Goal: Contribute content: Contribute content

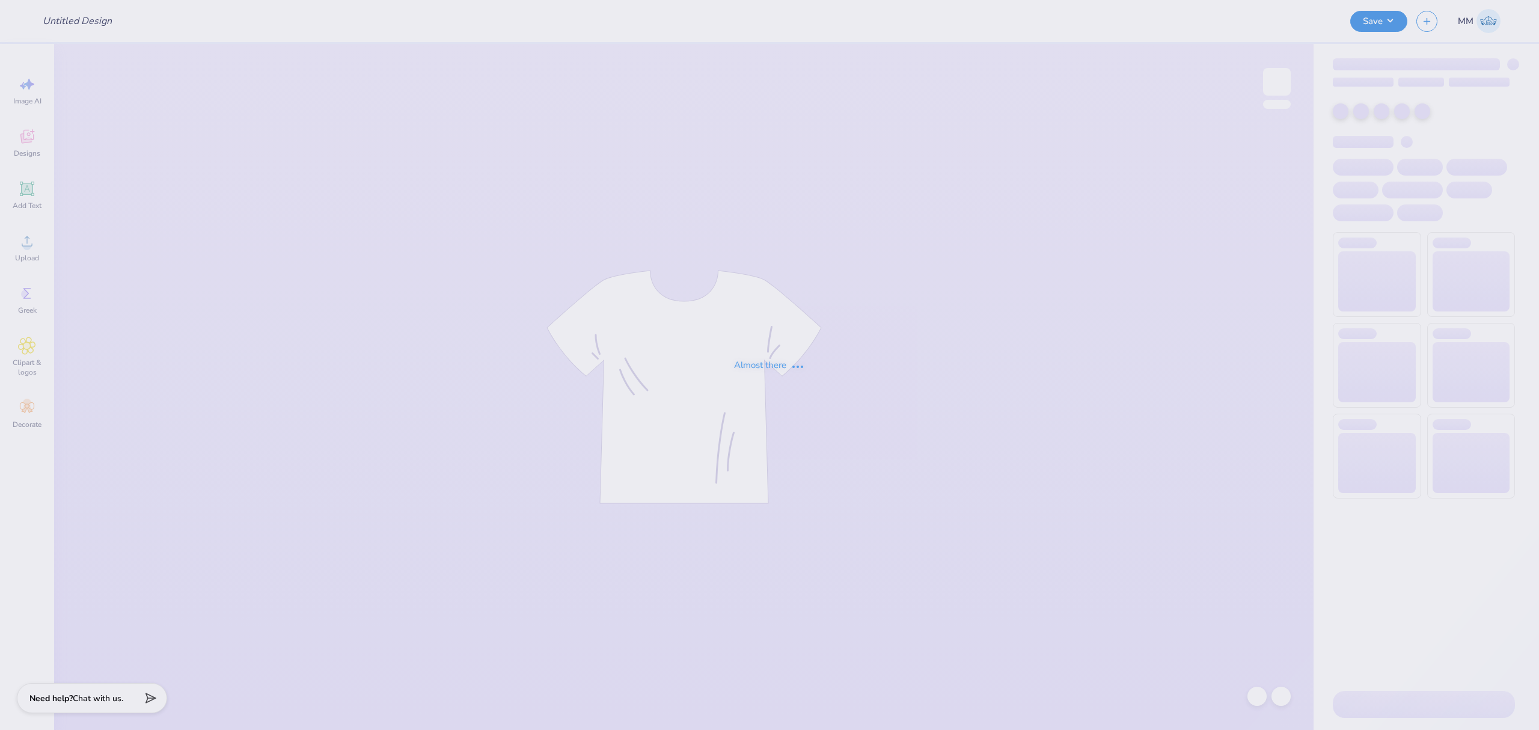
type input "[PERSON_NAME] : [US_STATE][GEOGRAPHIC_DATA]"
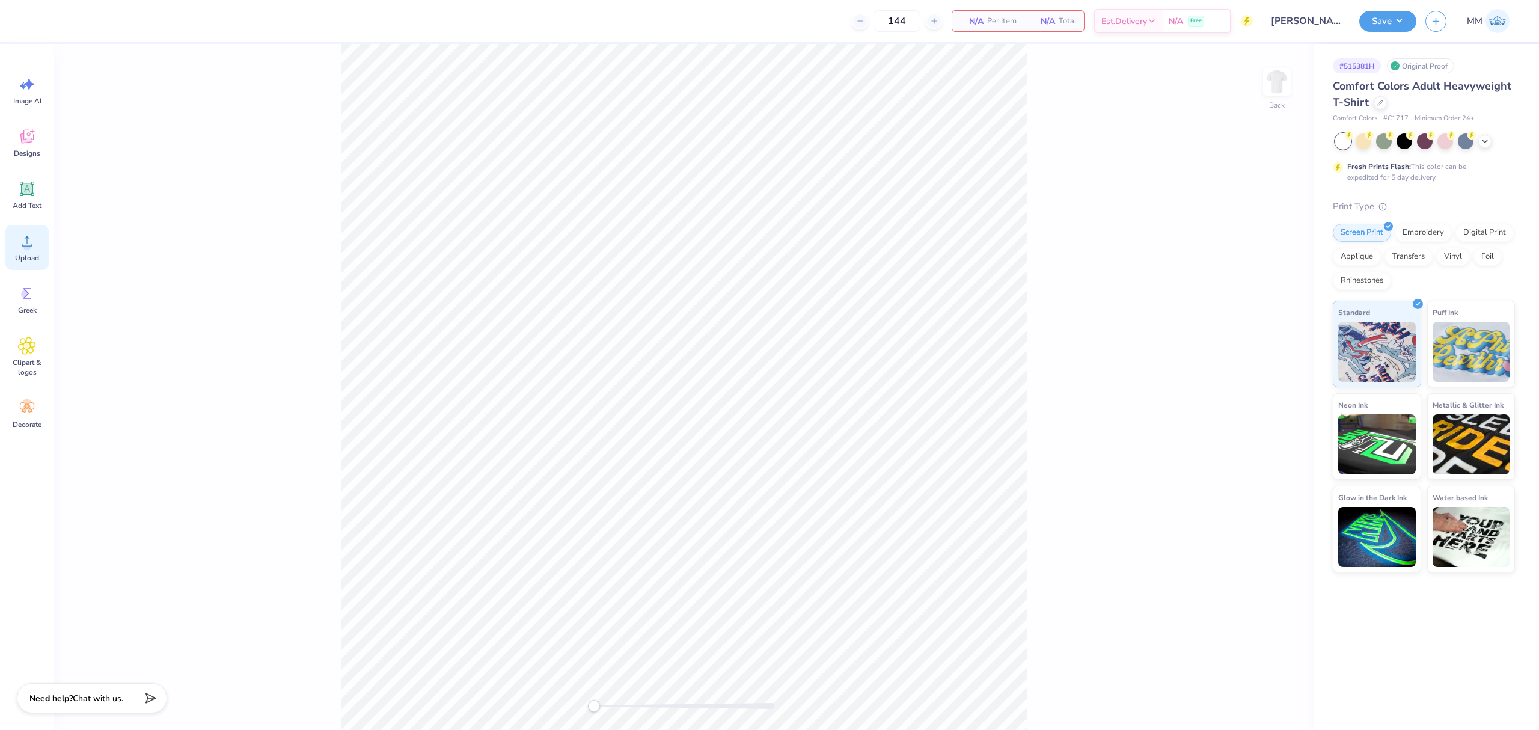
click at [14, 250] on div "Upload" at bounding box center [26, 247] width 43 height 45
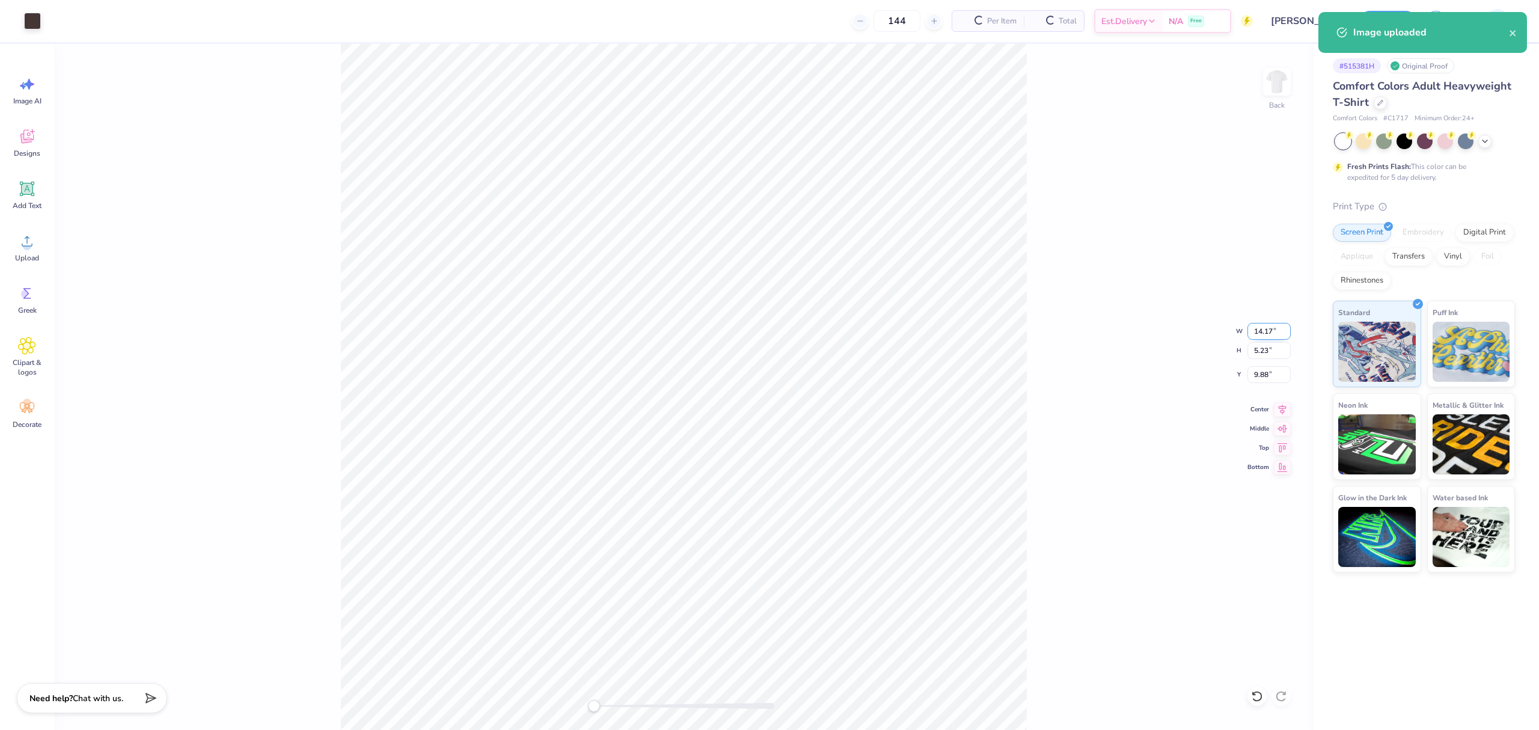
click at [1260, 332] on input "14.17" at bounding box center [1268, 331] width 43 height 17
type input "3.5"
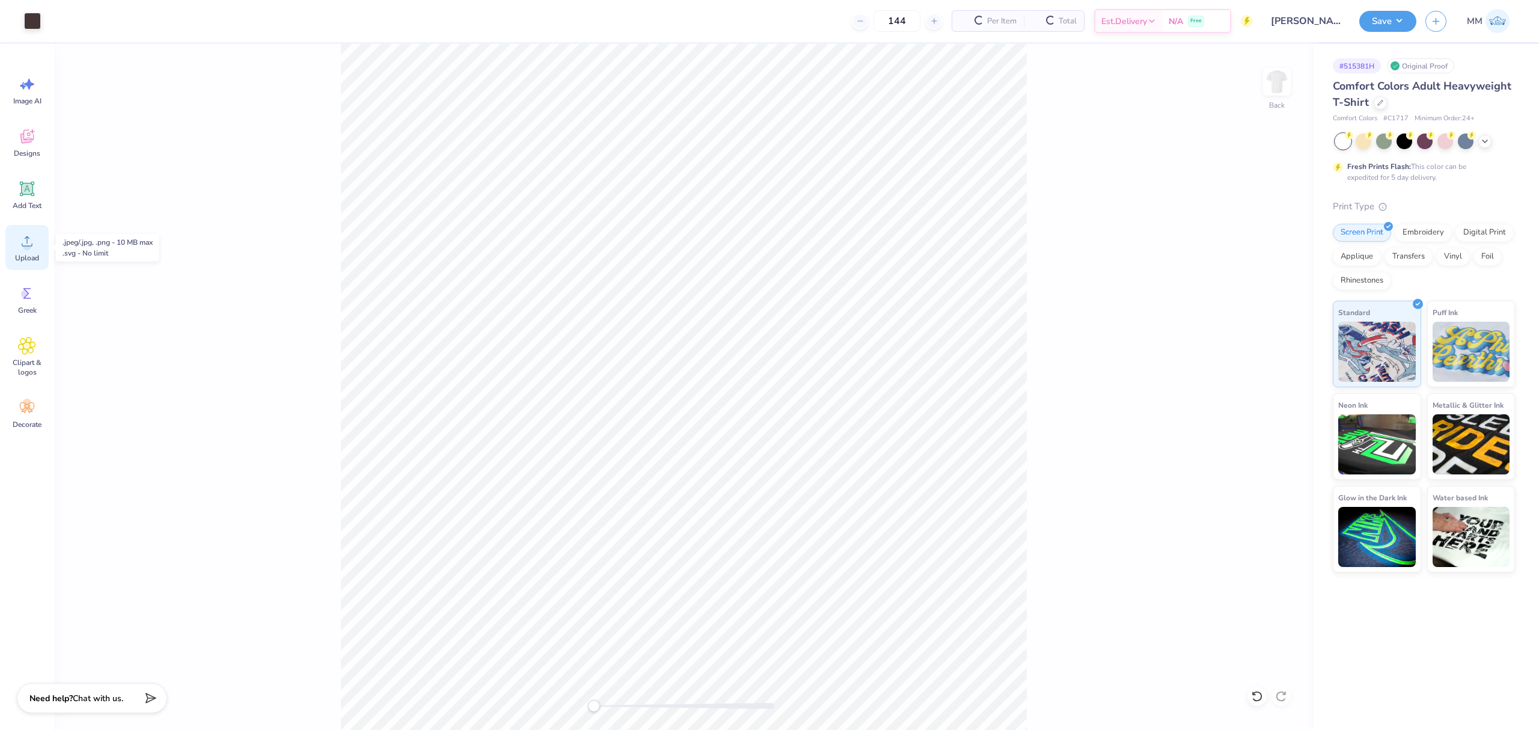
click at [35, 257] on span "Upload" at bounding box center [27, 258] width 24 height 10
click at [14, 191] on div "Add Text" at bounding box center [26, 194] width 43 height 45
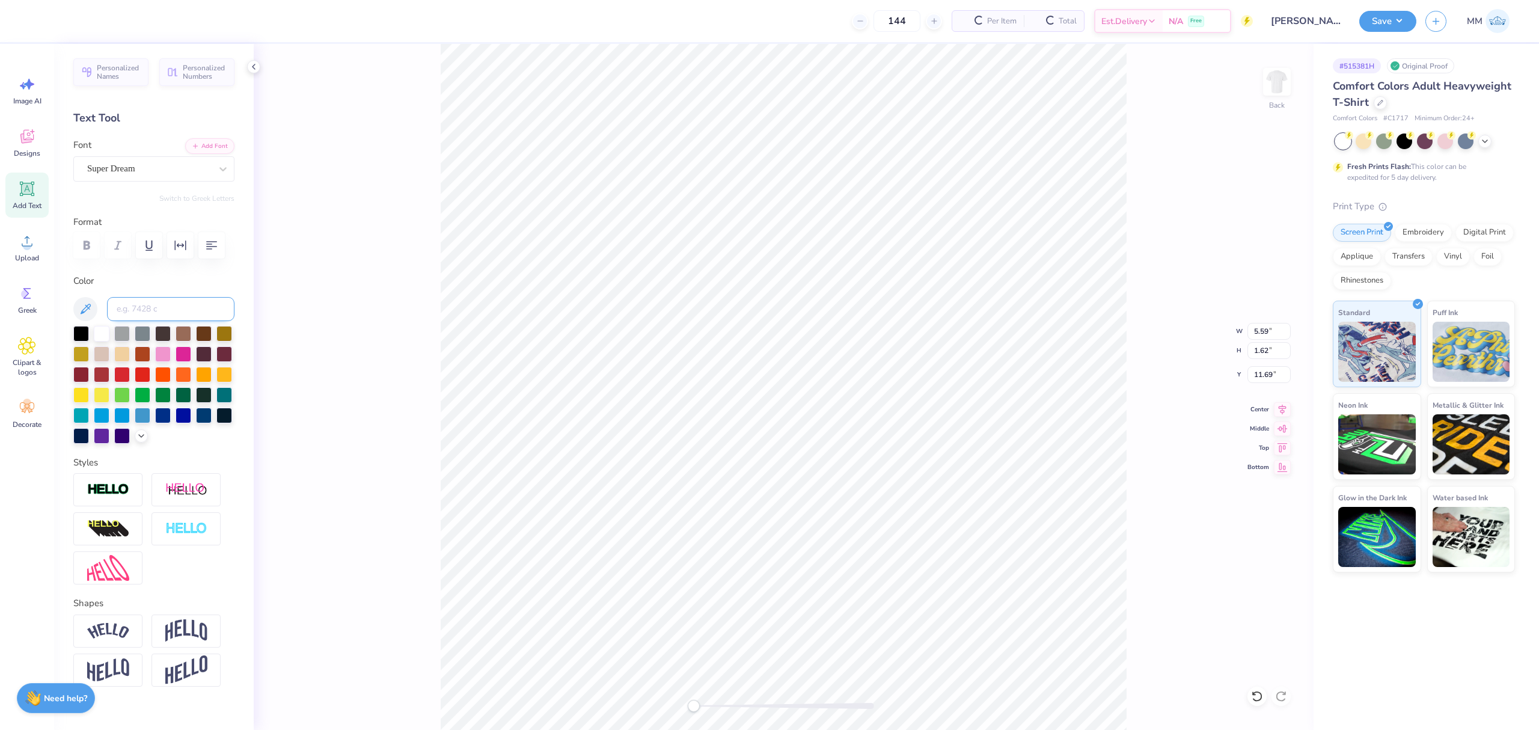
click at [135, 321] on input at bounding box center [170, 309] width 127 height 24
type input "439"
click at [191, 142] on button "Add Font" at bounding box center [209, 145] width 49 height 16
paste textarea "BID DAY"
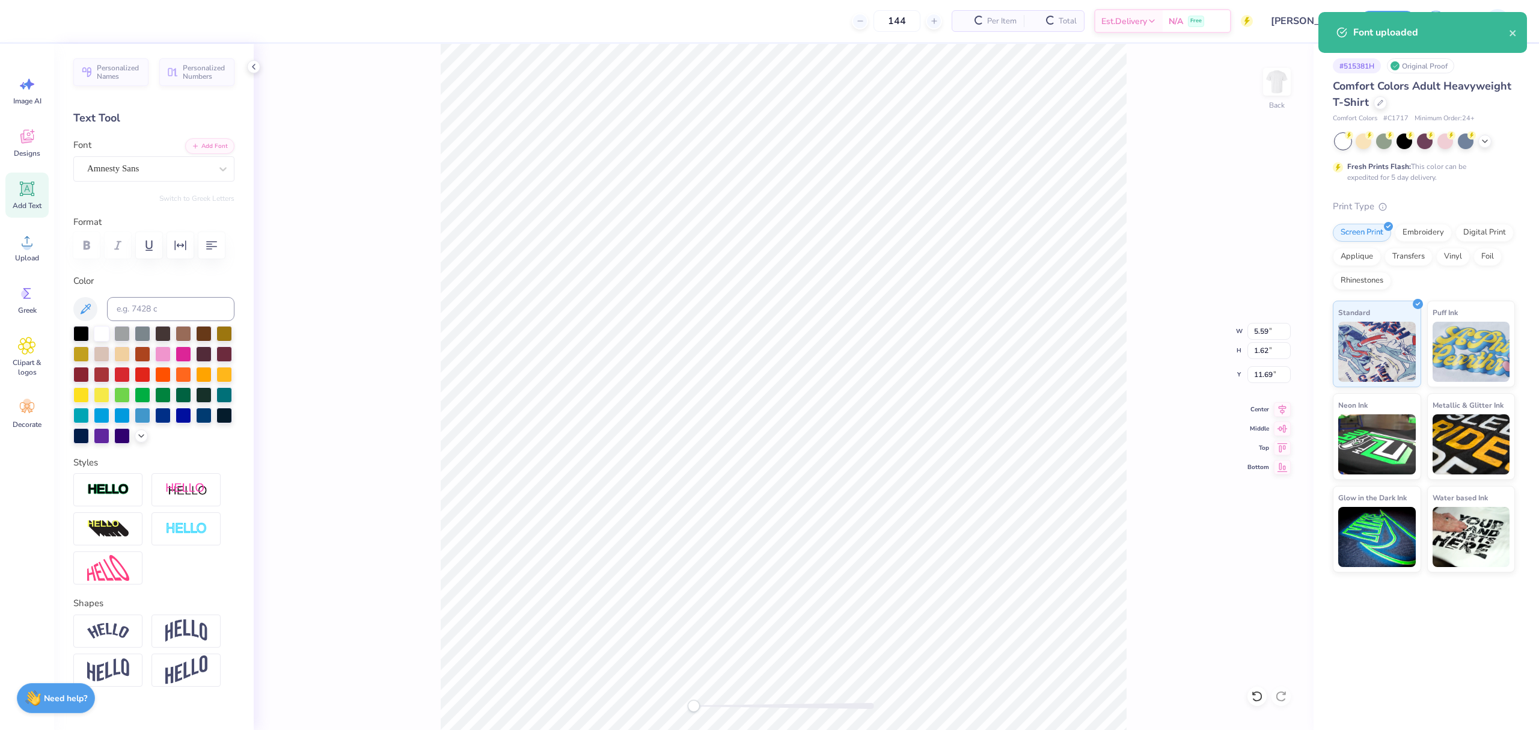
type textarea "BID DAY"
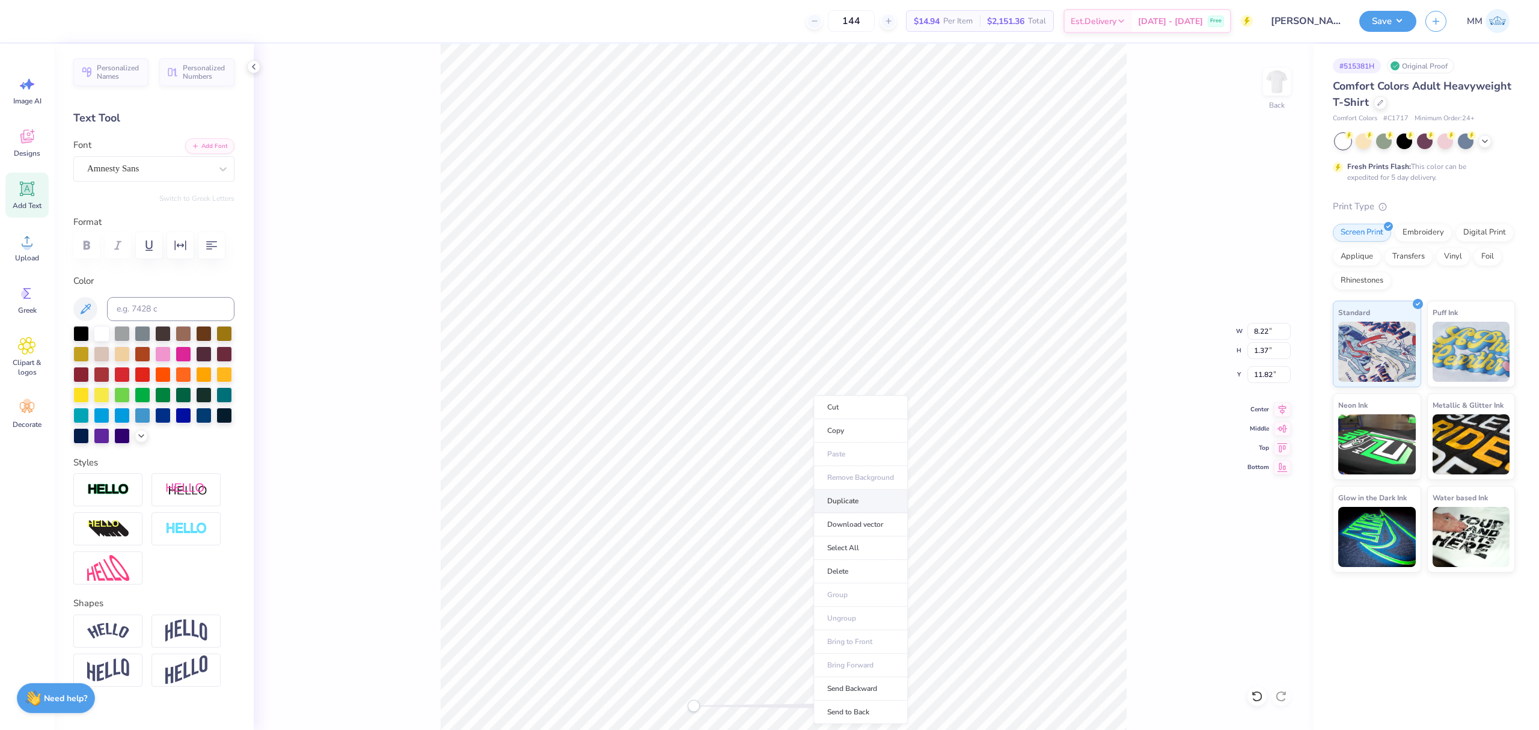
click at [852, 501] on li "Duplicate" at bounding box center [860, 500] width 94 height 23
type input "12.82"
paste textarea "2025"
type textarea "2025"
type input "3.50"
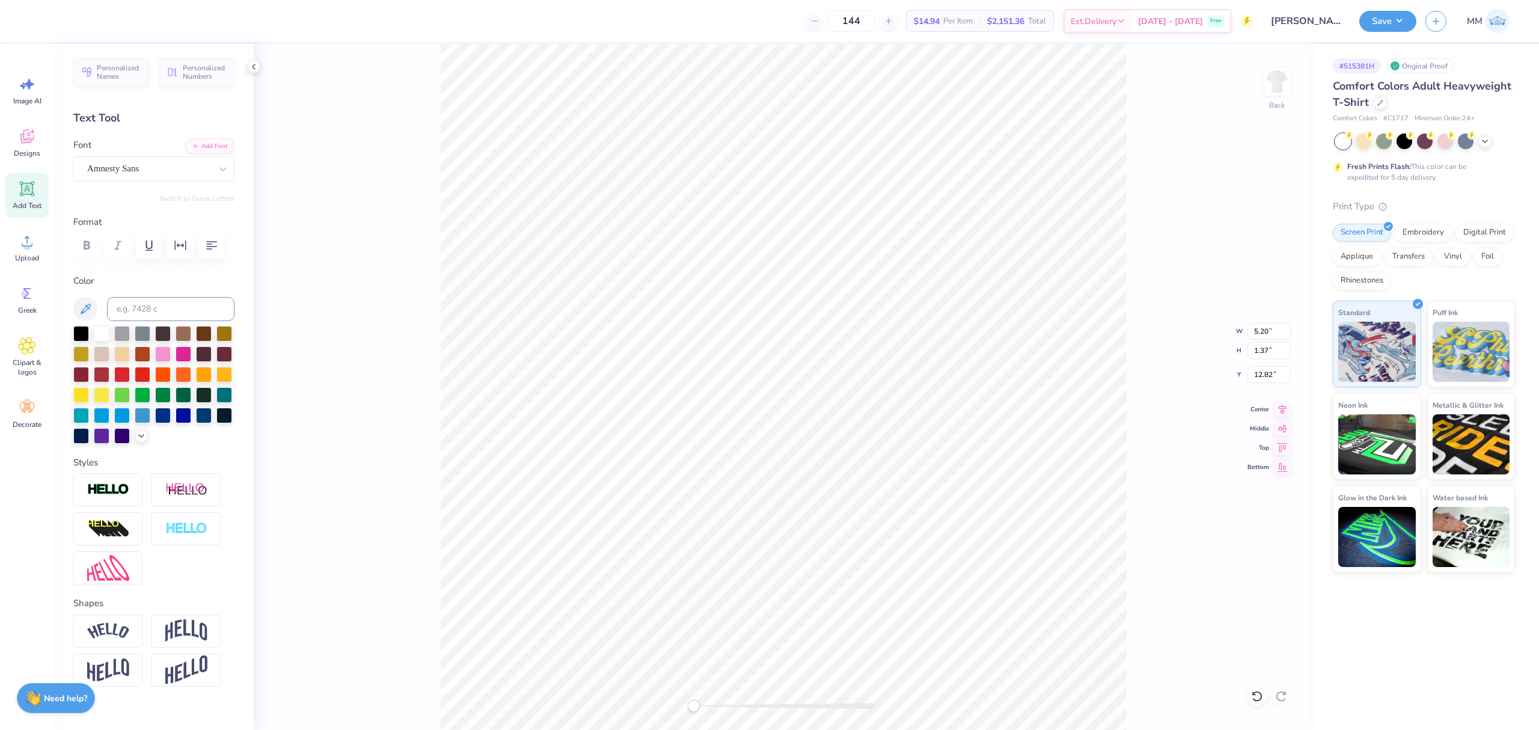
type input "1.29"
type input "4.15"
click at [1260, 335] on input "8.22" at bounding box center [1268, 331] width 43 height 17
type input "1.49"
type input "0.91"
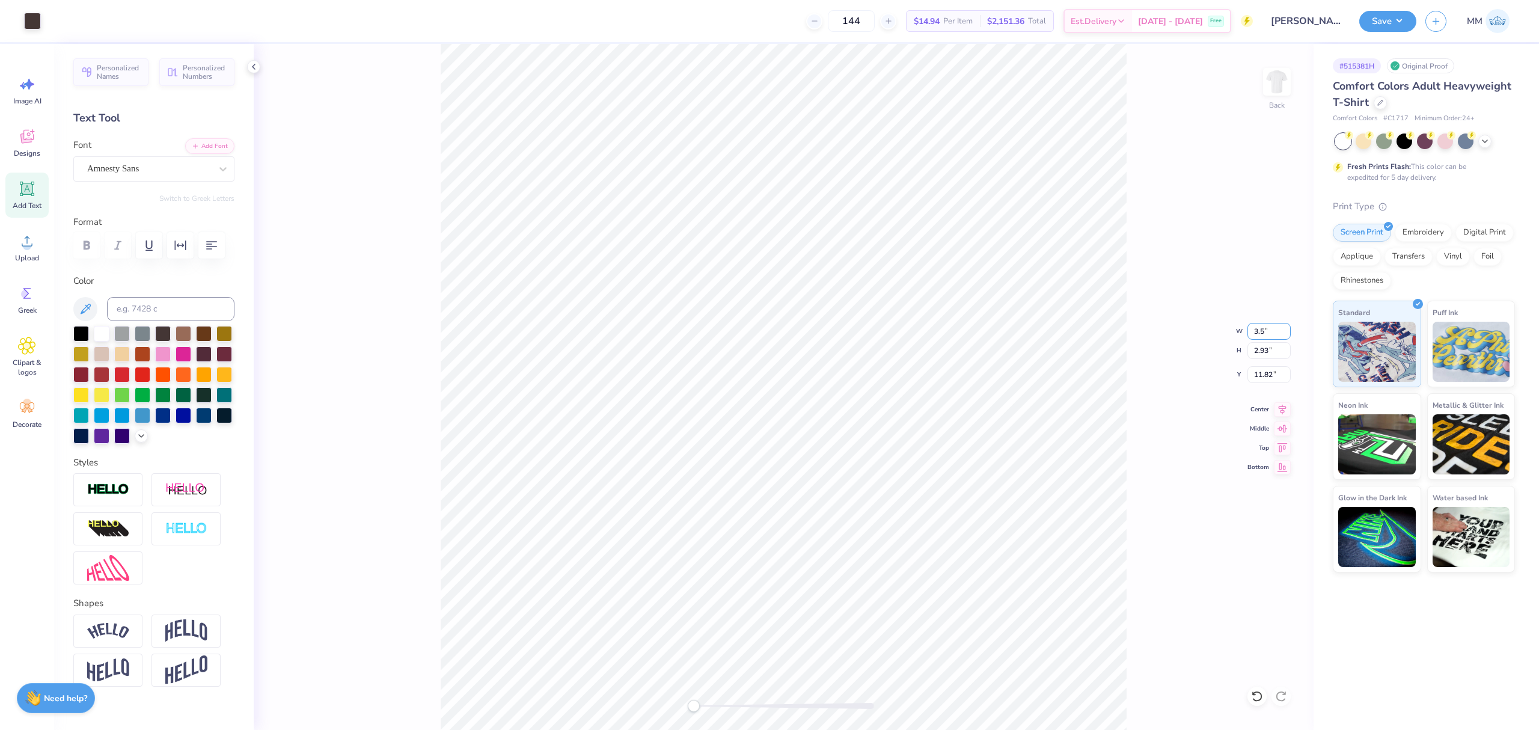
type input "12.83"
drag, startPoint x: 703, startPoint y: 705, endPoint x: 754, endPoint y: 702, distance: 50.6
click at [749, 707] on div at bounding box center [784, 706] width 180 height 6
drag, startPoint x: 174, startPoint y: 248, endPoint x: 193, endPoint y: 263, distance: 23.9
click at [176, 248] on icon "button" at bounding box center [180, 245] width 14 height 14
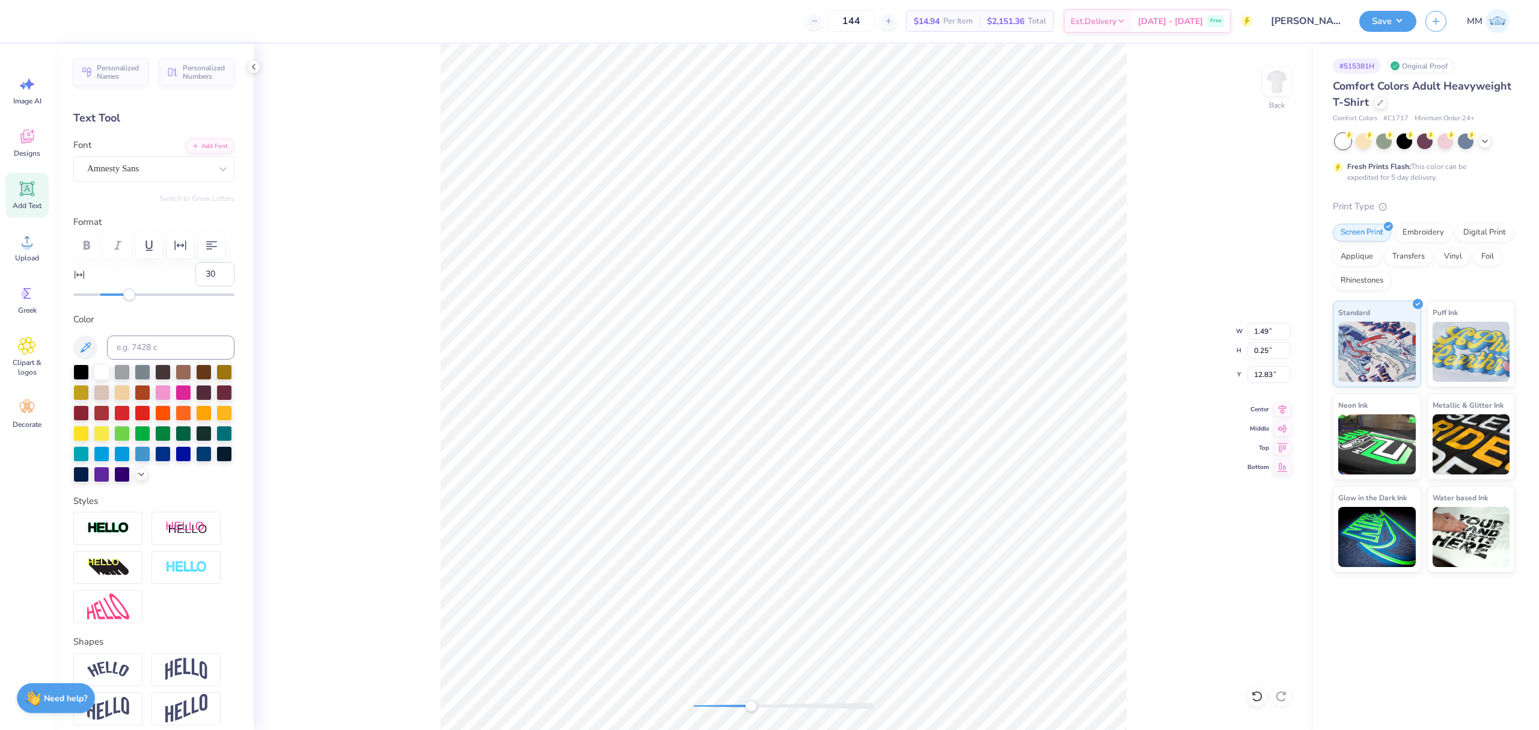
type input "31"
drag, startPoint x: 99, startPoint y: 325, endPoint x: 138, endPoint y: 334, distance: 39.5
click at [137, 334] on div "Personalized Names Personalized Numbers Text Tool Add Font Font Amnesty Sans Sw…" at bounding box center [154, 387] width 200 height 686
click at [1284, 407] on icon at bounding box center [1282, 408] width 8 height 10
type input "0.94"
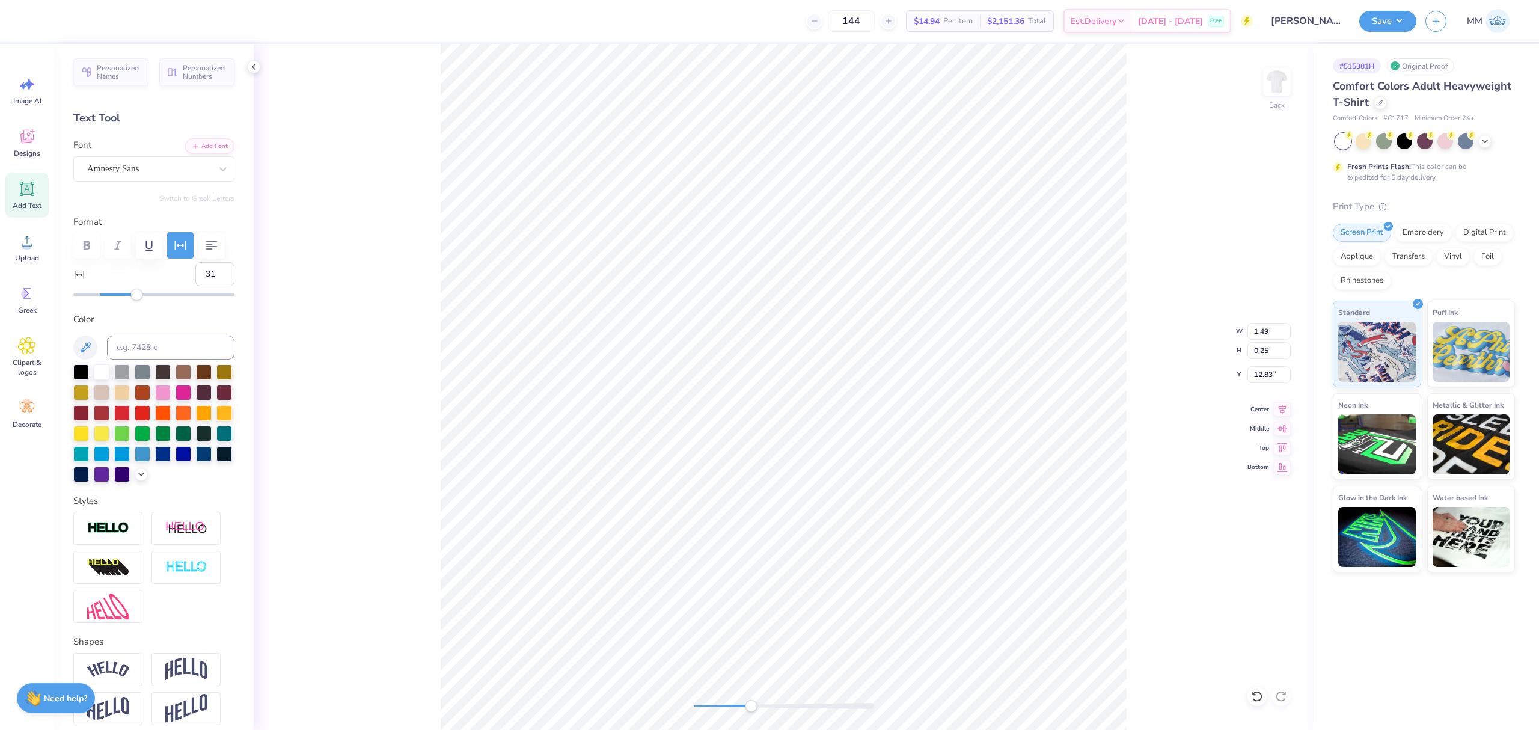
type input "13.49"
type input "31"
click at [850, 505] on li "Duplicate" at bounding box center [845, 500] width 94 height 23
type input "12.26"
type textarea "2025"
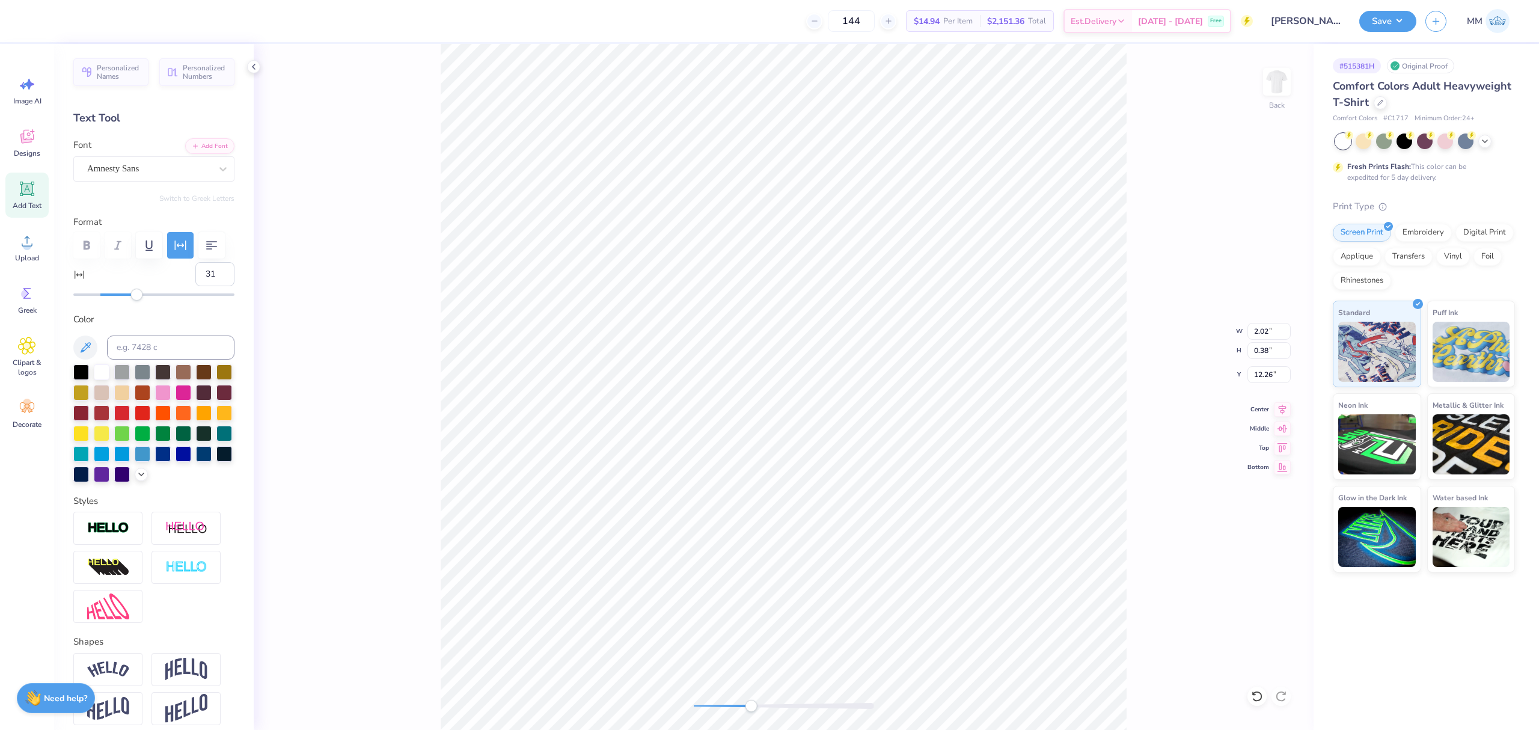
drag, startPoint x: 1280, startPoint y: 406, endPoint x: 1219, endPoint y: 407, distance: 60.7
click at [1279, 406] on icon at bounding box center [1282, 409] width 8 height 10
type input "3.45"
type input "11.26"
drag, startPoint x: 1267, startPoint y: 332, endPoint x: 1236, endPoint y: 331, distance: 30.7
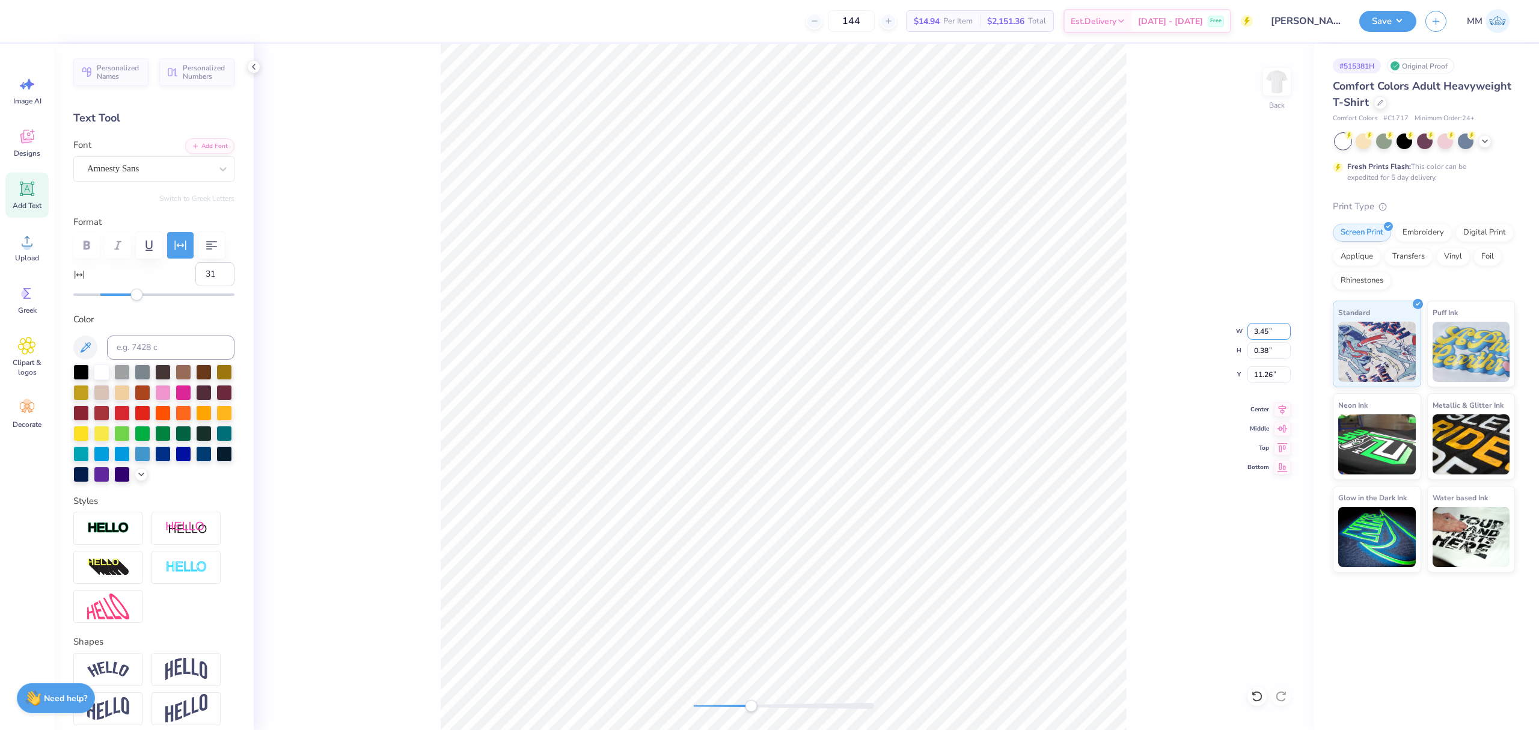
click at [1236, 331] on div "Back W 3.45 3.45 " H 0.38 0.38 " Y 11.26 11.26 " Center [GEOGRAPHIC_DATA]" at bounding box center [784, 387] width 1060 height 686
click at [1268, 325] on input "3.45" at bounding box center [1268, 331] width 43 height 17
type input "3.5"
click at [1278, 407] on icon at bounding box center [1282, 407] width 17 height 14
click at [1279, 411] on icon at bounding box center [1282, 407] width 17 height 14
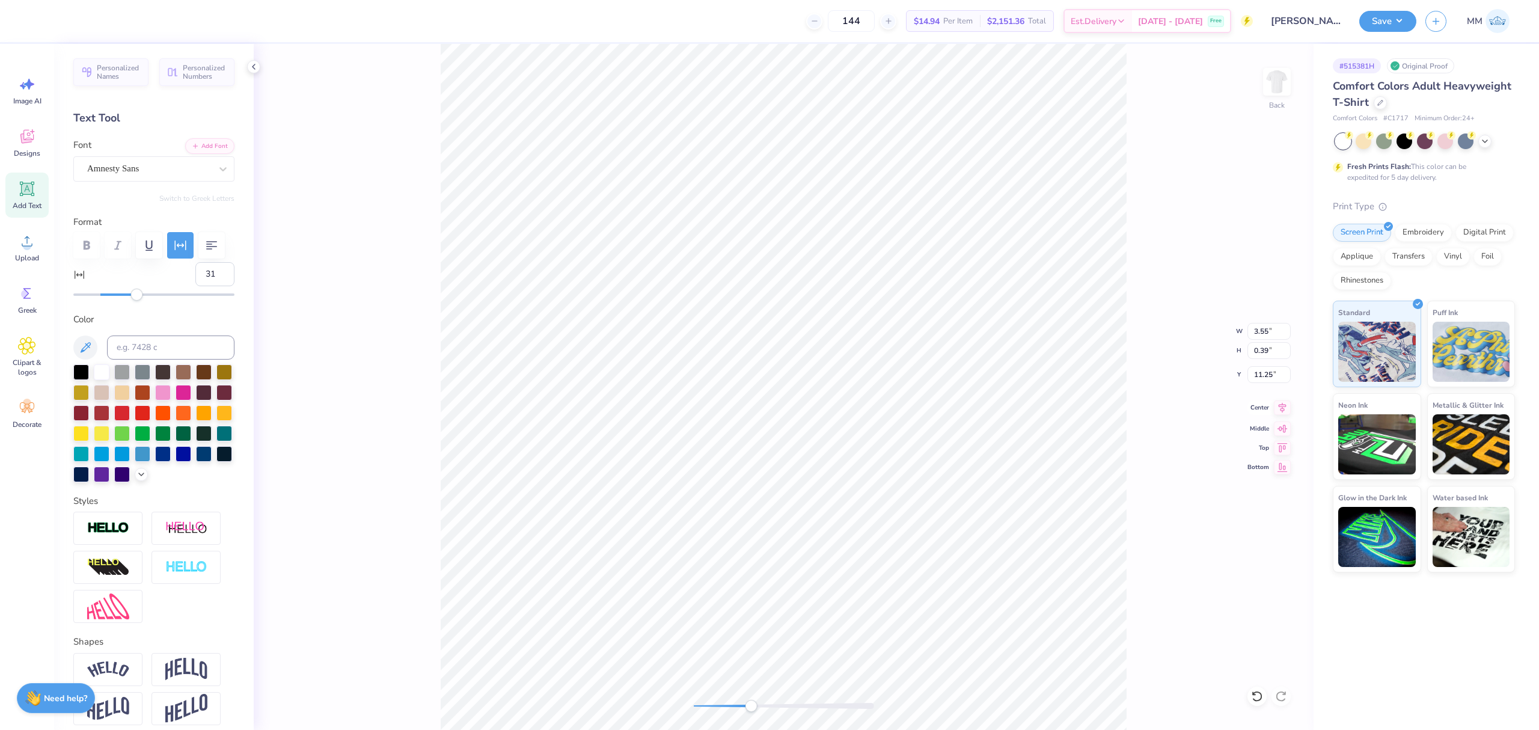
type input "3.50"
type input "0.38"
type input "11.26"
drag, startPoint x: 751, startPoint y: 708, endPoint x: 768, endPoint y: 702, distance: 17.9
click at [752, 708] on div "Accessibility label" at bounding box center [751, 706] width 12 height 12
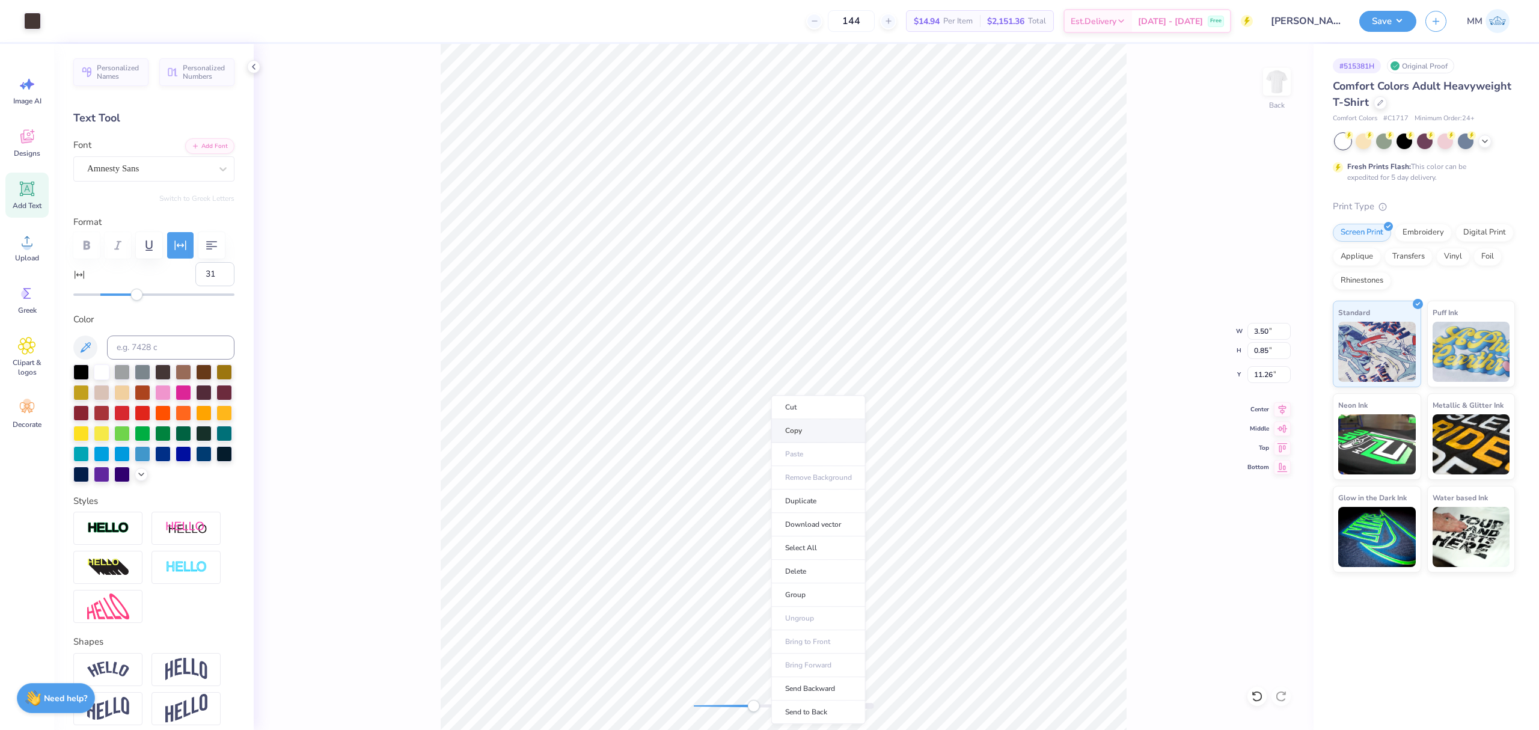
click at [814, 429] on li "Copy" at bounding box center [818, 430] width 94 height 23
click at [651, 656] on div "Back" at bounding box center [784, 387] width 1060 height 686
click at [1263, 370] on input "2.73" at bounding box center [1268, 374] width 43 height 17
type input "3.00"
click at [1271, 81] on img at bounding box center [1276, 82] width 48 height 48
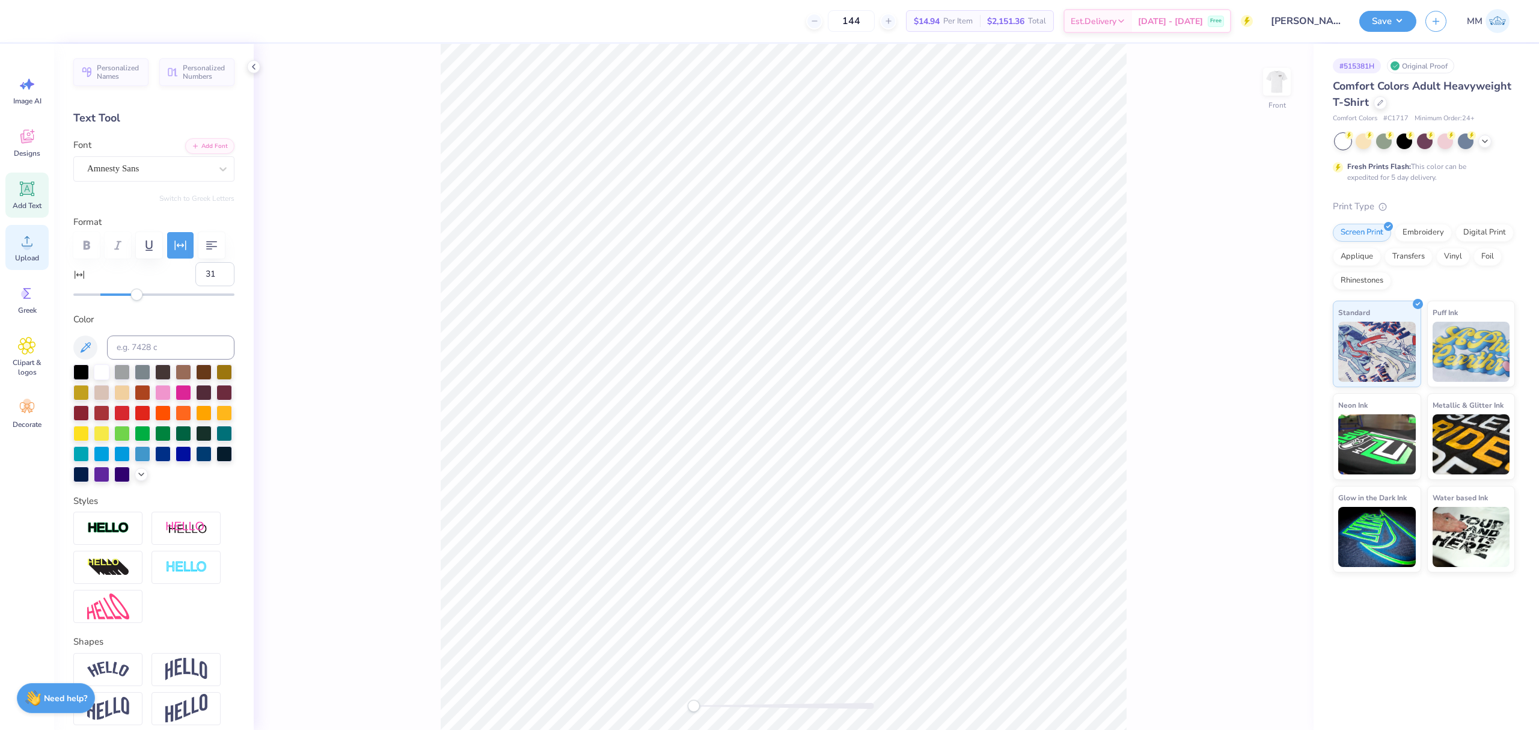
click at [34, 244] on icon at bounding box center [27, 241] width 18 height 18
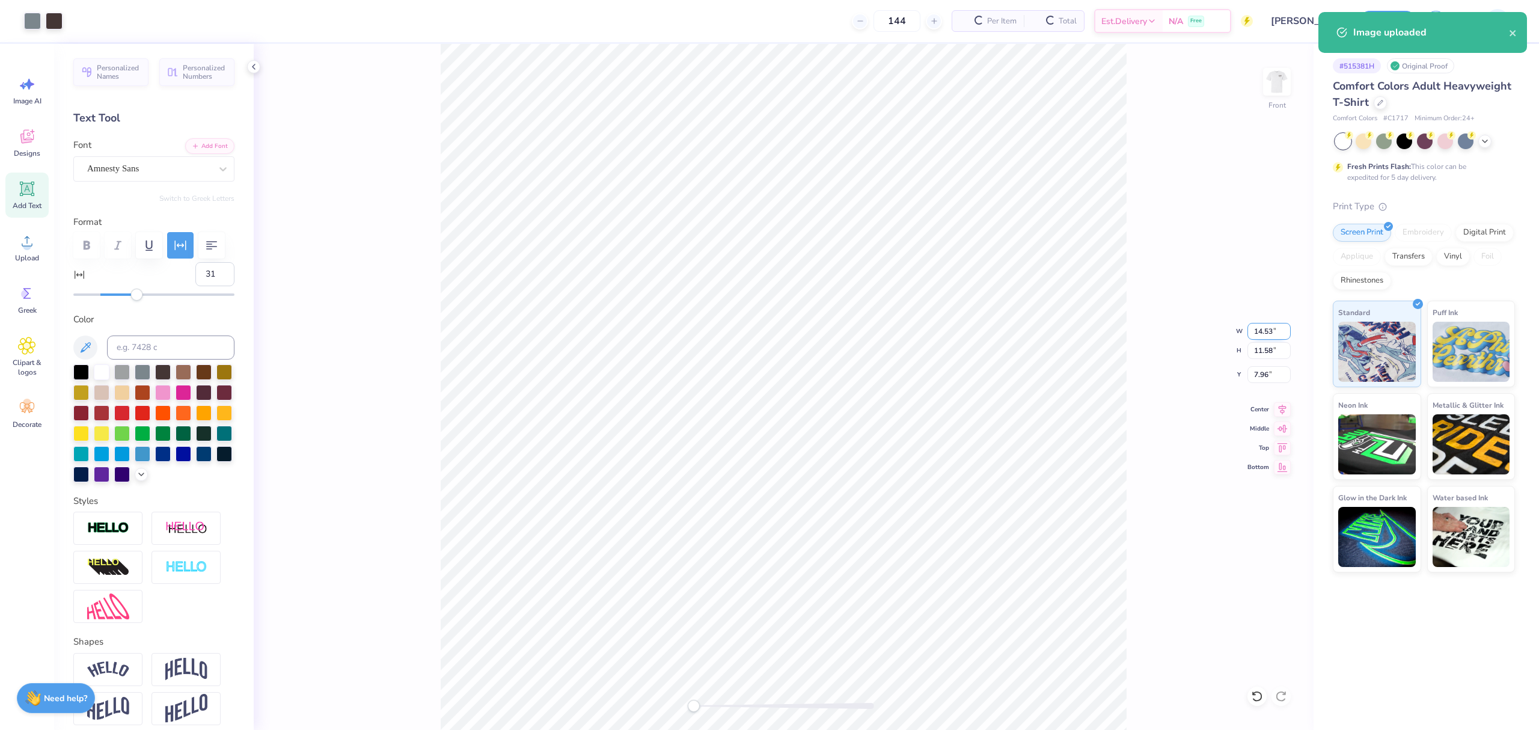
click at [1258, 328] on input "14.53" at bounding box center [1268, 331] width 43 height 17
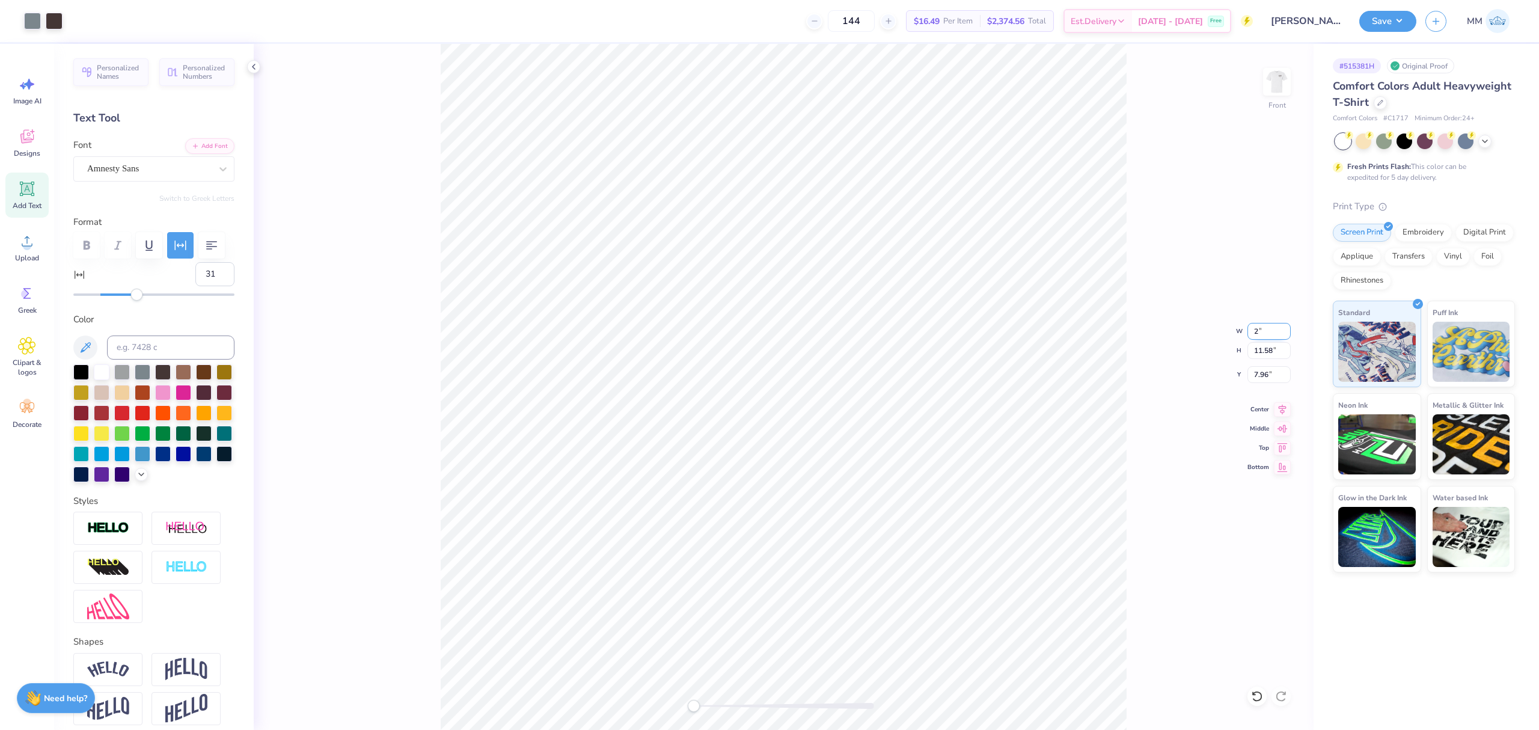
click at [1265, 334] on input "2" at bounding box center [1268, 331] width 43 height 17
type input "12"
click at [775, 337] on li "Paste" at bounding box center [794, 338] width 94 height 23
type input "20.52"
click at [1263, 329] on input "0.19" at bounding box center [1268, 331] width 43 height 17
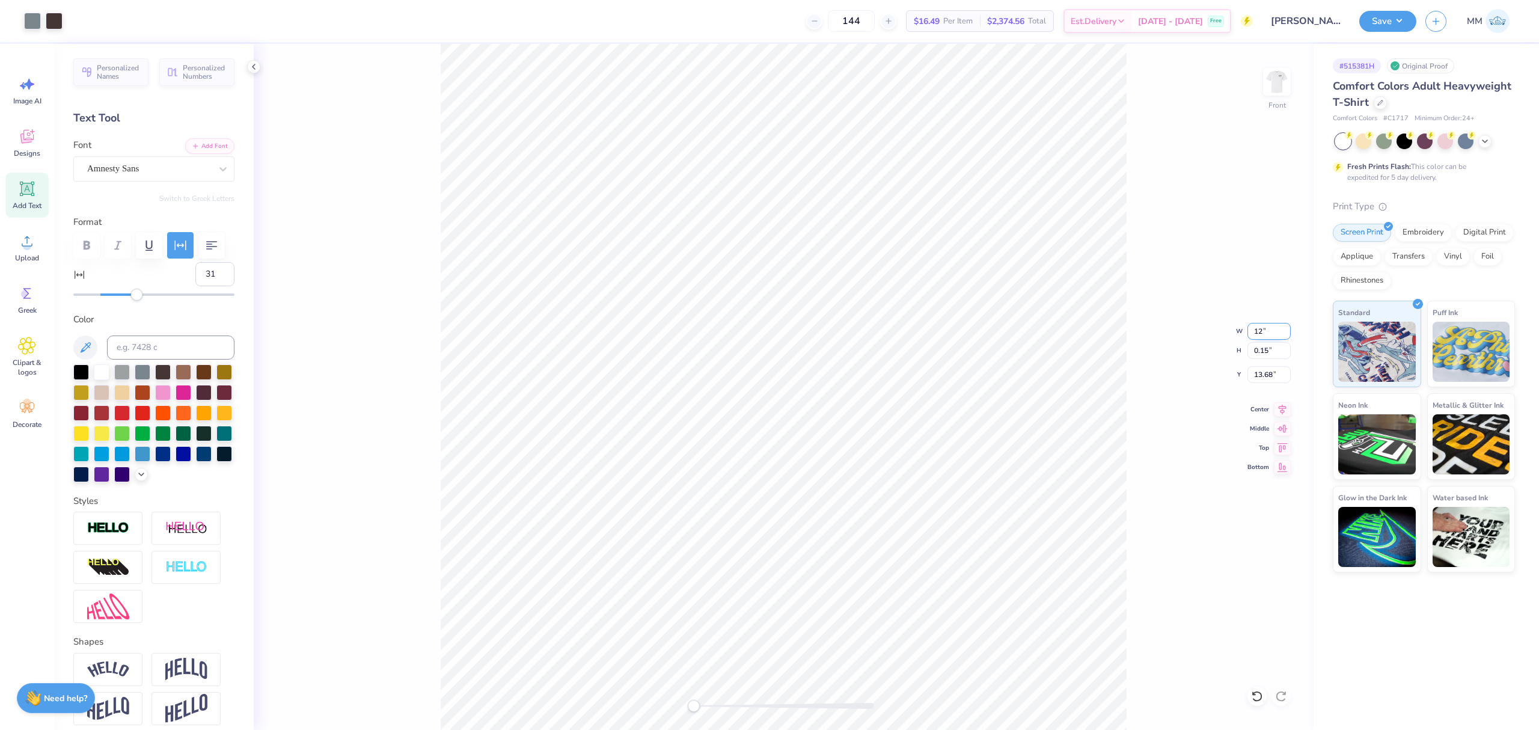
type input "12"
type input "3.56"
type input "0.39"
click at [790, 498] on li "Duplicate" at bounding box center [805, 500] width 94 height 23
type input "21.52"
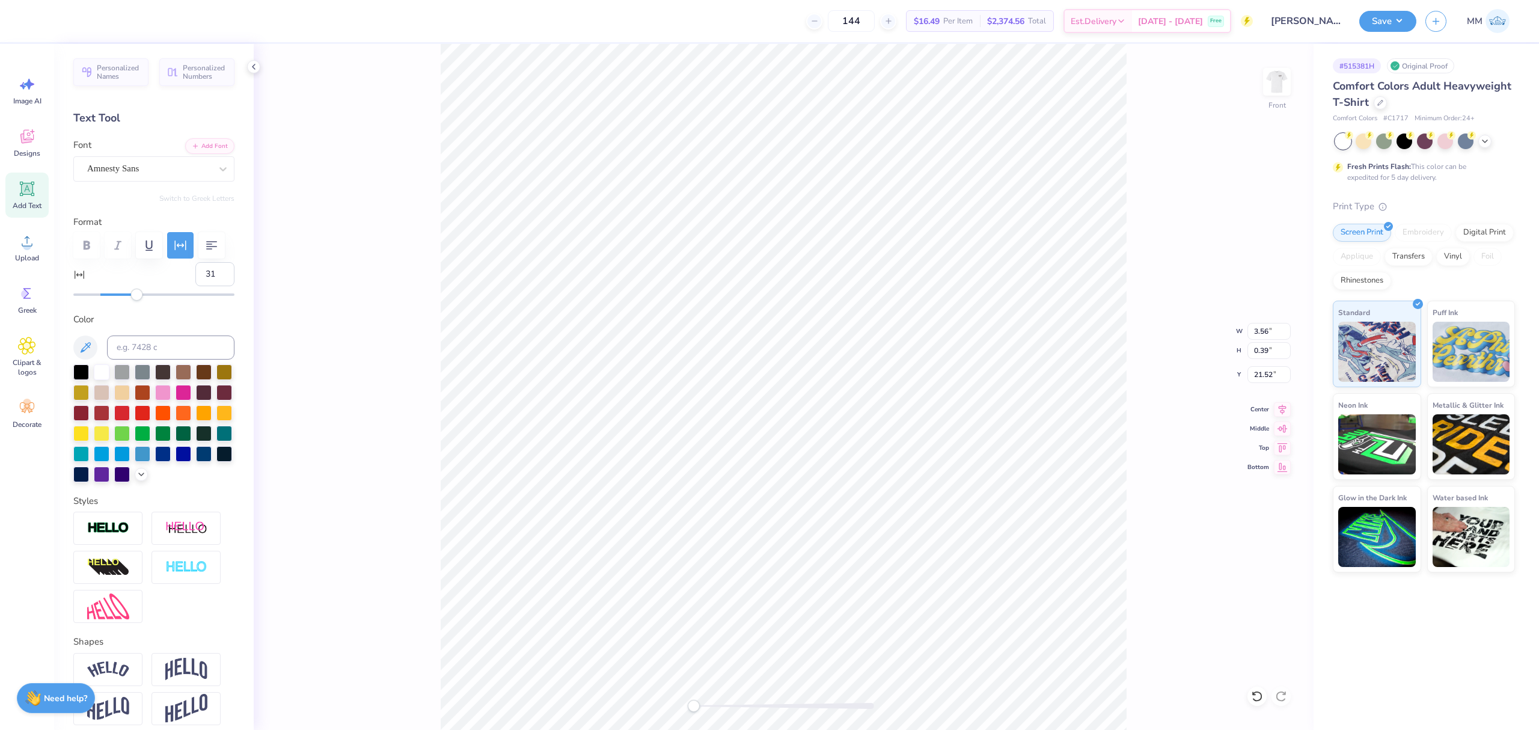
scroll to position [13, 4]
type textarea "Alpha Kappa Psi"
click at [185, 150] on button "Add Font" at bounding box center [209, 145] width 49 height 16
type input "4"
drag, startPoint x: 138, startPoint y: 330, endPoint x: 103, endPoint y: 337, distance: 34.9
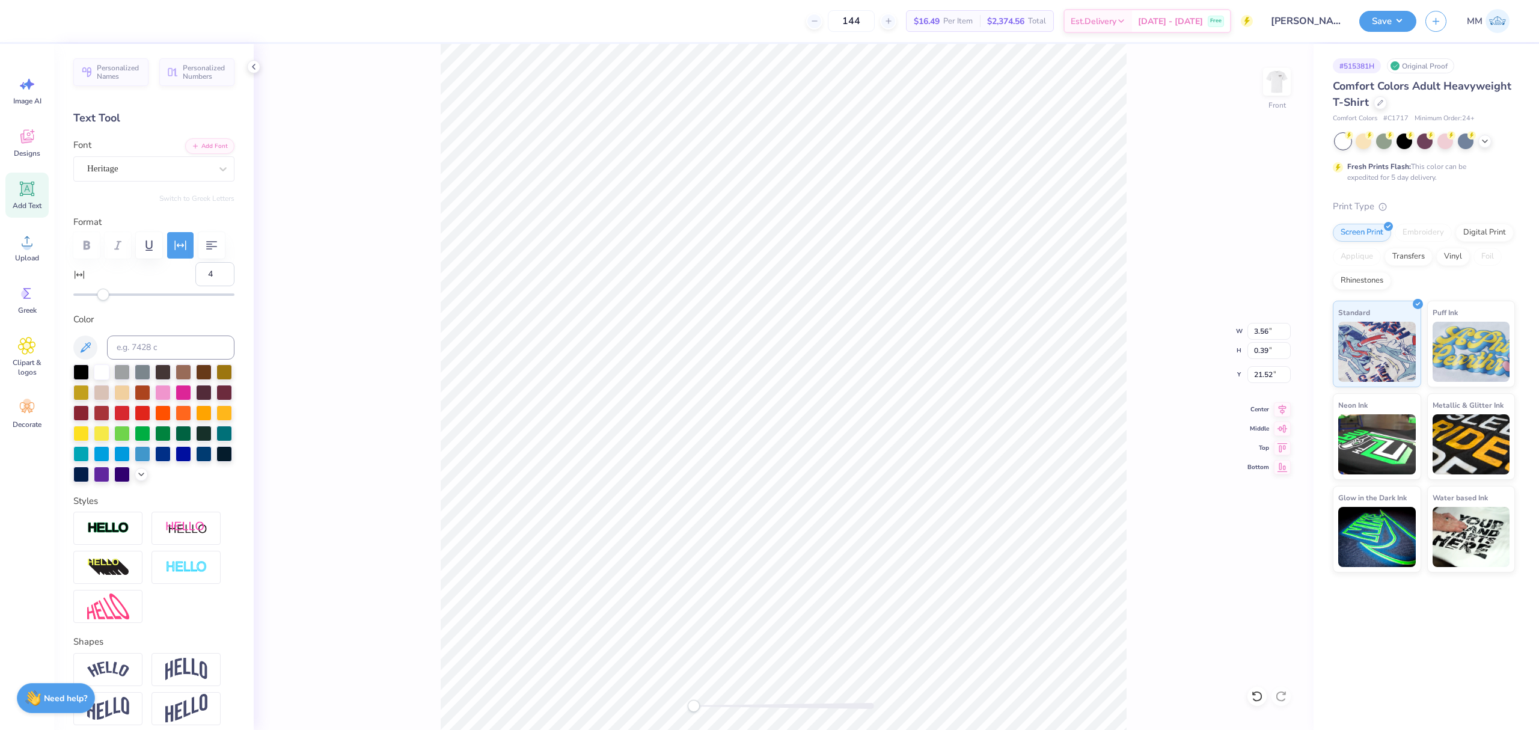
click at [103, 337] on div "Personalized Names Personalized Numbers Text Tool Add Font Font Heritage Switch…" at bounding box center [154, 387] width 200 height 686
drag, startPoint x: 200, startPoint y: 304, endPoint x: 182, endPoint y: 308, distance: 19.1
click at [195, 286] on input "4" at bounding box center [214, 274] width 39 height 24
type input "0"
type input "14.47"
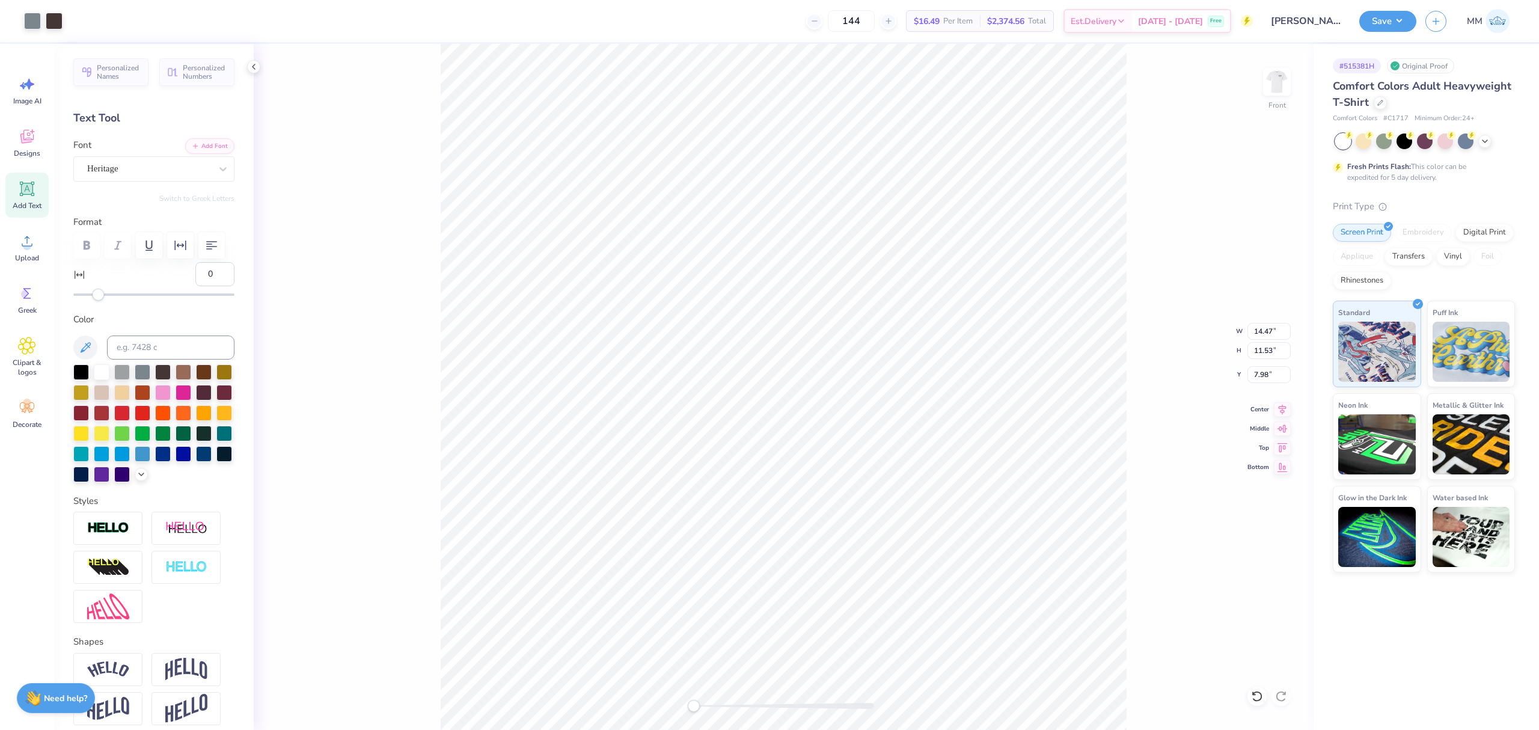
type input "11.53"
type input "7.98"
click at [1256, 332] on input "14.47" at bounding box center [1268, 331] width 43 height 17
type input "12"
type input "12.20"
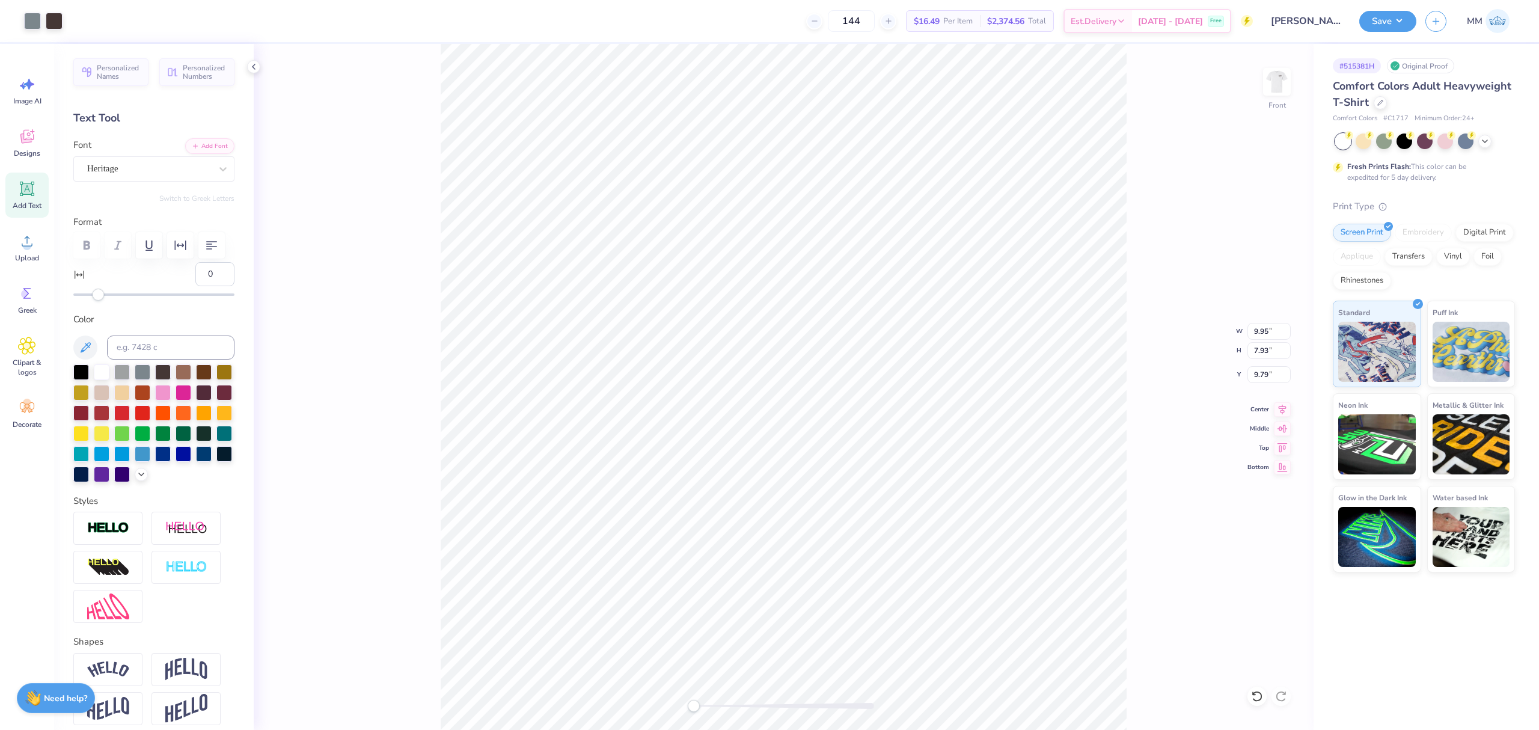
type input "2.00"
click at [1261, 383] on input "5.36" at bounding box center [1268, 374] width 43 height 17
type input "3"
click at [1254, 337] on input "9.95" at bounding box center [1268, 331] width 43 height 17
type input "12"
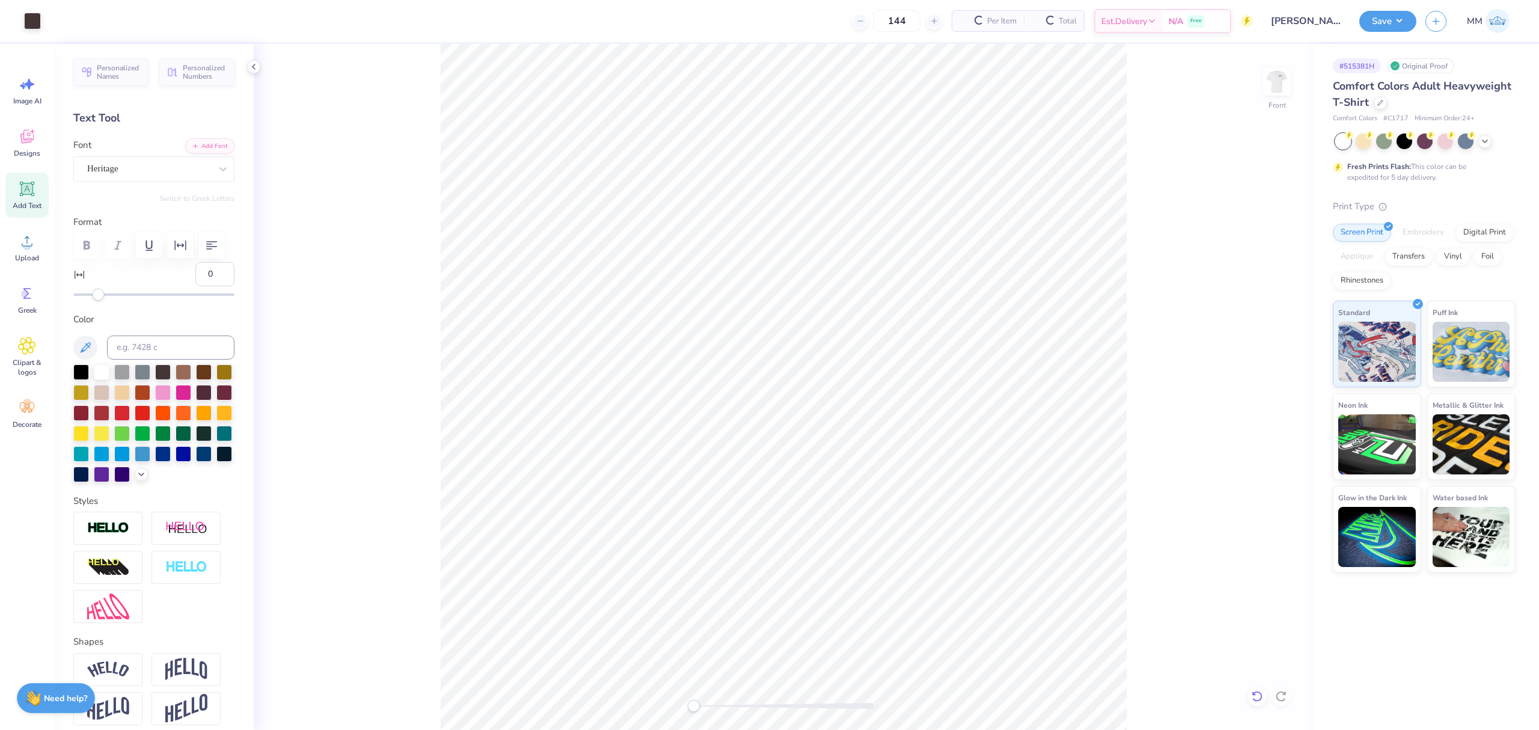
click at [1258, 694] on icon at bounding box center [1257, 696] width 12 height 12
click at [1279, 415] on icon at bounding box center [1282, 407] width 17 height 14
type input "31"
type input "2.06"
type input "0.38"
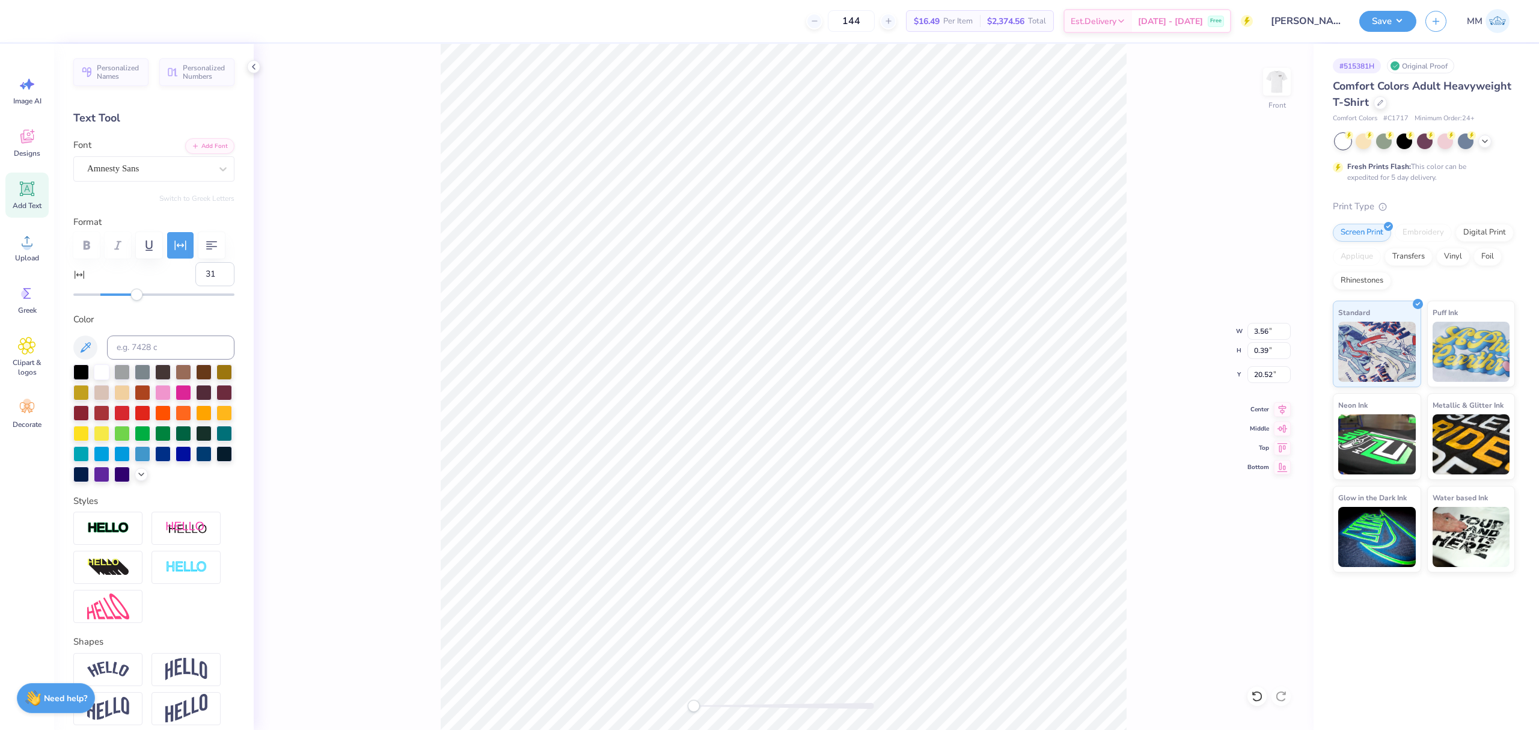
type input "21.00"
paste textarea "2025"
type textarea "BID DAY 2025"
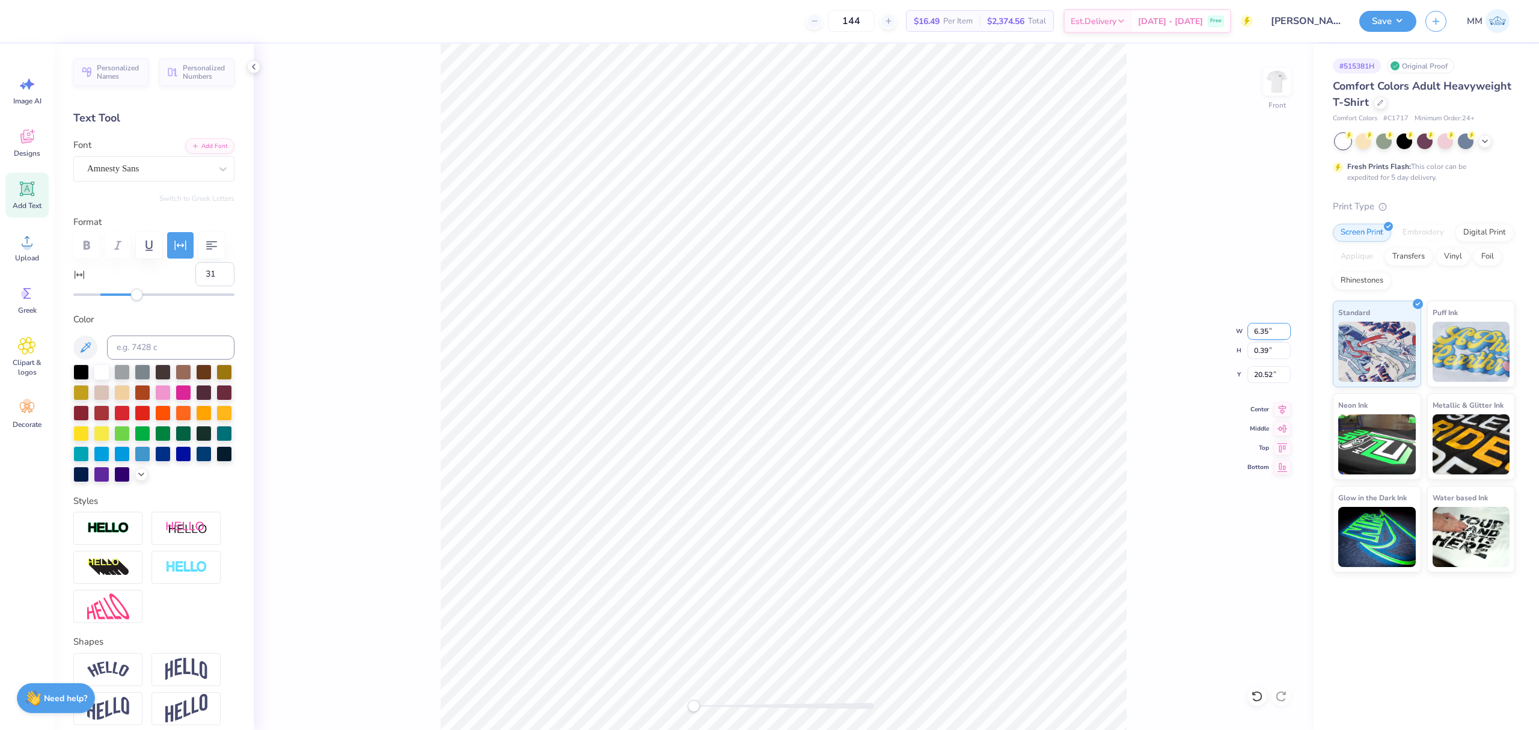
click at [1263, 331] on input "6.35" at bounding box center [1268, 331] width 43 height 17
type input "12"
click at [1252, 693] on icon at bounding box center [1257, 696] width 12 height 12
click at [1255, 323] on input "6.35" at bounding box center [1268, 331] width 43 height 17
type input "12"
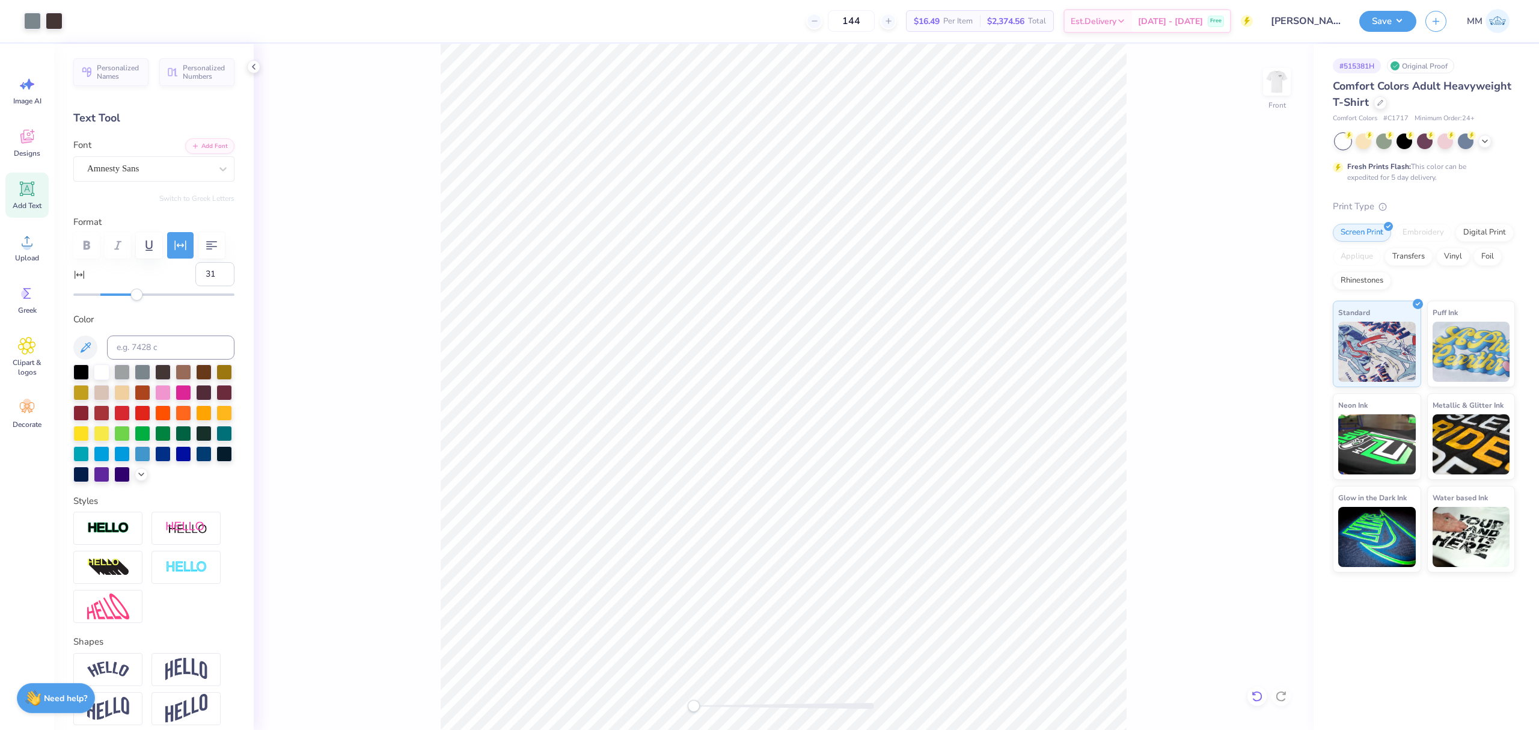
click at [1256, 695] on icon at bounding box center [1257, 696] width 12 height 12
click at [1274, 410] on icon at bounding box center [1282, 407] width 17 height 14
type input "2.06"
type input "0.38"
type input "21.00"
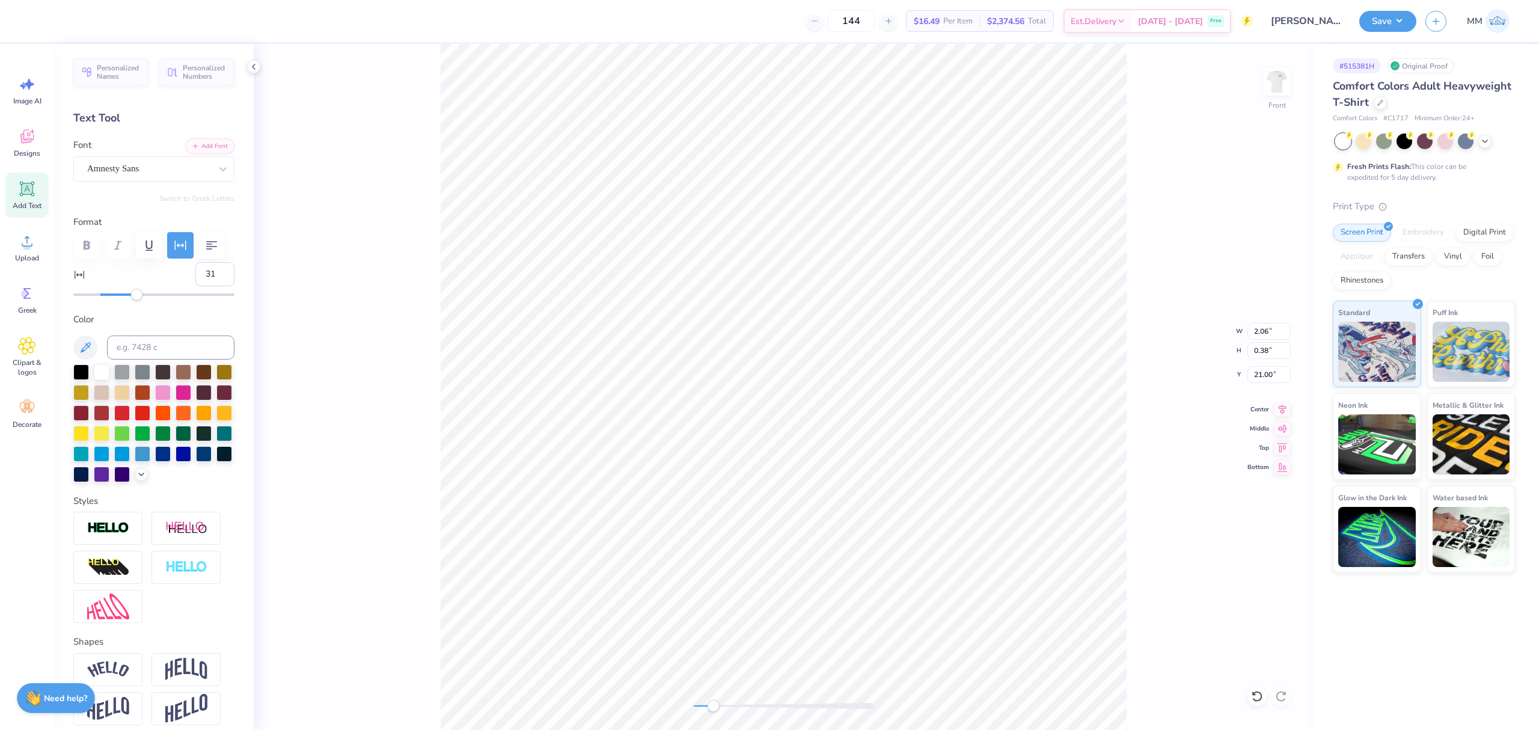
click at [719, 712] on div "Front W 2.06 2.06 " H 0.38 0.38 " Y 21.00 21.00 " Center Middle Top Bottom" at bounding box center [784, 387] width 1060 height 686
type input "11.72"
type input "0.72"
type input "13.39"
click at [700, 688] on div "Front W 11.72 11.72 " H 0.72 0.72 " Y 13.39 13.39 " Center Middle Top Bottom" at bounding box center [784, 387] width 1060 height 686
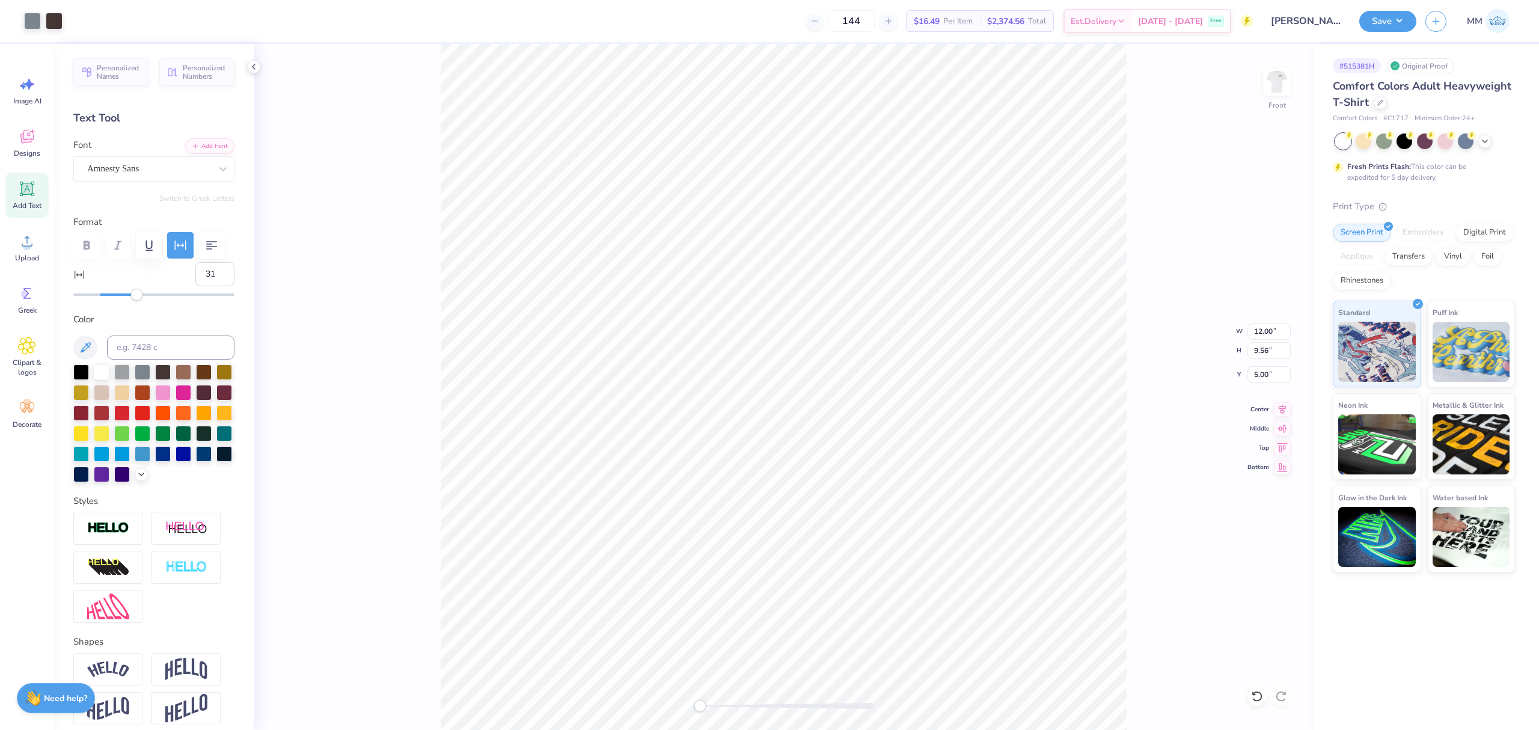
type input "12.00"
type input "9.56"
type input "5.00"
type input "11.72"
type input "0.72"
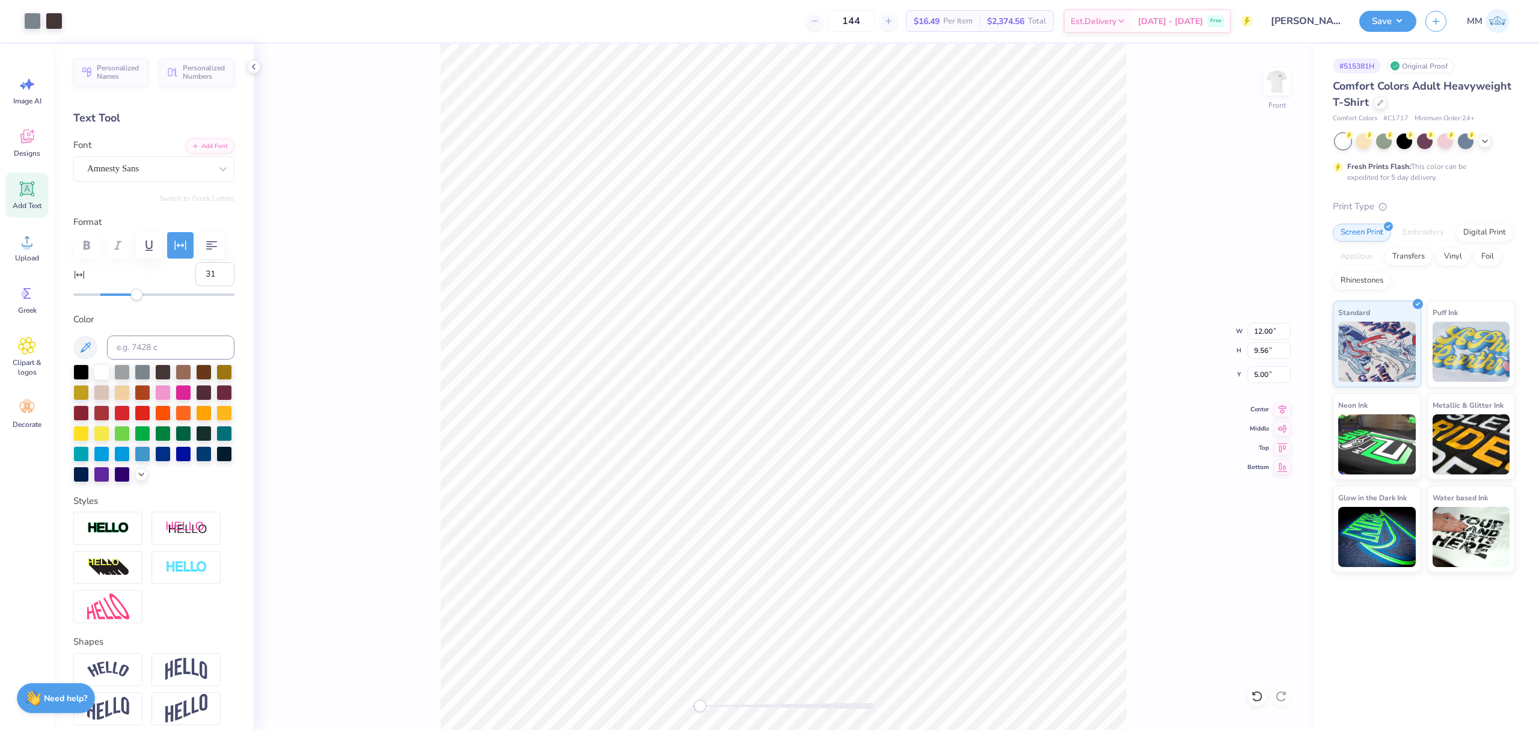
type input "13.50"
click at [1277, 405] on icon at bounding box center [1282, 407] width 17 height 14
paste textarea "[US_STATE] Christian University ®"
type textarea "[US_STATE] Christian University ®"
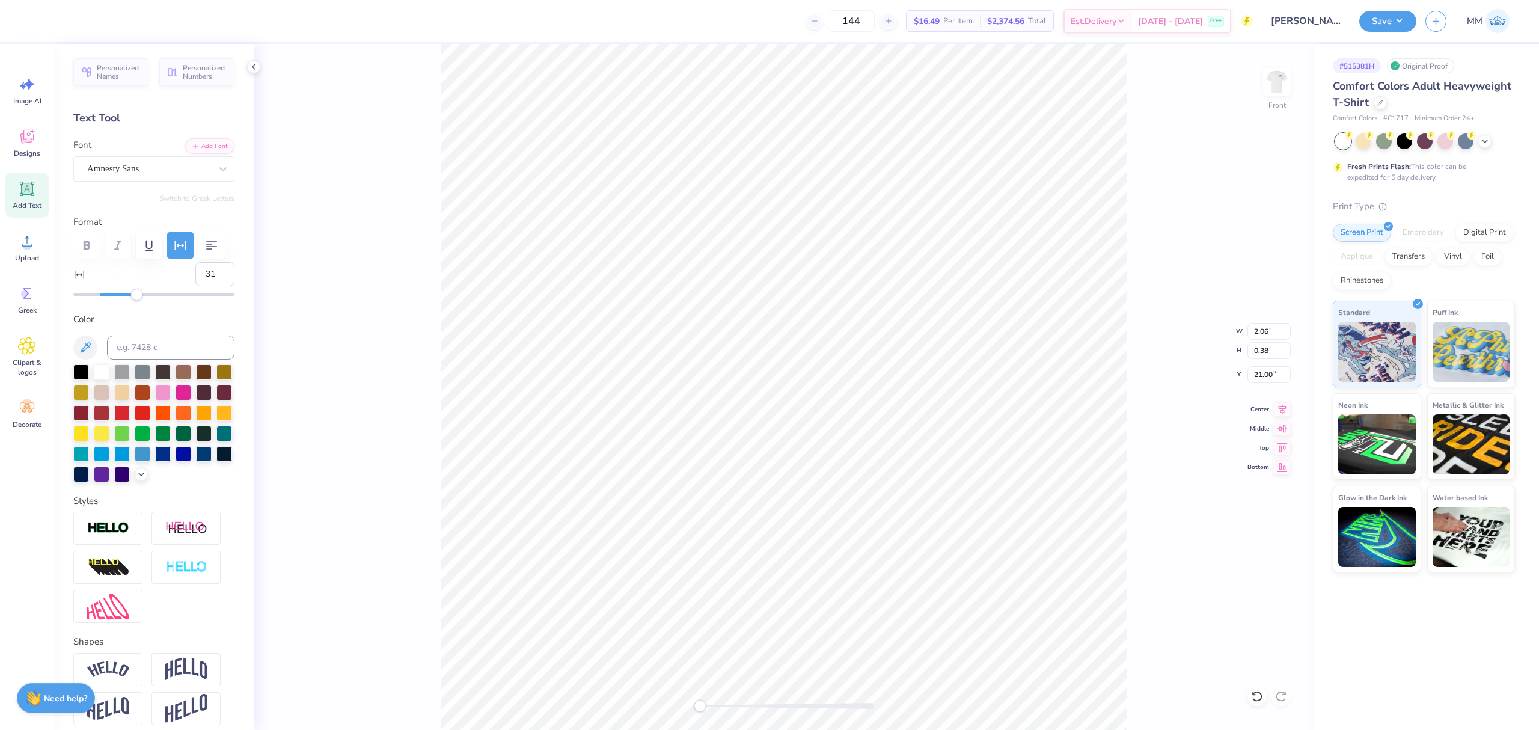
scroll to position [13, 7]
type input "16"
drag, startPoint x: 135, startPoint y: 328, endPoint x: 118, endPoint y: 328, distance: 16.2
click at [118, 300] on div "Accessibility label" at bounding box center [118, 294] width 12 height 12
drag, startPoint x: 704, startPoint y: 708, endPoint x: 733, endPoint y: 705, distance: 29.0
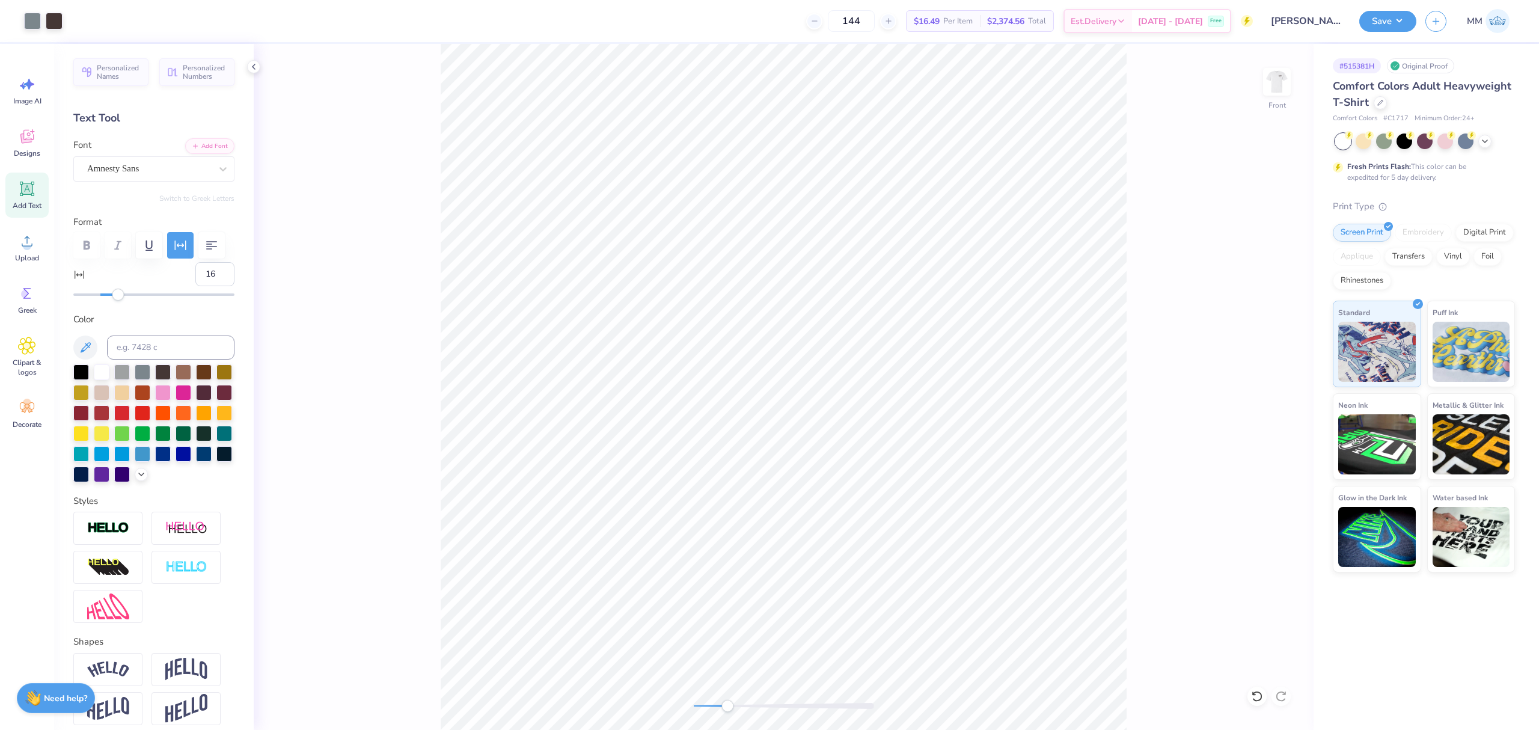
click at [733, 705] on div "Accessibility label" at bounding box center [727, 706] width 12 height 12
click at [772, 679] on div "Front" at bounding box center [784, 387] width 1060 height 686
drag, startPoint x: 803, startPoint y: 707, endPoint x: 755, endPoint y: 708, distance: 48.1
click at [755, 708] on div "Accessibility label" at bounding box center [755, 706] width 12 height 12
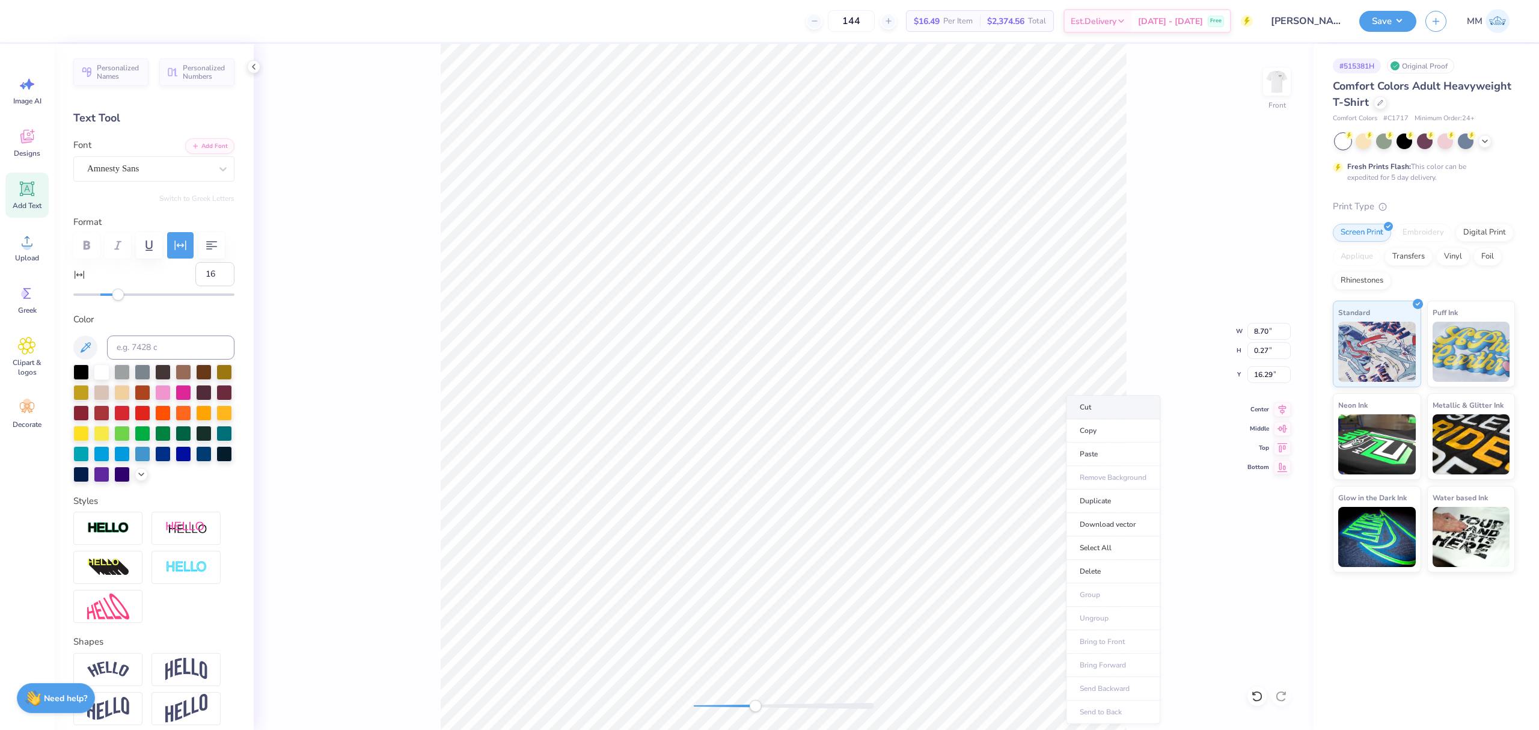
click at [1087, 407] on li "Cut" at bounding box center [1113, 407] width 94 height 24
click at [1260, 698] on icon at bounding box center [1257, 696] width 12 height 12
type textarea "[US_STATE][GEOGRAPHIC_DATA]"
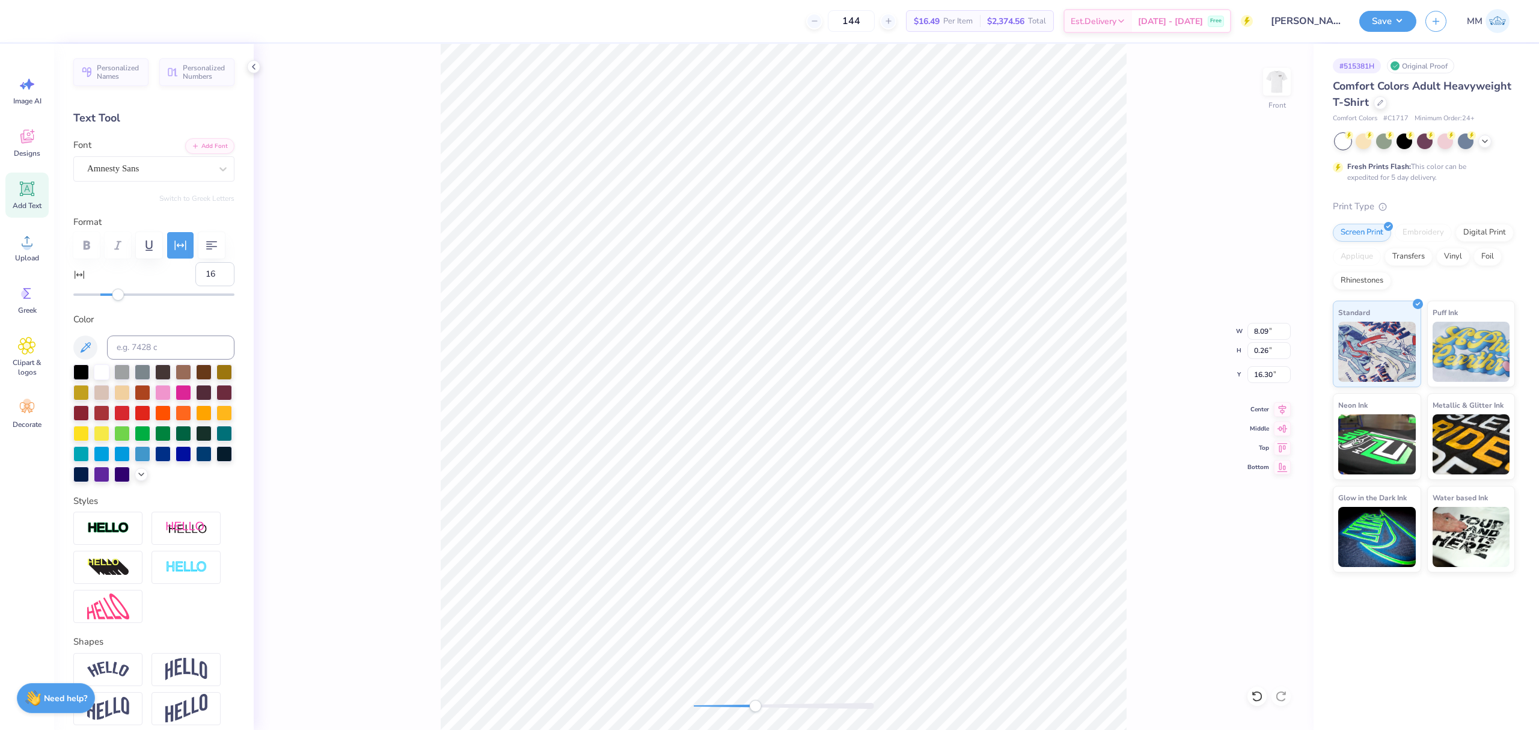
drag, startPoint x: 186, startPoint y: 307, endPoint x: 178, endPoint y: 308, distance: 8.6
click at [181, 300] on div "16" at bounding box center [153, 281] width 161 height 38
type input "0"
click at [902, 504] on li "Duplicate" at bounding box center [924, 500] width 94 height 23
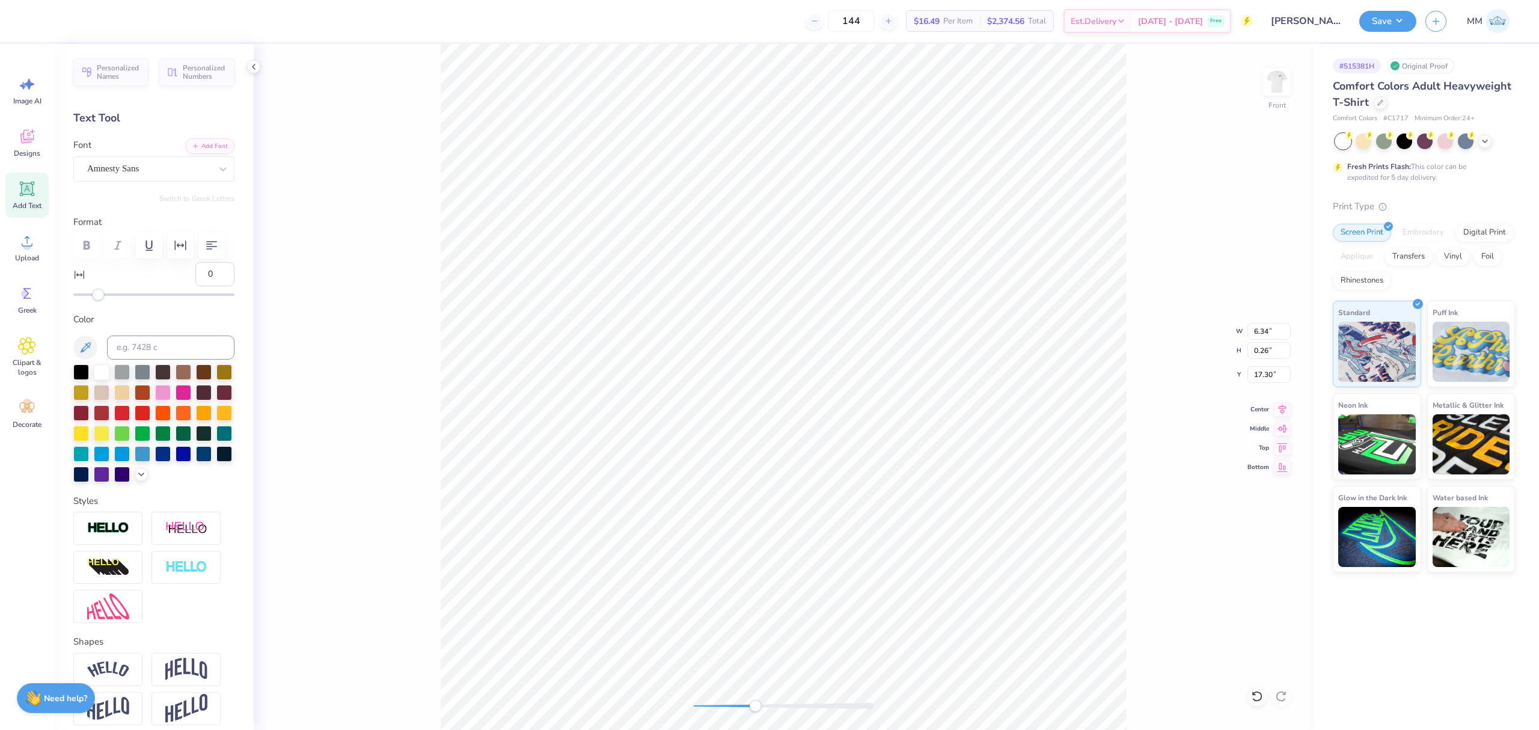
type input "6.34"
type input "17.30"
type textarea "®"
click at [951, 593] on li "Group" at bounding box center [961, 594] width 94 height 23
drag, startPoint x: 746, startPoint y: 710, endPoint x: 691, endPoint y: 707, distance: 55.4
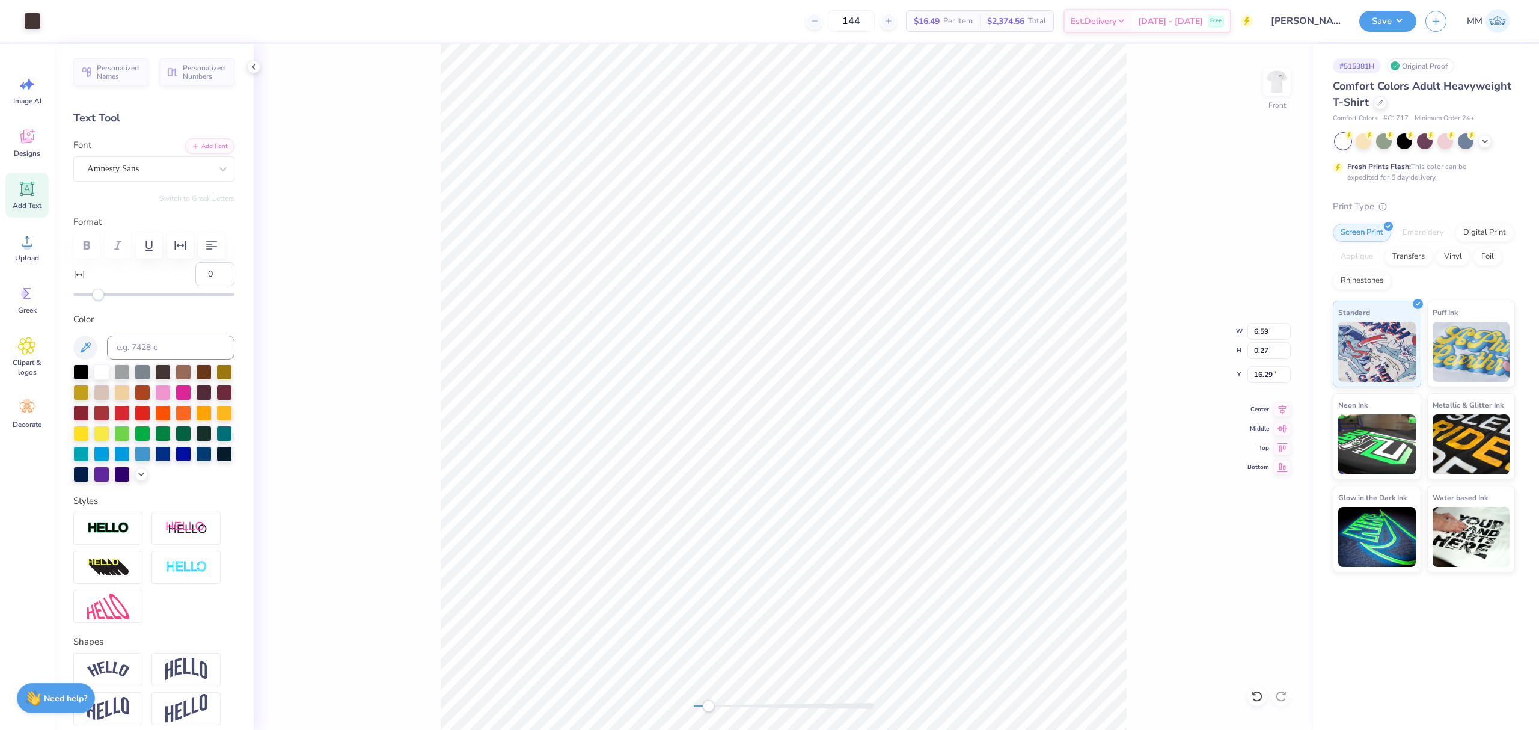
click at [702, 707] on div "Accessibility label" at bounding box center [708, 706] width 12 height 12
click at [1279, 409] on icon at bounding box center [1282, 407] width 17 height 14
click at [668, 702] on div "Front" at bounding box center [784, 387] width 1060 height 686
click at [1258, 332] on input "12.20" at bounding box center [1268, 331] width 43 height 17
click at [817, 493] on li "Group" at bounding box center [822, 490] width 94 height 23
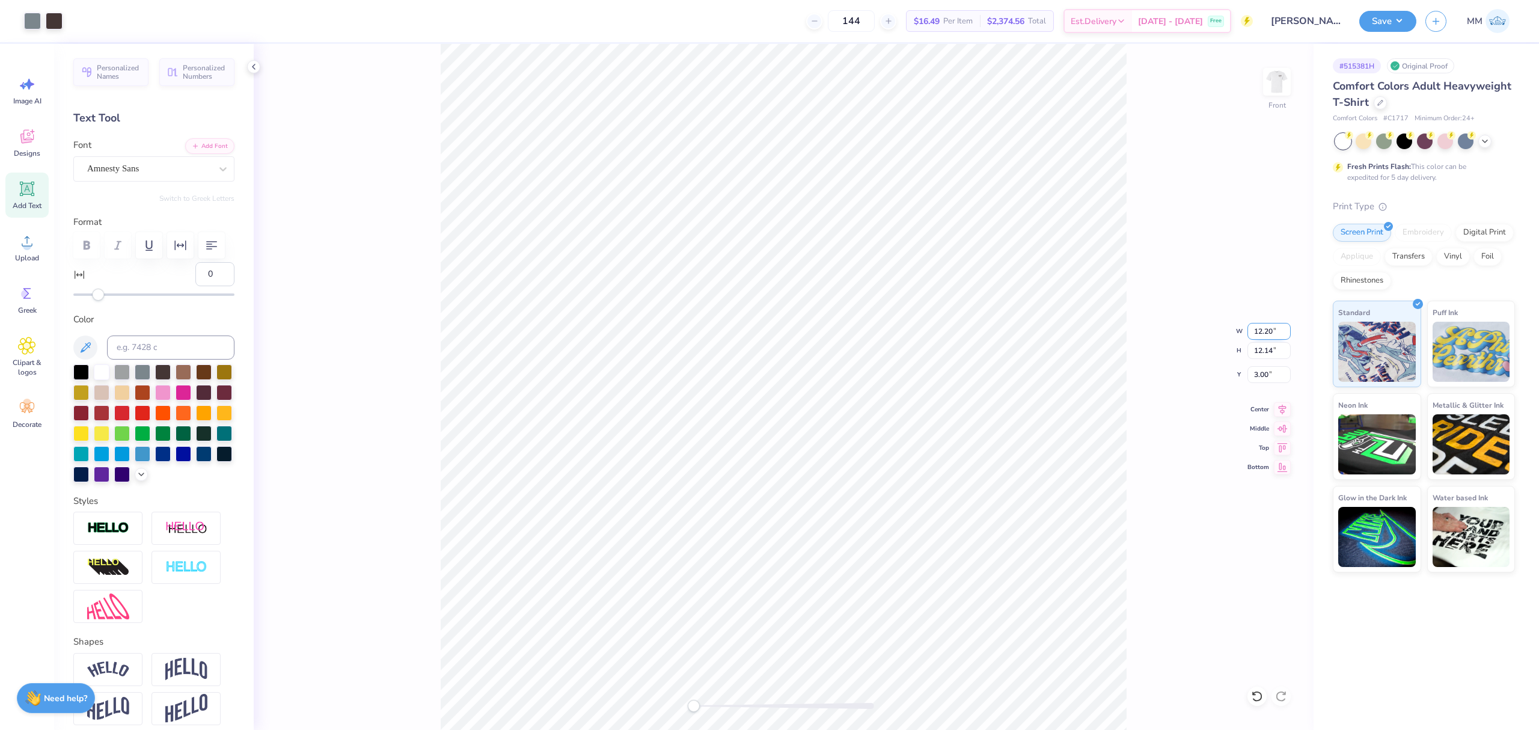
click at [1265, 332] on input "12.20" at bounding box center [1268, 331] width 43 height 17
click at [1266, 332] on input "12.20" at bounding box center [1268, 331] width 43 height 17
type input "12"
click at [1133, 376] on div "Front W 12 12 " H 12.14 12.14 " Y 3.00 3.00 " Center Middle Top Bottom" at bounding box center [784, 387] width 1060 height 686
click at [1261, 332] on input "11.81" at bounding box center [1268, 331] width 43 height 17
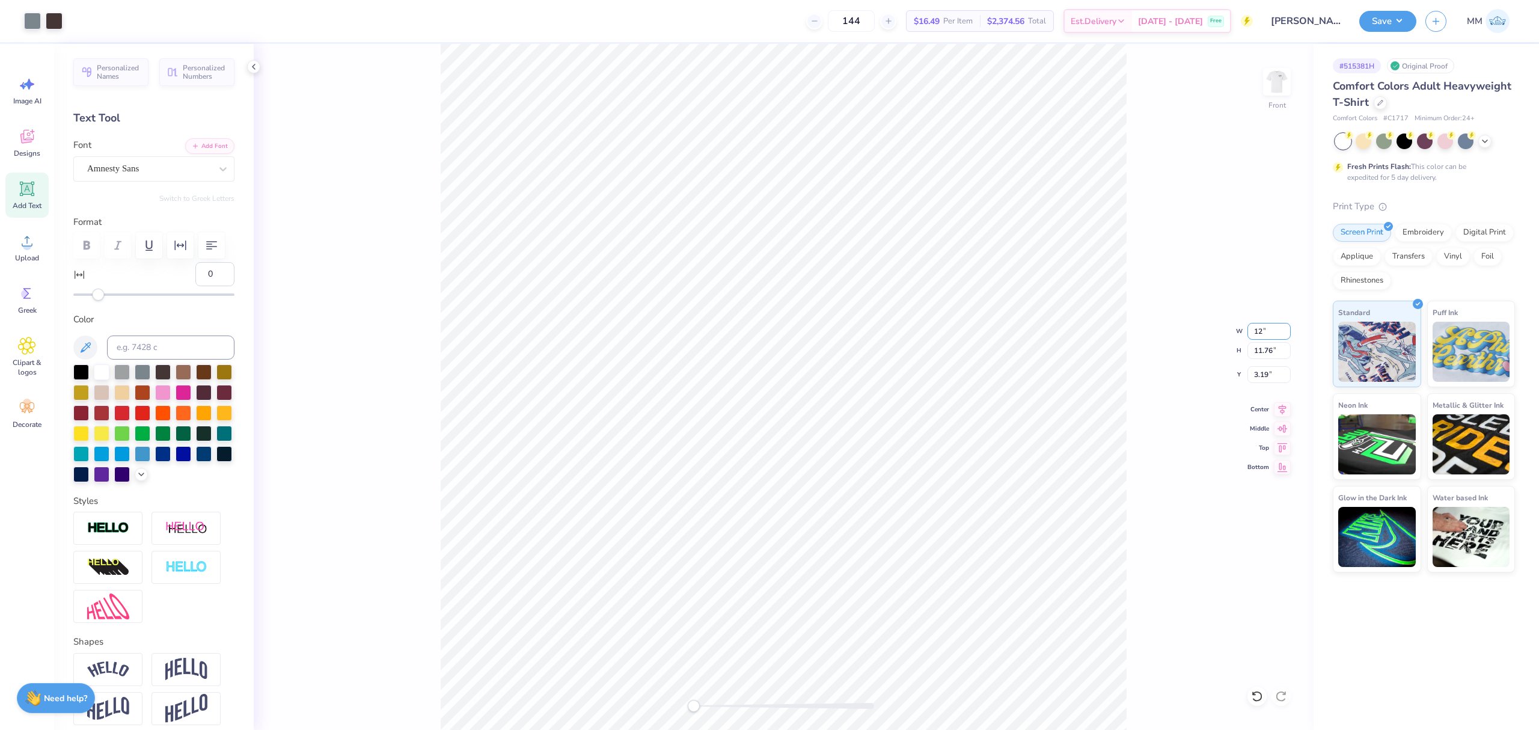
type input "12"
click at [1265, 377] on input "3.19" at bounding box center [1268, 374] width 43 height 17
type input "3"
click at [1268, 328] on input "12.20" at bounding box center [1268, 331] width 43 height 17
type input "12"
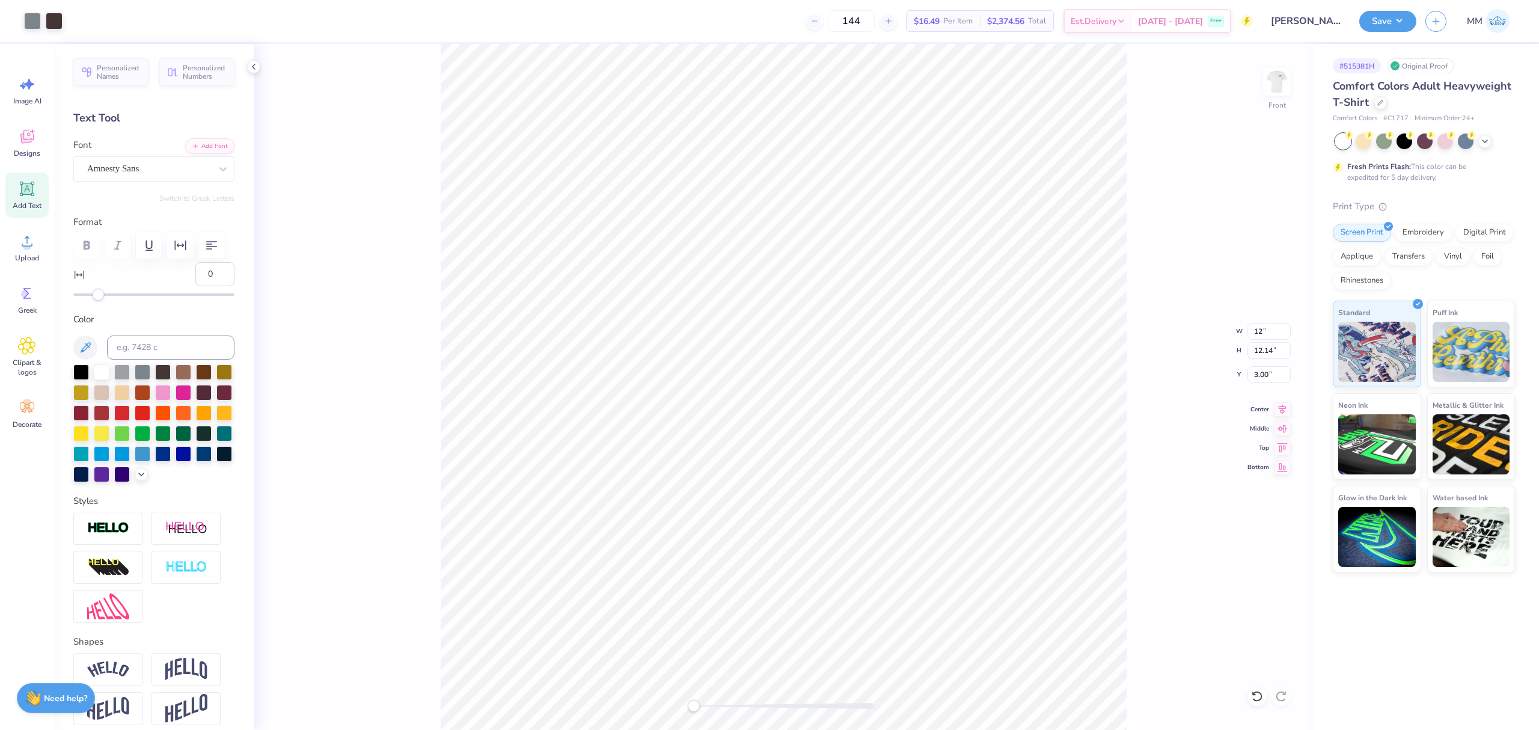
click at [1186, 400] on div "Front W 12 12 " H 12.14 12.14 " Y 3.00 3.00 " Center Middle Top Bottom" at bounding box center [784, 387] width 1060 height 686
click at [1269, 332] on input "11.81" at bounding box center [1268, 331] width 43 height 17
click at [1289, 325] on input "11.81" at bounding box center [1268, 331] width 43 height 17
click at [1286, 328] on input "11.82" at bounding box center [1268, 331] width 43 height 17
click at [1286, 328] on input "11.83" at bounding box center [1268, 331] width 43 height 17
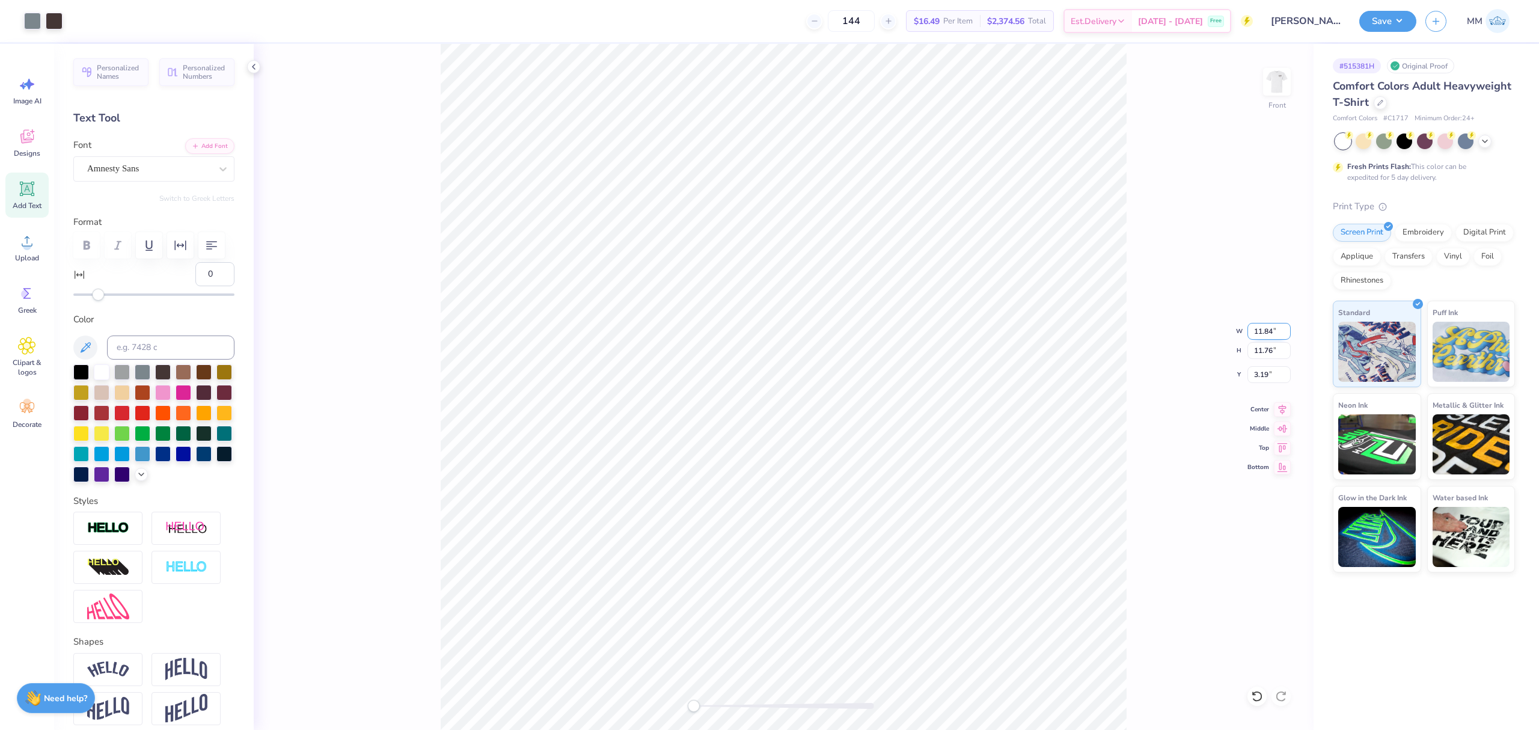
click at [1286, 328] on input "11.84" at bounding box center [1268, 331] width 43 height 17
click at [1286, 328] on input "11.85" at bounding box center [1268, 331] width 43 height 17
click at [1286, 328] on input "11.86" at bounding box center [1268, 331] width 43 height 17
click at [1286, 328] on input "11.87" at bounding box center [1268, 331] width 43 height 17
click at [1286, 328] on input "11.88" at bounding box center [1268, 331] width 43 height 17
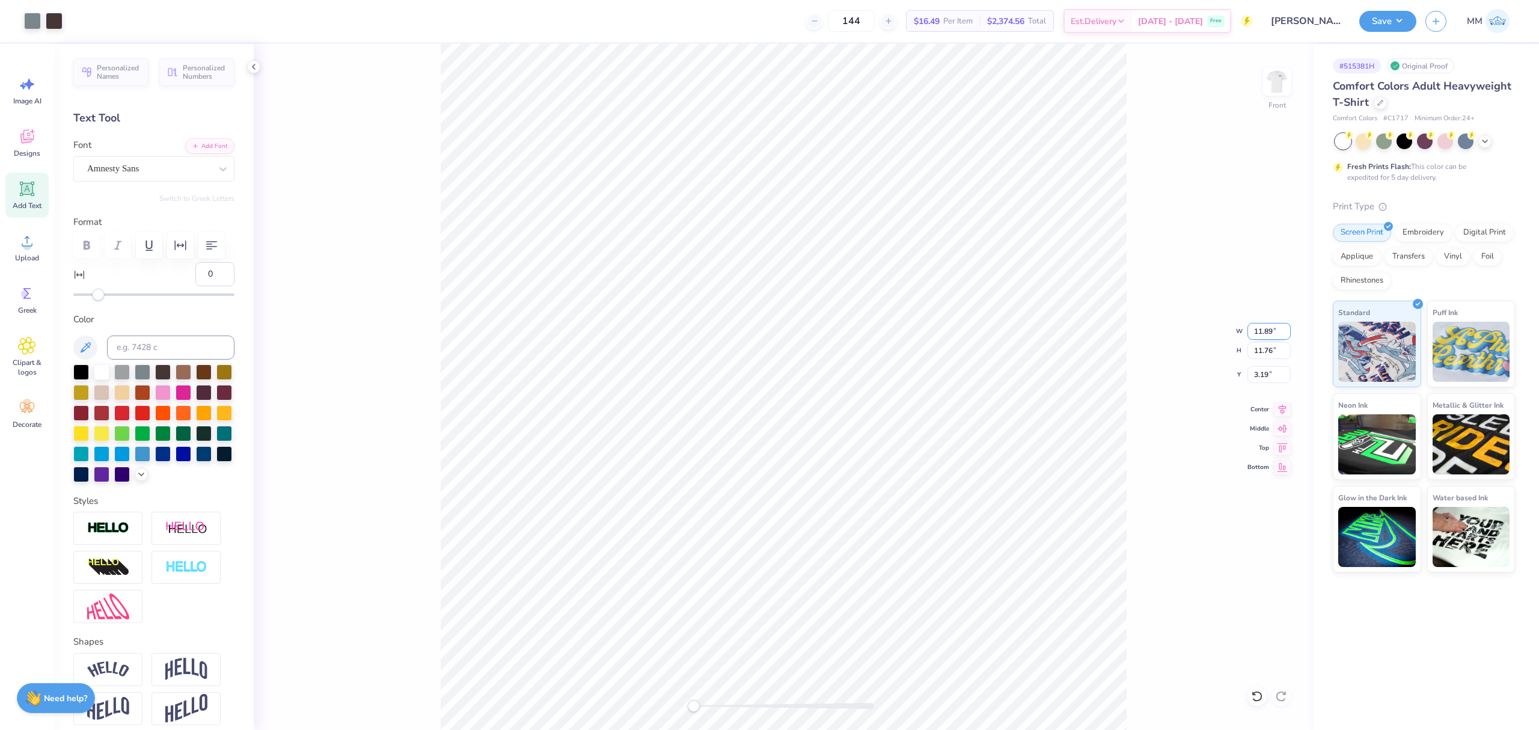
click at [1286, 328] on input "11.89" at bounding box center [1268, 331] width 43 height 17
click at [1286, 328] on input "11.9" at bounding box center [1268, 331] width 43 height 17
click at [1286, 328] on input "11.91" at bounding box center [1268, 331] width 43 height 17
click at [1286, 328] on input "11.92" at bounding box center [1268, 331] width 43 height 17
click at [1286, 328] on input "11.93" at bounding box center [1268, 331] width 43 height 17
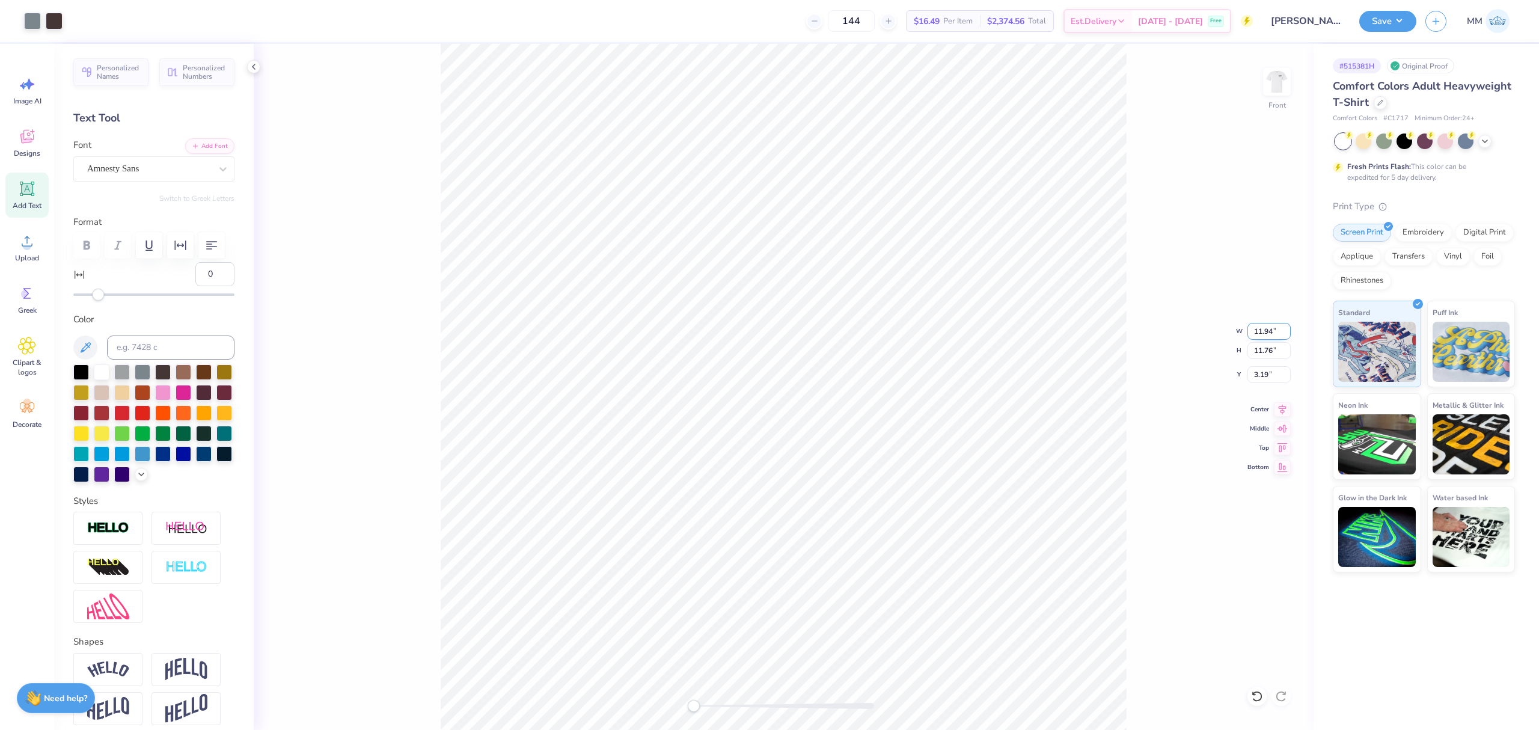
click at [1286, 328] on input "11.94" at bounding box center [1268, 331] width 43 height 17
click at [1286, 328] on input "11.95" at bounding box center [1268, 331] width 43 height 17
click at [1286, 328] on input "11.96" at bounding box center [1268, 331] width 43 height 17
click at [1286, 328] on input "11.97" at bounding box center [1268, 331] width 43 height 17
click at [1286, 328] on input "11.98" at bounding box center [1268, 331] width 43 height 17
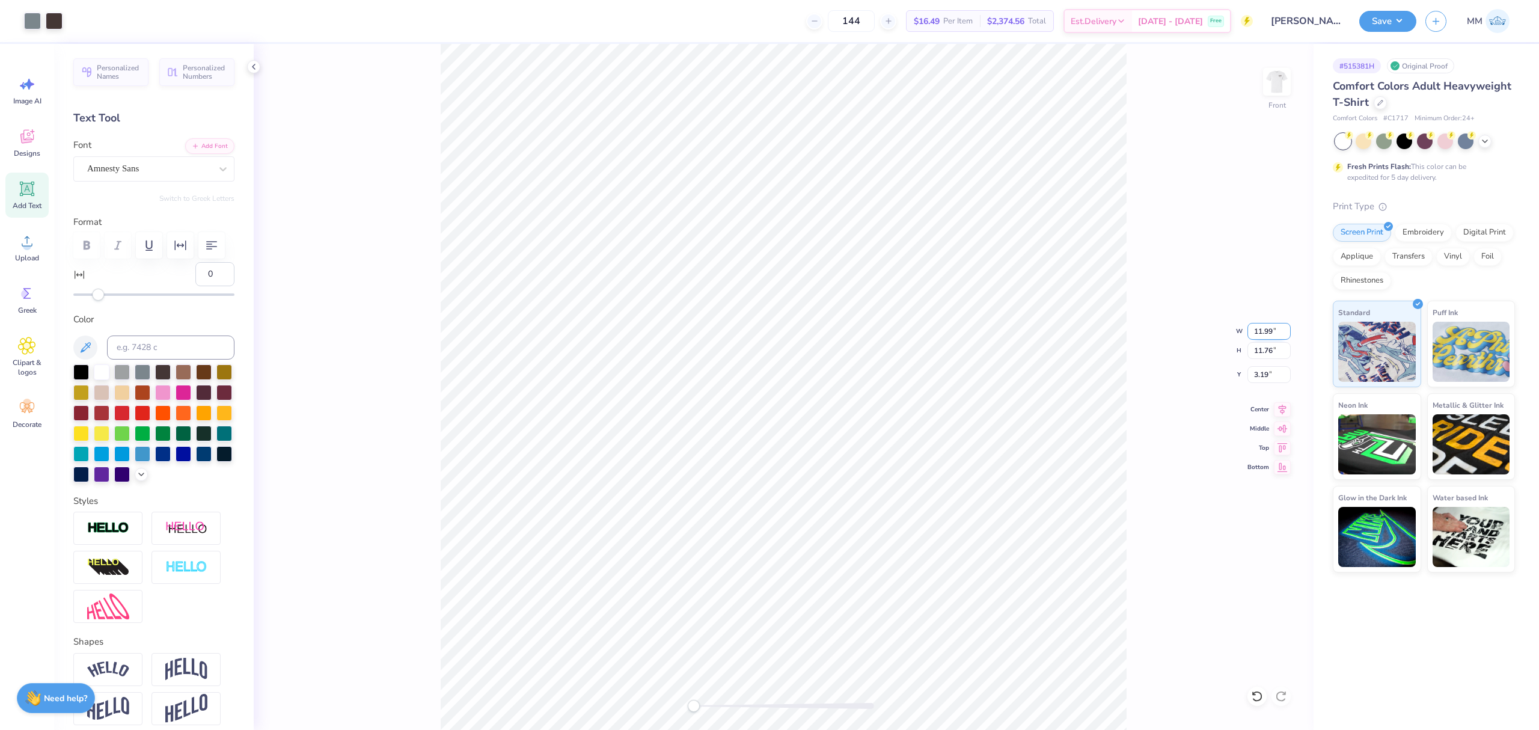
click at [1286, 328] on input "11.99" at bounding box center [1268, 331] width 43 height 17
type input "12"
click at [1286, 328] on input "12" at bounding box center [1268, 331] width 43 height 17
click at [1273, 332] on input "12.19" at bounding box center [1268, 331] width 43 height 17
click at [1284, 334] on input "12.18" at bounding box center [1268, 331] width 43 height 17
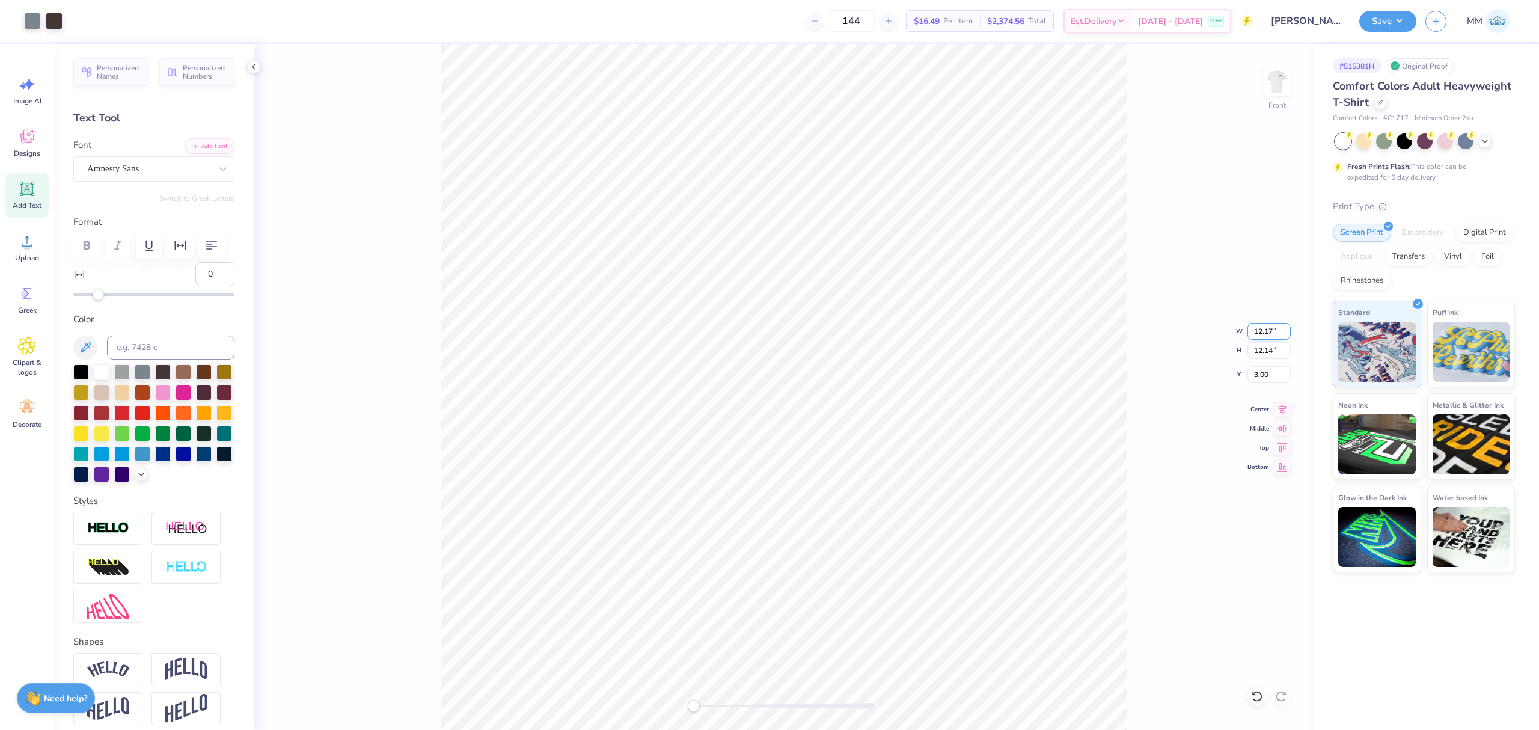
click at [1284, 334] on input "12.17" at bounding box center [1268, 331] width 43 height 17
click at [1284, 334] on input "12.16" at bounding box center [1268, 331] width 43 height 17
click at [1284, 334] on input "12.15" at bounding box center [1268, 331] width 43 height 17
click at [1284, 334] on input "12.14" at bounding box center [1268, 331] width 43 height 17
click at [1284, 334] on input "12.13" at bounding box center [1268, 331] width 43 height 17
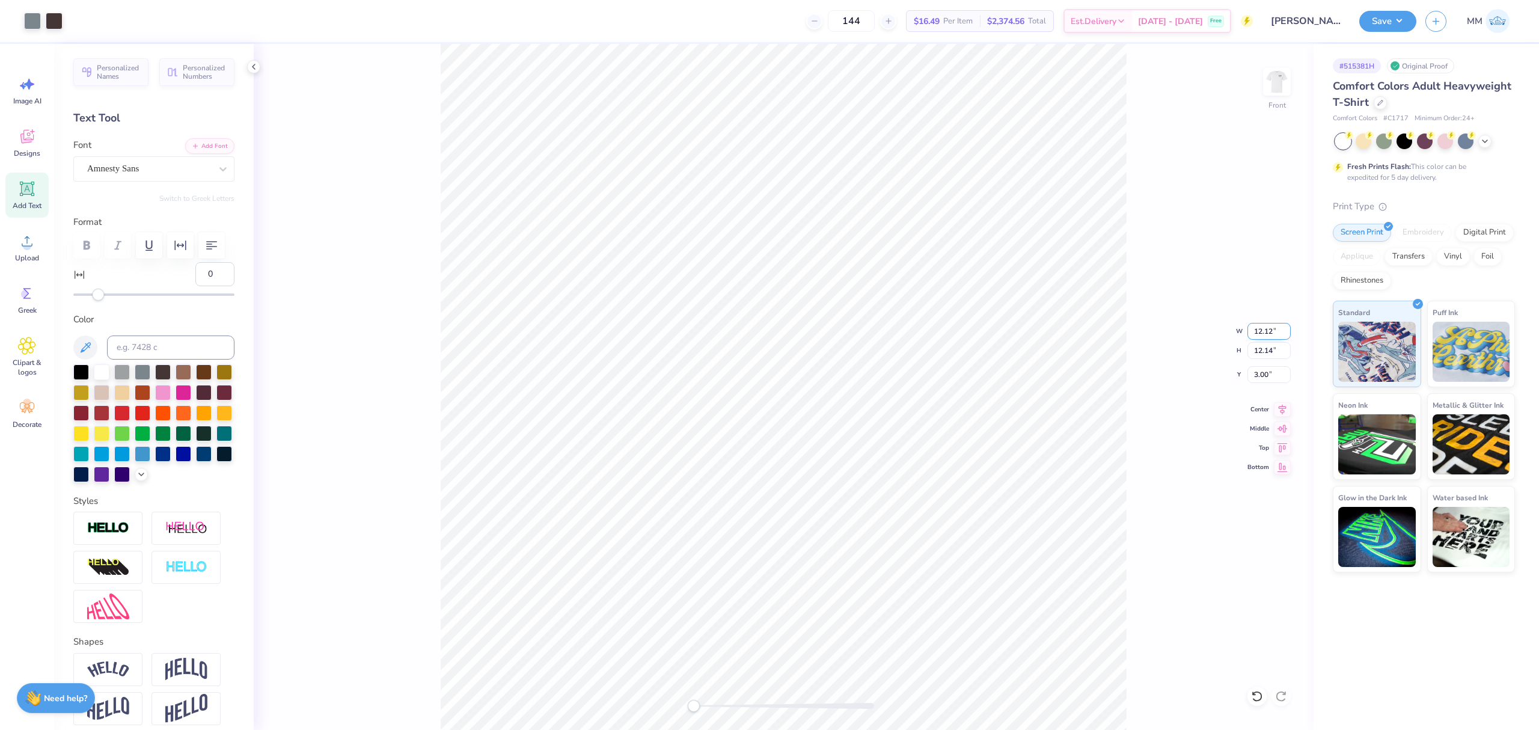
click at [1284, 334] on input "12.12" at bounding box center [1268, 331] width 43 height 17
click at [1284, 334] on input "12.11" at bounding box center [1268, 331] width 43 height 17
click at [1284, 334] on input "12.1" at bounding box center [1268, 331] width 43 height 17
type input "12.09"
click at [1284, 334] on input "12.09" at bounding box center [1268, 331] width 43 height 17
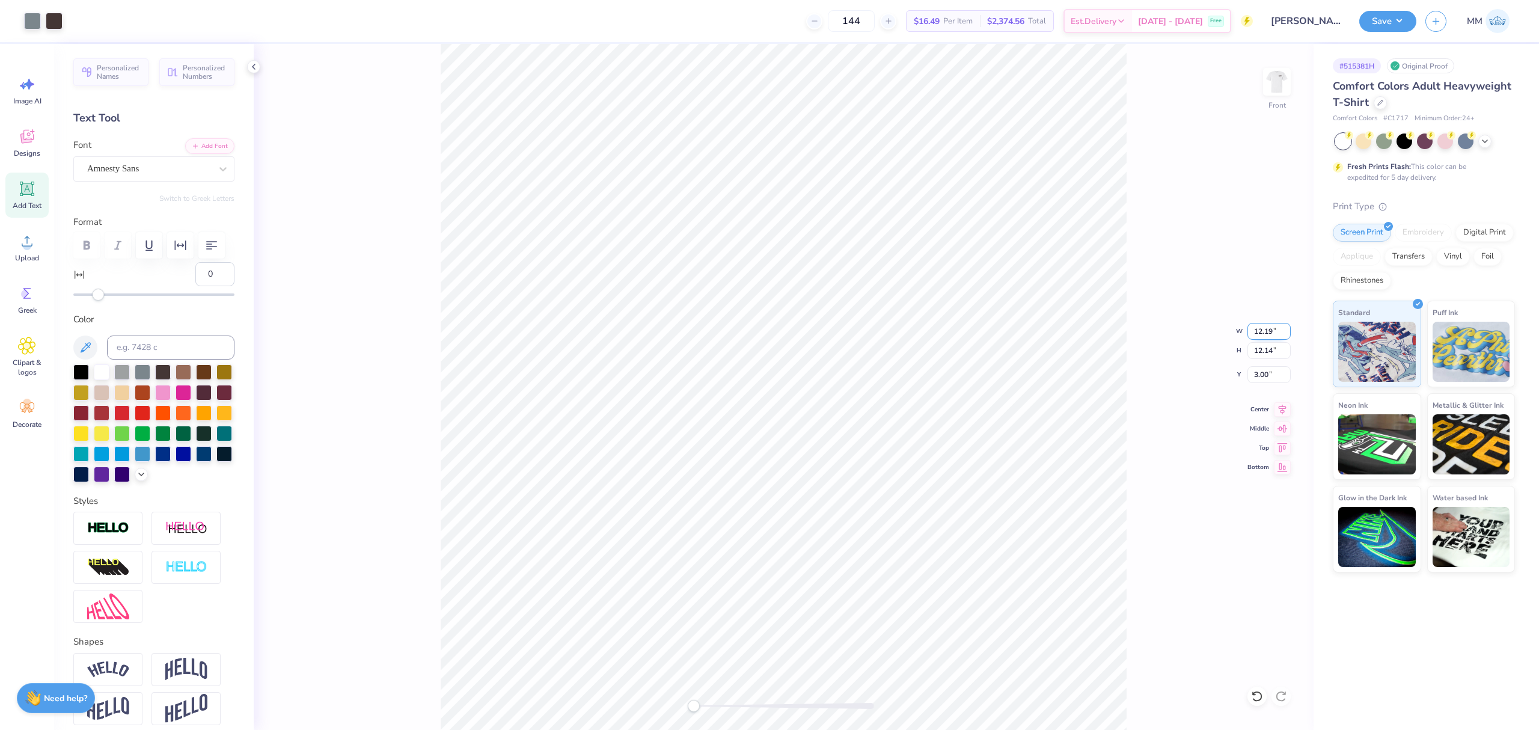
click at [1262, 334] on input "12.19" at bounding box center [1268, 331] width 43 height 17
type input "15"
click at [1270, 327] on input "14.53" at bounding box center [1268, 331] width 43 height 17
click at [1271, 327] on input "14.53" at bounding box center [1268, 331] width 43 height 17
click at [1268, 302] on div "Front W 14.53 14.53 " H 14.47 14.47 " Y 1.84 1.84 " Center Middle Top Bottom" at bounding box center [784, 387] width 1060 height 686
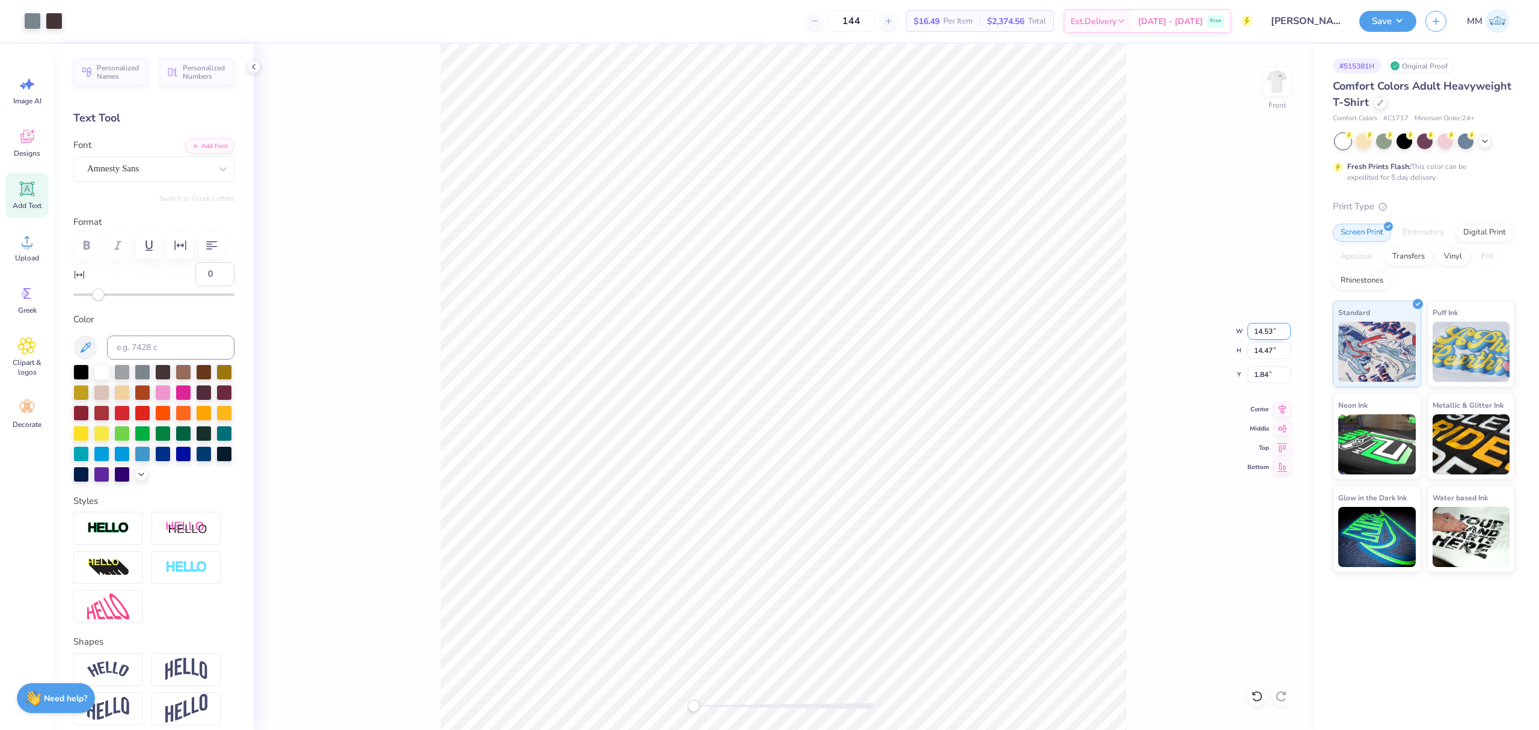
click at [1260, 331] on input "14.53" at bounding box center [1268, 331] width 43 height 17
type input "12.53"
drag, startPoint x: 1263, startPoint y: 331, endPoint x: 1284, endPoint y: 329, distance: 21.7
click at [1284, 329] on input "12.53" at bounding box center [1268, 331] width 43 height 17
type input "12"
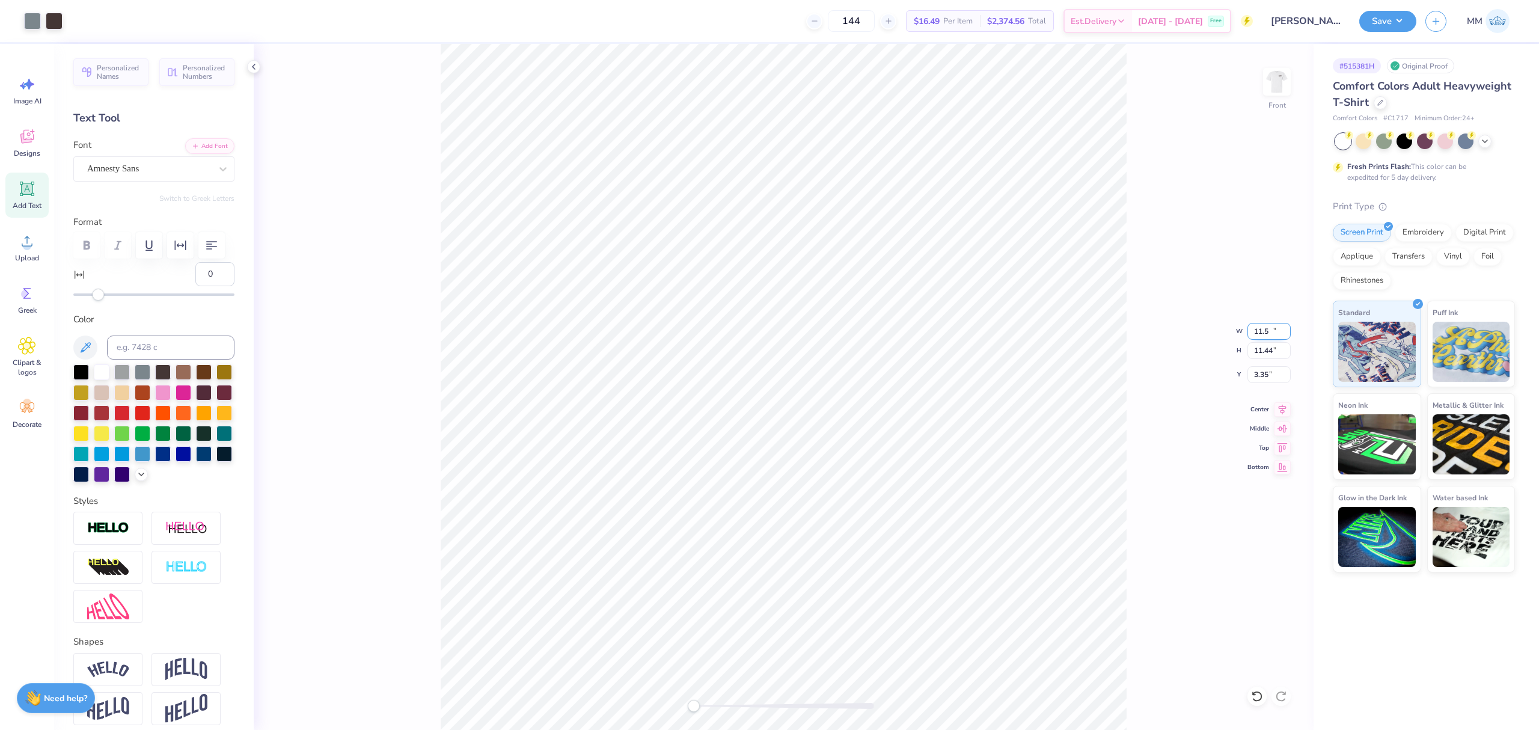
click at [1284, 327] on input "11.5" at bounding box center [1268, 331] width 43 height 17
click at [1284, 327] on input "11.51" at bounding box center [1268, 331] width 43 height 17
click at [1284, 327] on input "11.52" at bounding box center [1268, 331] width 43 height 17
type input "11.53"
click at [1284, 327] on input "11.53" at bounding box center [1268, 331] width 43 height 17
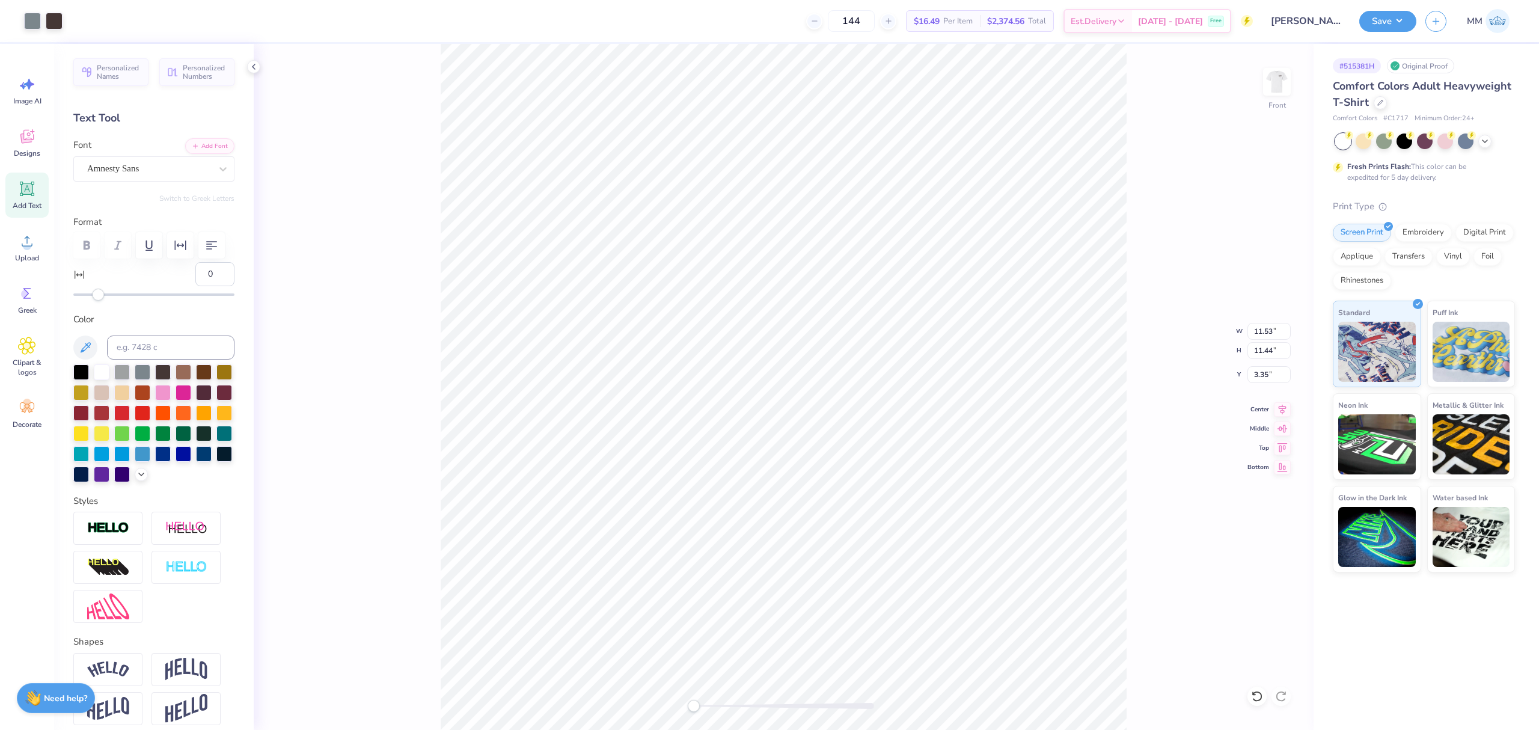
click at [1123, 397] on div "Front W 11.53 11.53 " H 11.44 11.44 " Y 3.35 3.35 " Center Middle Top Bottom" at bounding box center [784, 387] width 1060 height 686
click at [1282, 328] on input "11.58" at bounding box center [1268, 331] width 43 height 17
type input "11.59"
click at [1282, 328] on input "11.59" at bounding box center [1268, 331] width 43 height 17
click at [1270, 332] on input "11.61" at bounding box center [1268, 331] width 43 height 17
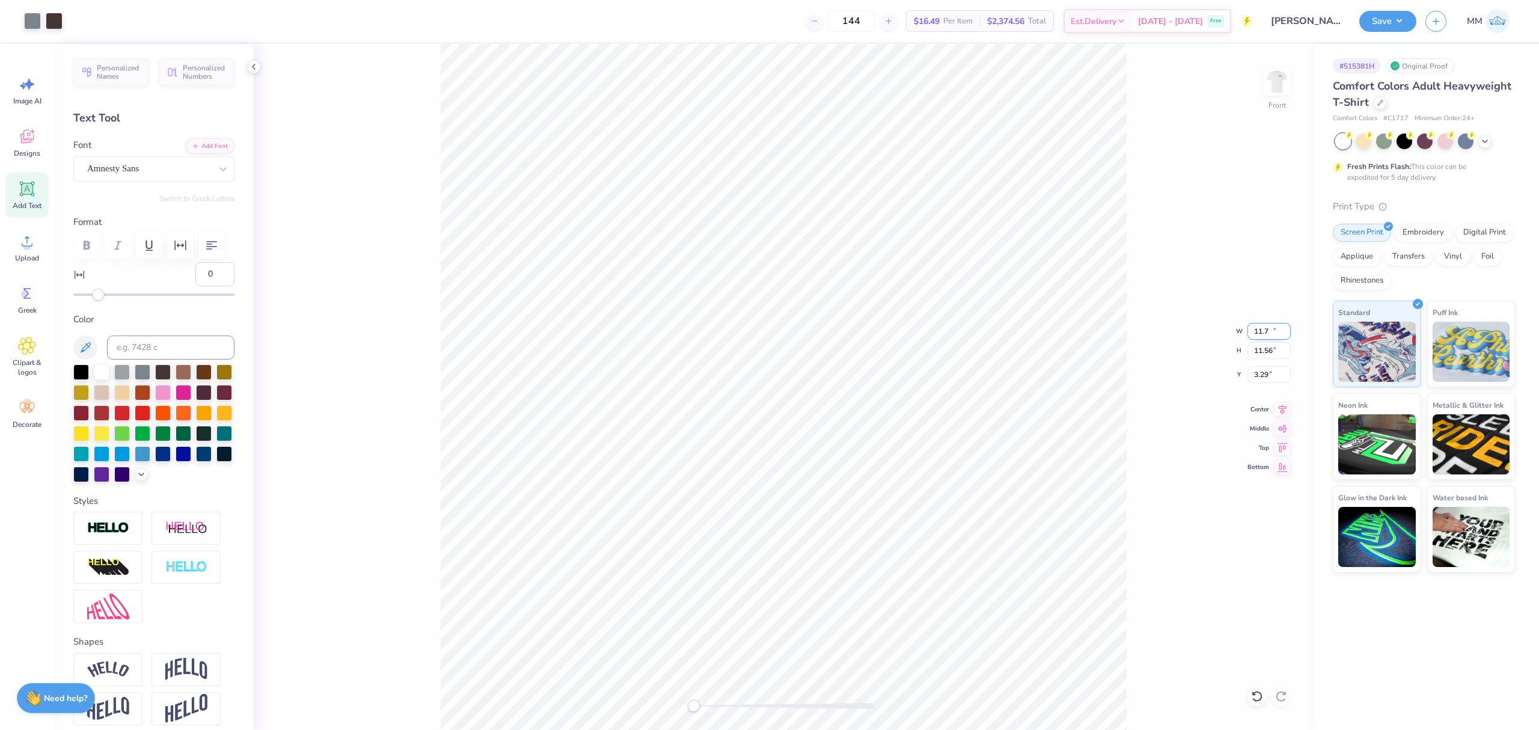
type input "11.7"
click at [1281, 327] on input "11.7" at bounding box center [1268, 331] width 43 height 17
click at [1173, 399] on div "Front W 11.7 11.7 " H 11.56 11.56 " Y 3.29 3.29 " Center Middle Top Bottom" at bounding box center [784, 387] width 1060 height 686
click at [1270, 329] on input "11.79" at bounding box center [1268, 331] width 43 height 17
type input "11.83"
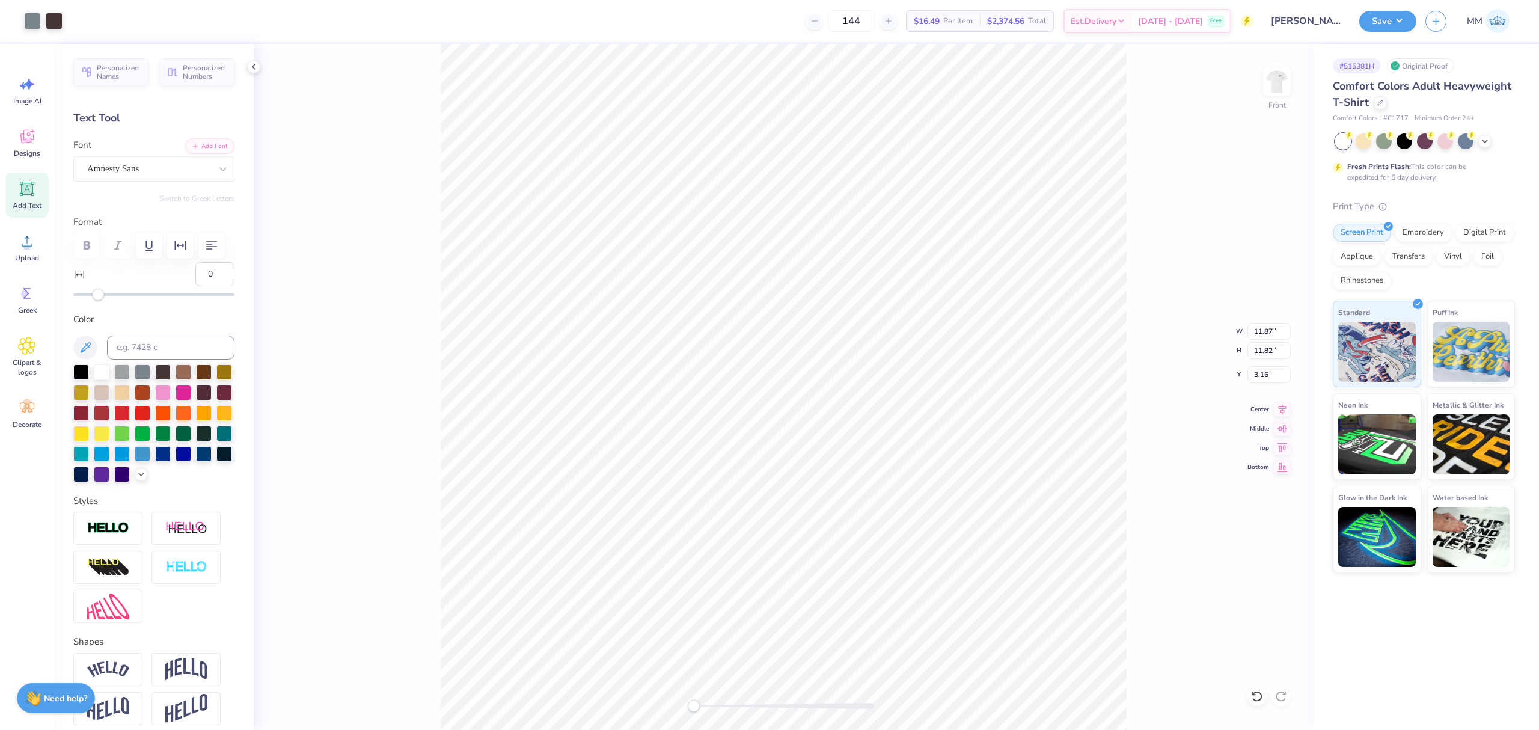
drag, startPoint x: 1265, startPoint y: 340, endPoint x: 1270, endPoint y: 331, distance: 10.5
click at [1265, 340] on div "Front W 11.87 11.87 " H 11.82 11.82 " Y 3.16 3.16 " Center Middle Top Bottom" at bounding box center [784, 387] width 1060 height 686
click at [1269, 335] on input "11.87" at bounding box center [1268, 331] width 43 height 17
click at [1284, 329] on input "11.88" at bounding box center [1268, 331] width 43 height 17
click at [1284, 329] on input "11.89" at bounding box center [1268, 331] width 43 height 17
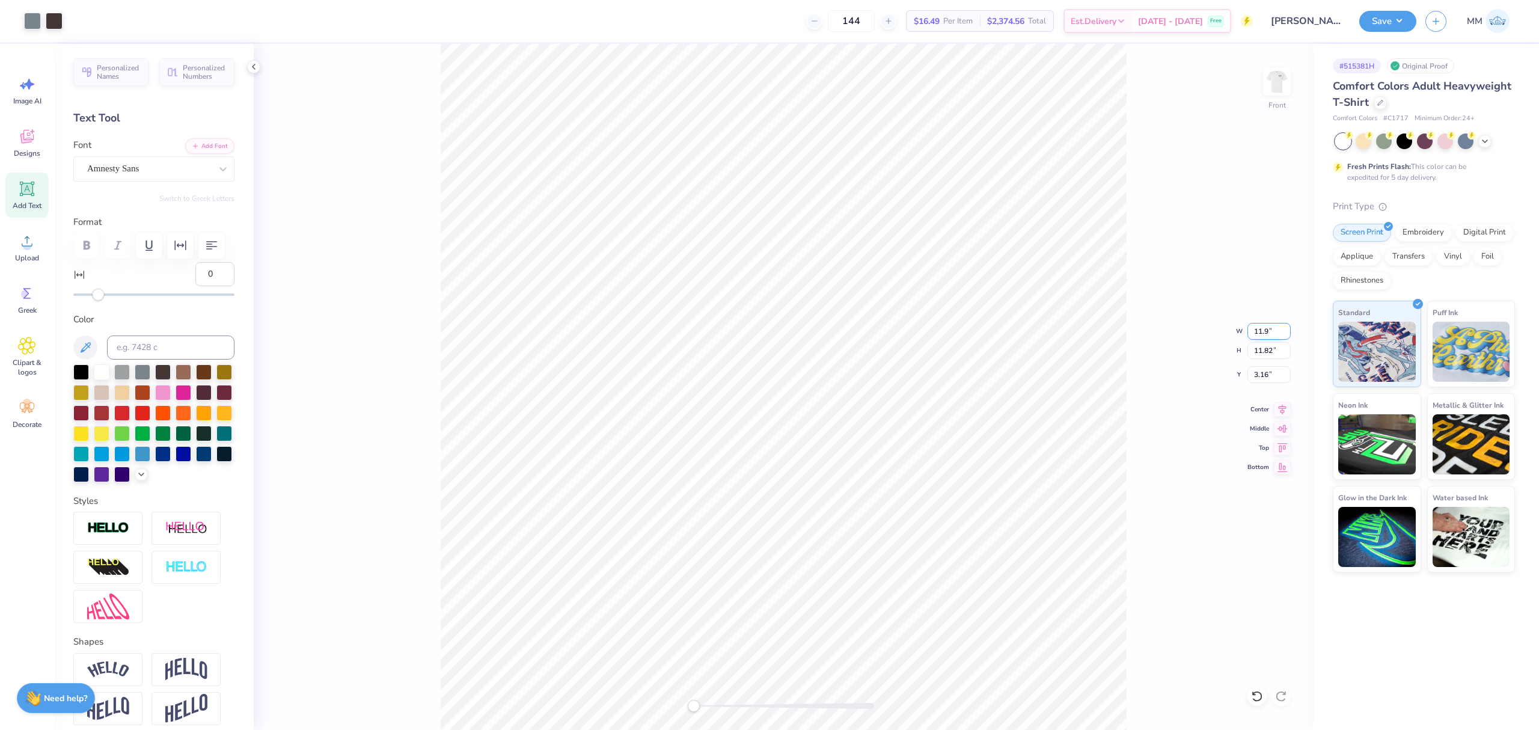
type input "11.9"
click at [1284, 329] on input "11.9" at bounding box center [1268, 331] width 43 height 17
click at [1284, 326] on input "11.94" at bounding box center [1268, 331] width 43 height 17
click at [1284, 326] on input "11.95" at bounding box center [1268, 331] width 43 height 17
click at [1284, 326] on input "11.96" at bounding box center [1268, 331] width 43 height 17
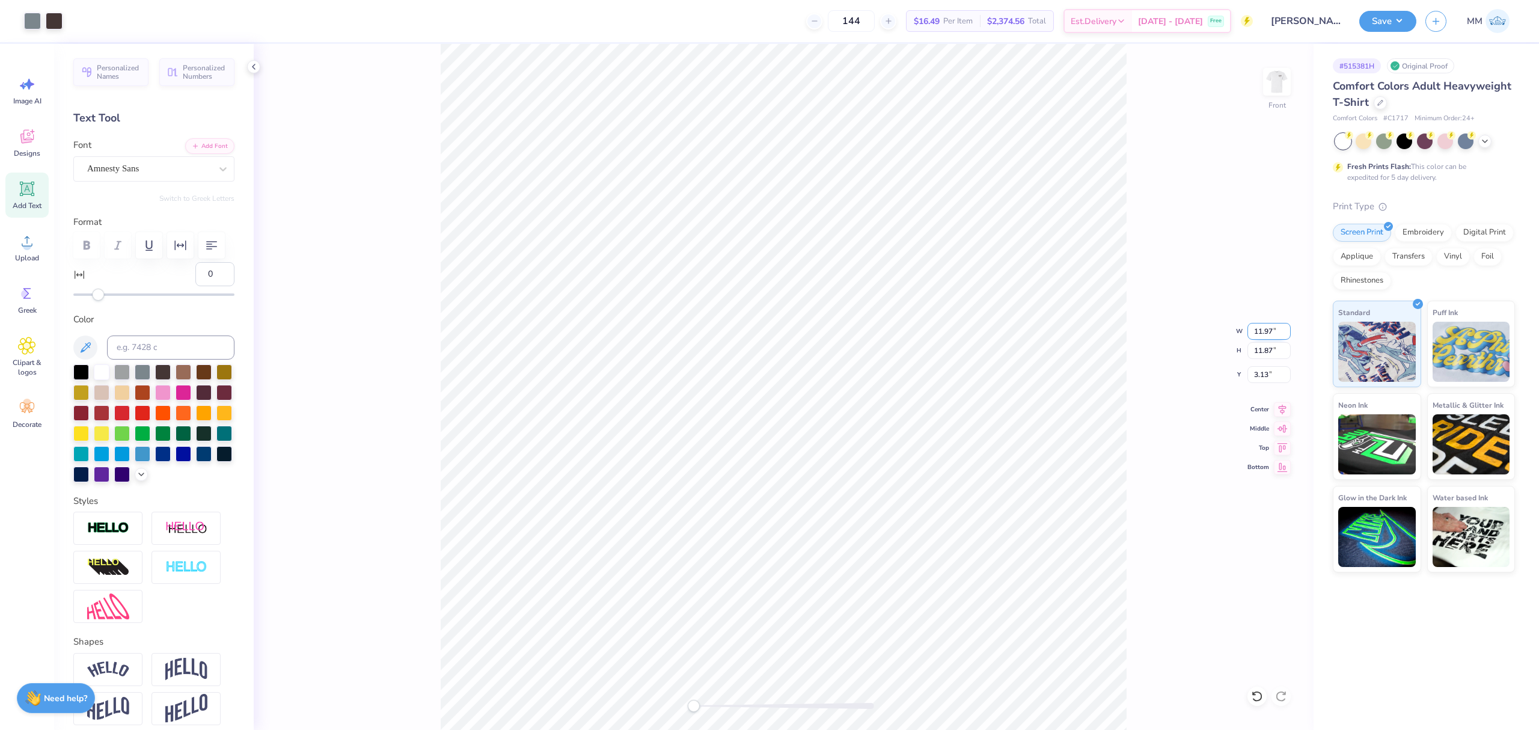
click at [1284, 326] on input "11.97" at bounding box center [1268, 331] width 43 height 17
click at [1284, 326] on input "11.98" at bounding box center [1268, 331] width 43 height 17
click at [1284, 326] on input "11.99" at bounding box center [1268, 331] width 43 height 17
type input "12"
click at [1284, 326] on input "12" at bounding box center [1268, 331] width 43 height 17
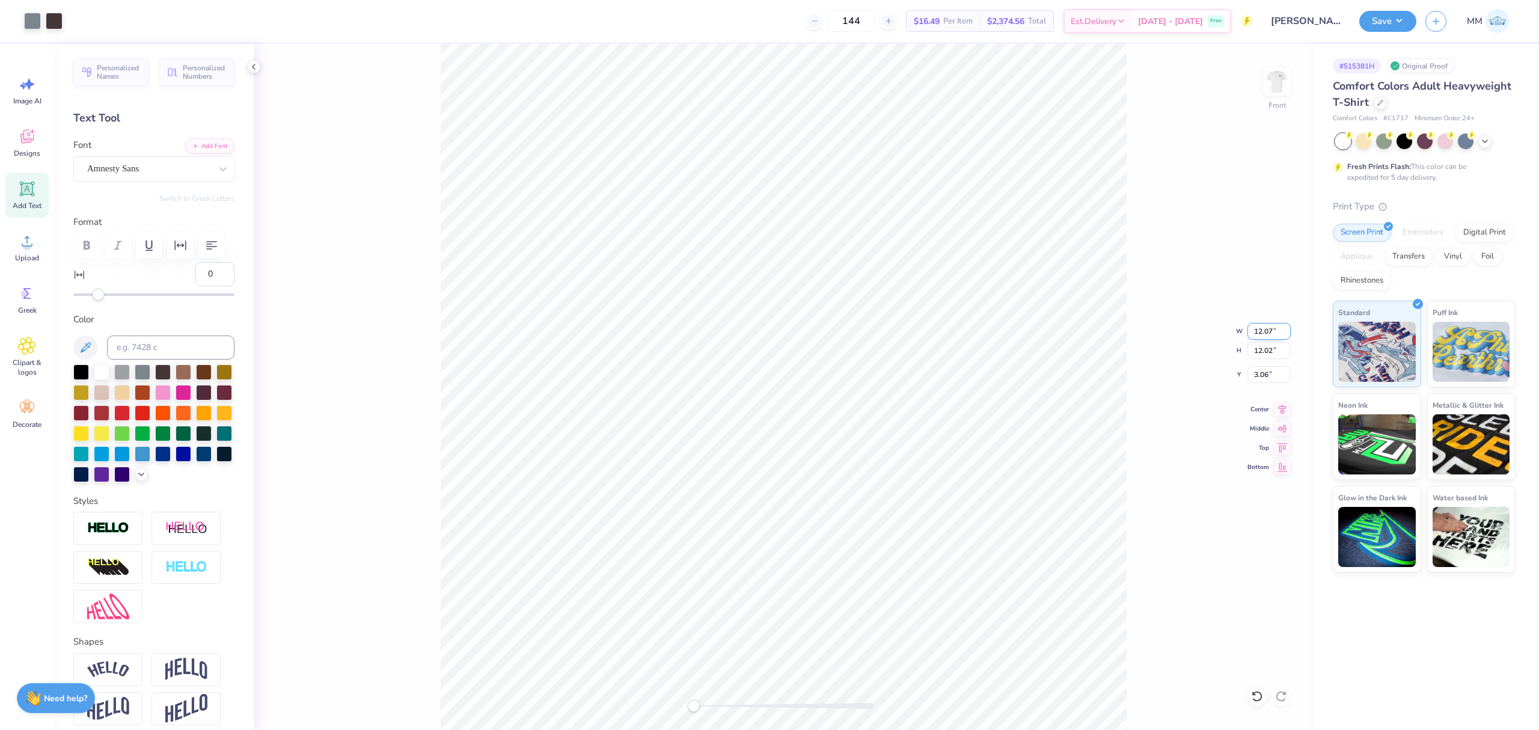
click at [1270, 330] on input "12.07" at bounding box center [1268, 331] width 43 height 17
type input "12.05"
click at [1272, 337] on input "12.03" at bounding box center [1268, 331] width 43 height 17
type input "12.02"
click at [1271, 335] on input "12.01" at bounding box center [1268, 331] width 43 height 17
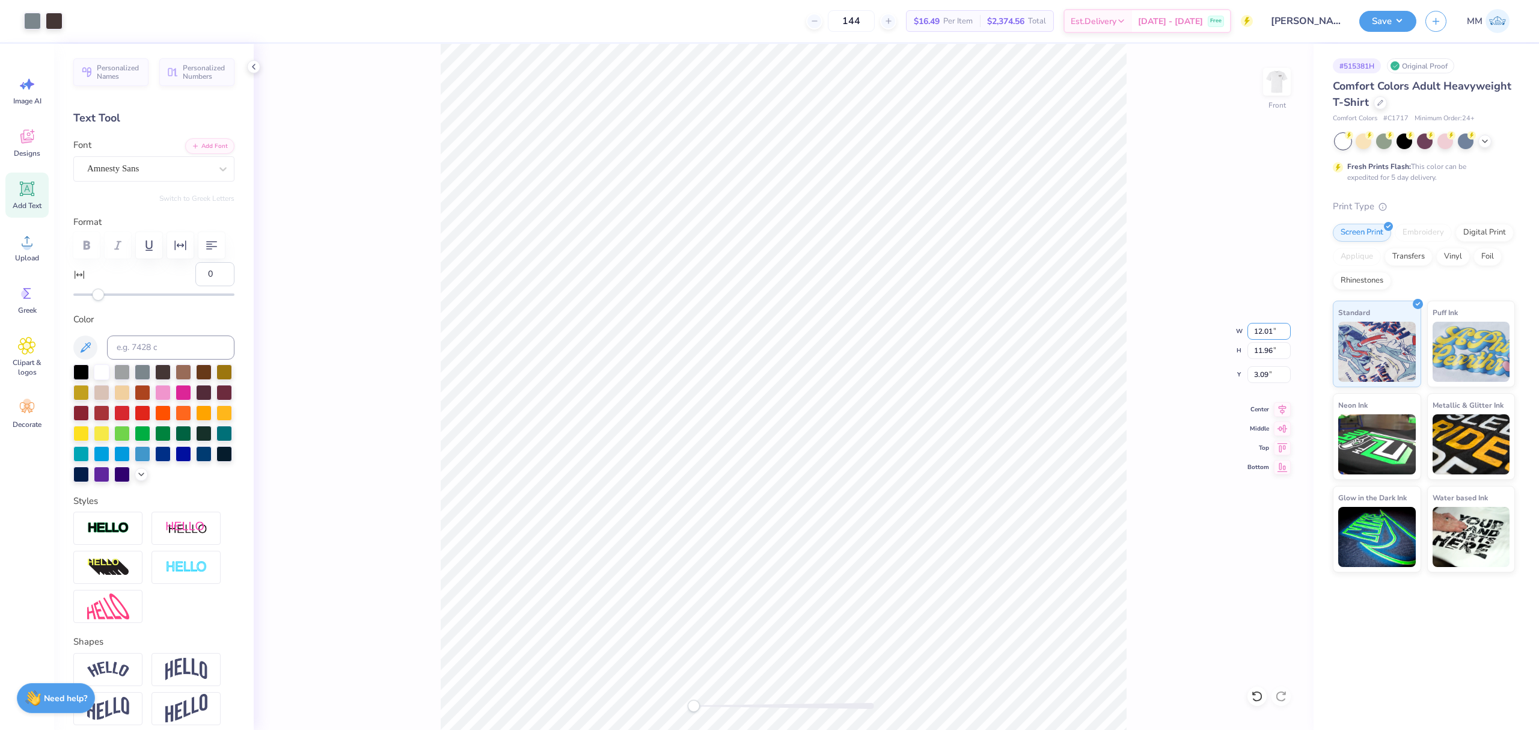
type input "12"
click at [1269, 335] on input "11.99" at bounding box center [1268, 331] width 43 height 17
type input "11.98"
click at [1268, 334] on input "11.97" at bounding box center [1268, 331] width 43 height 17
type input "11.99"
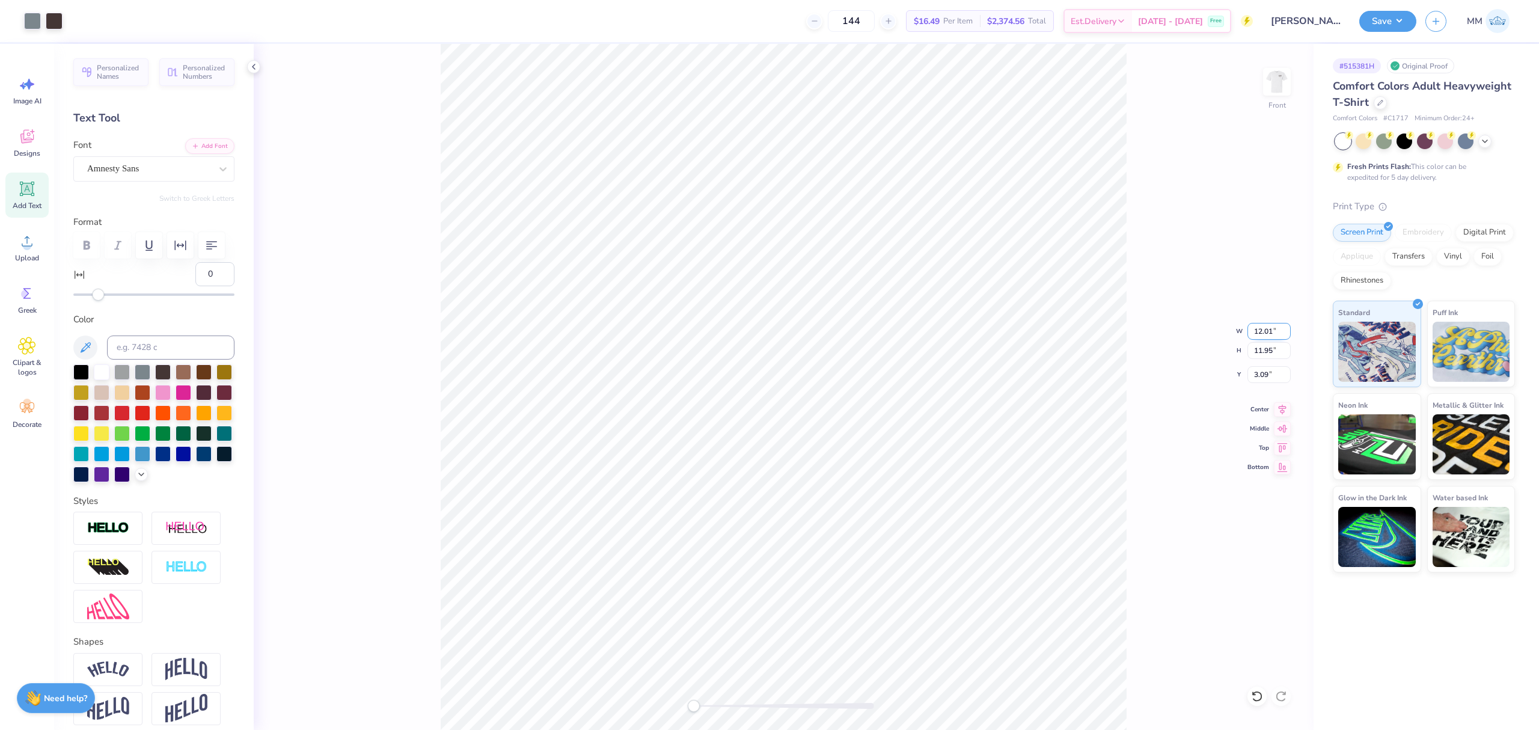
click at [1269, 331] on input "12.01" at bounding box center [1268, 331] width 43 height 17
type input "12.02"
click at [1268, 337] on input "12.03" at bounding box center [1268, 331] width 43 height 17
type input "12.02"
click at [1265, 333] on input "12.01" at bounding box center [1268, 331] width 43 height 17
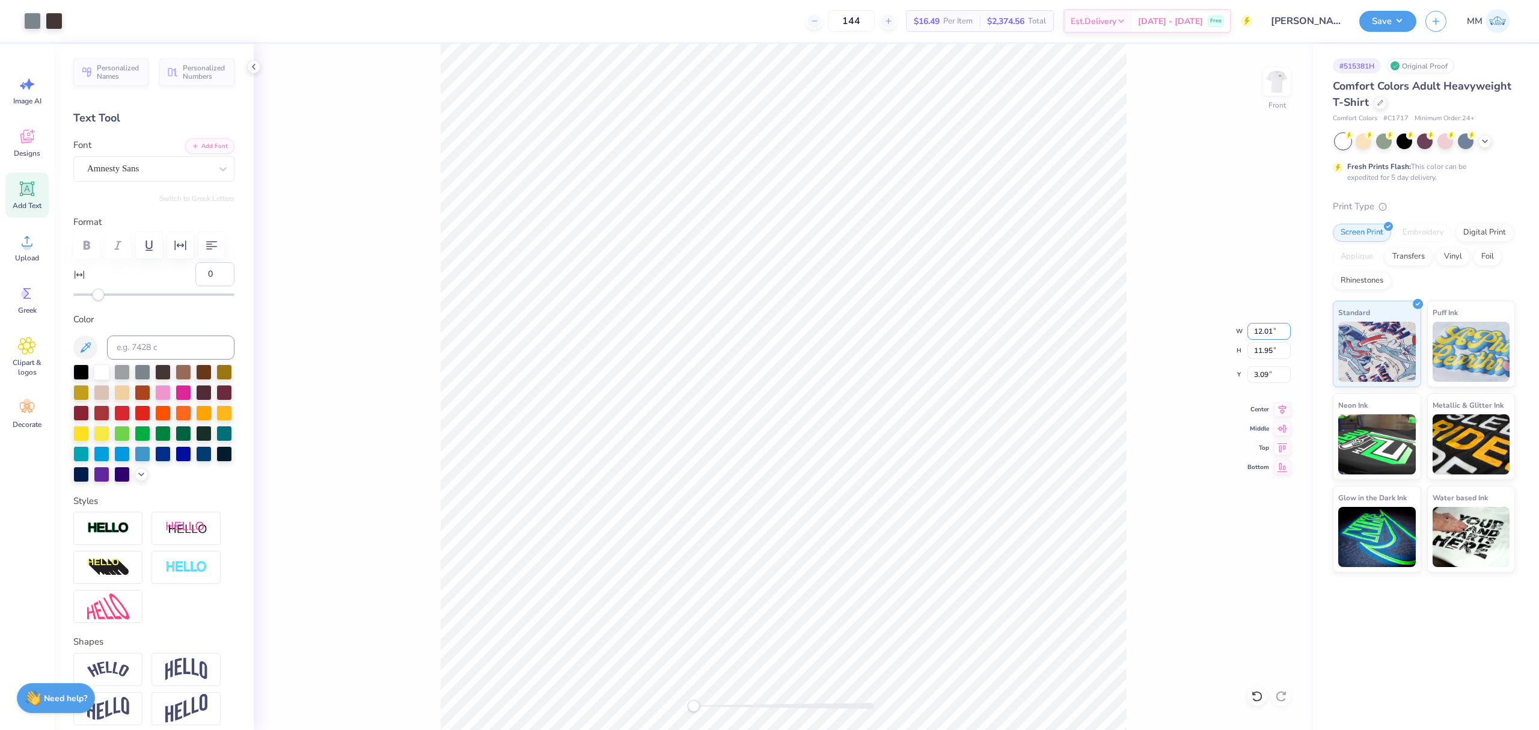
type input "12"
click at [1284, 328] on input "12" at bounding box center [1268, 331] width 43 height 17
click at [1263, 328] on input "11.99" at bounding box center [1268, 331] width 43 height 17
drag, startPoint x: 1273, startPoint y: 332, endPoint x: 1190, endPoint y: 329, distance: 83.0
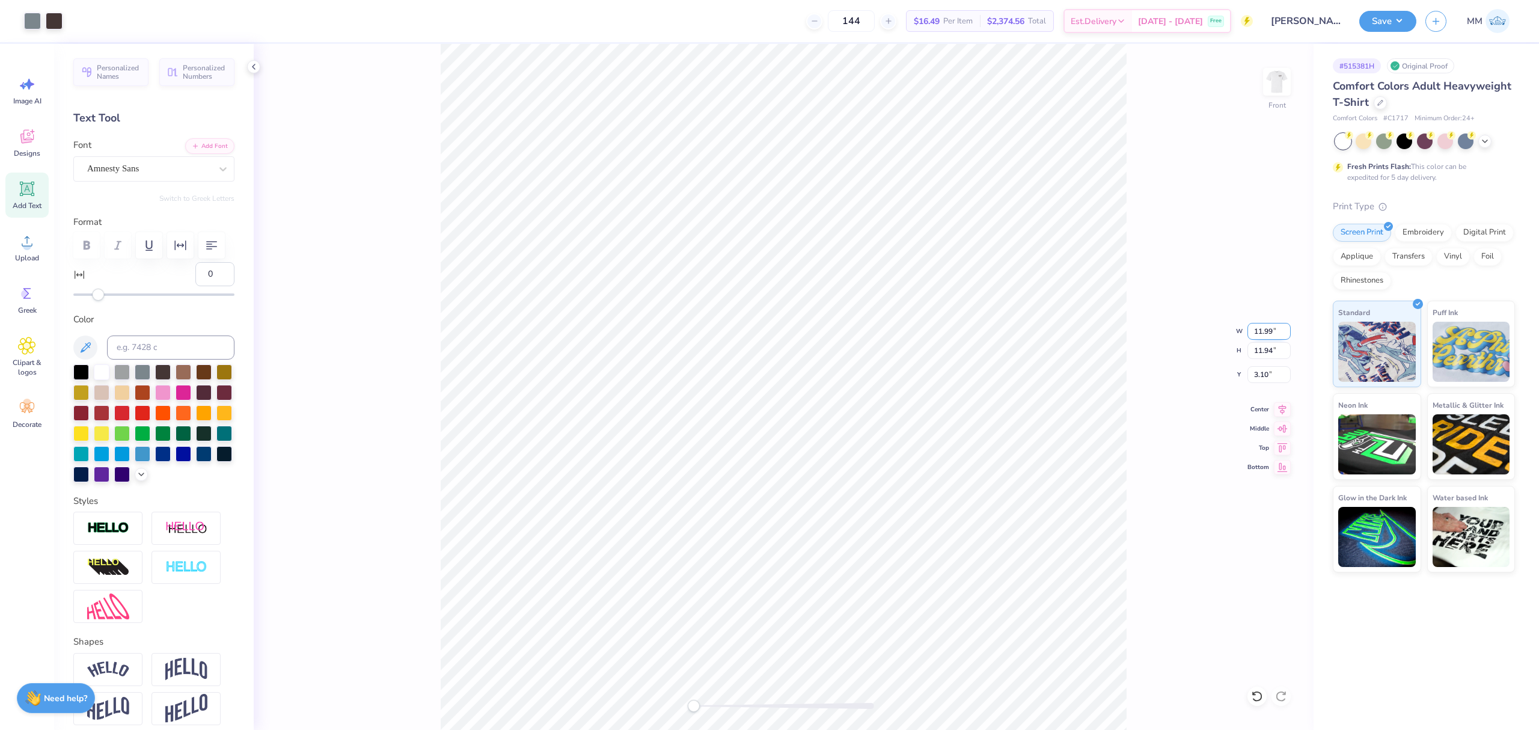
click at [1190, 329] on div "Front W 11.99 11.99 " H 11.94 11.94 " Y 3.10 3.10 " Center Middle Top Bottom" at bounding box center [784, 387] width 1060 height 686
click at [1282, 409] on icon at bounding box center [1282, 408] width 8 height 10
click at [1270, 373] on input "3.10" at bounding box center [1268, 374] width 43 height 17
click at [1275, 323] on input "11.99" at bounding box center [1268, 331] width 43 height 17
type input "12"
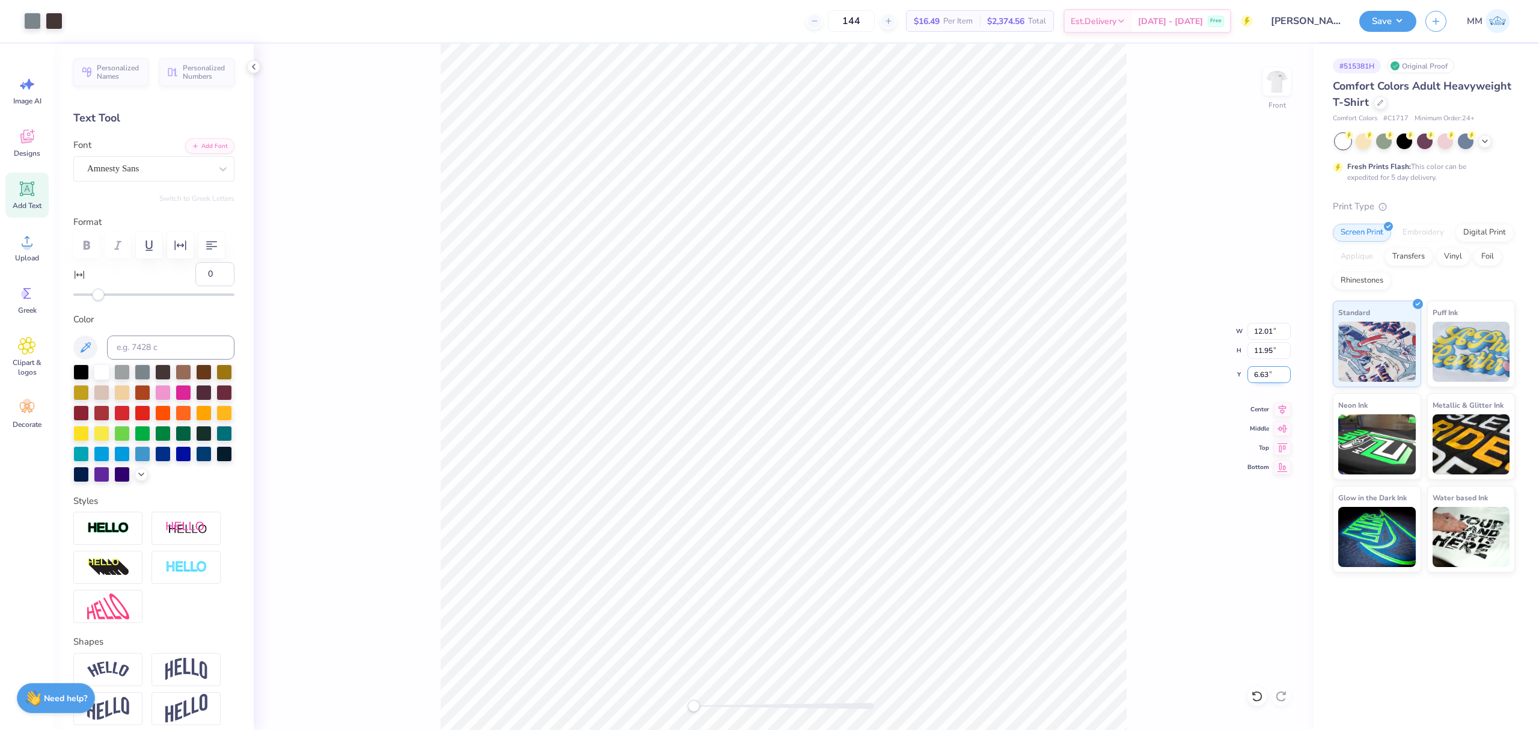
click at [1260, 375] on input "6.63" at bounding box center [1268, 374] width 43 height 17
type input "3"
click at [1257, 332] on input "12.00" at bounding box center [1268, 331] width 43 height 17
type input "12.5"
click at [1269, 371] on input "2.49" at bounding box center [1268, 374] width 43 height 17
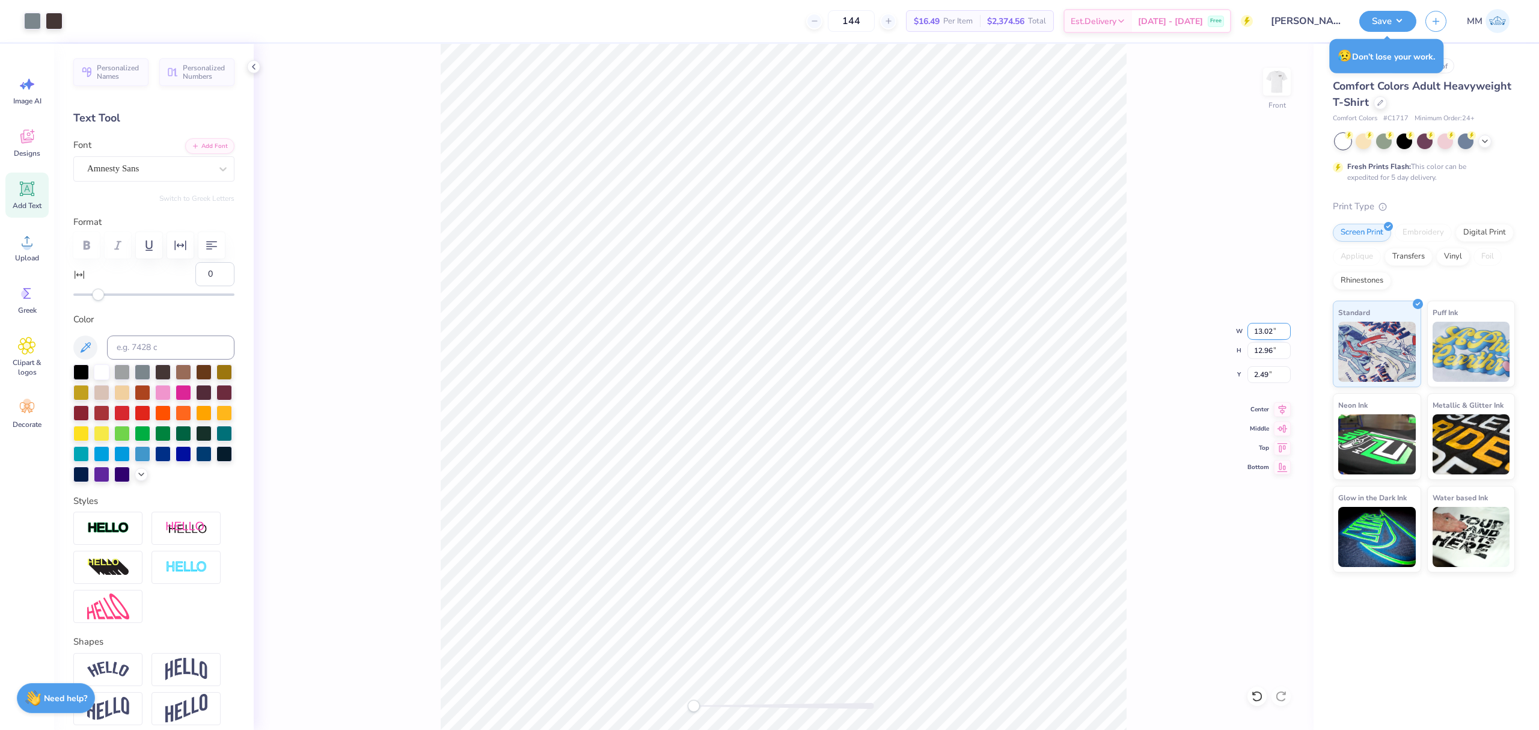
click at [1266, 329] on input "13.02" at bounding box center [1268, 331] width 43 height 17
type input "12"
click at [1218, 399] on div "Front W 12 12 " H 12.96 12.96 " Y 2.49 2.49 " Center Middle Top Bottom" at bounding box center [784, 387] width 1060 height 686
click at [1266, 369] on input "3.47" at bounding box center [1268, 374] width 43 height 17
type input "3"
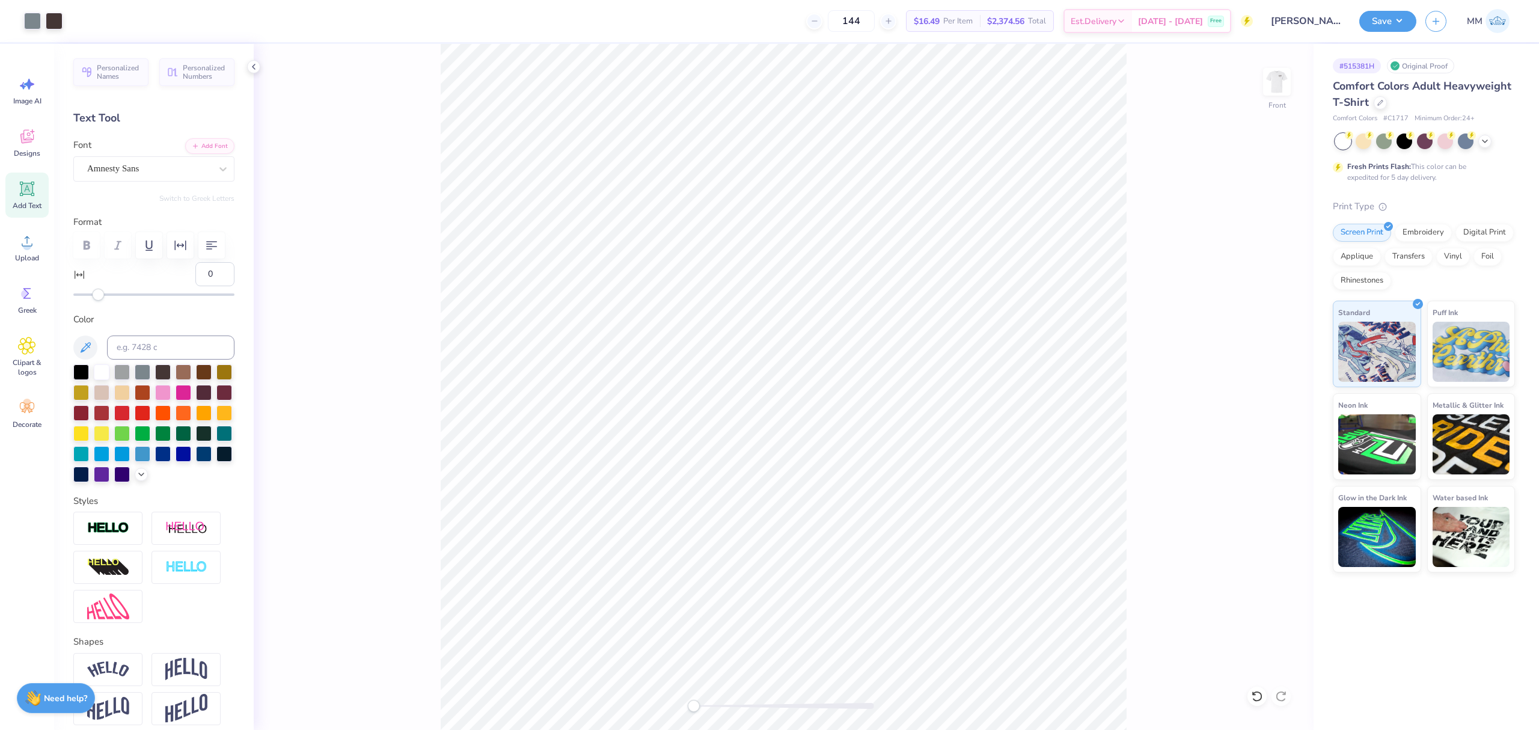
click at [24, 197] on icon at bounding box center [27, 189] width 18 height 18
type input "11.06"
type input "11.01"
type input "3.00"
click at [1254, 321] on div "Front W 11.06 11.06 " H 11.01 11.01 " Y 3.00 3.00 " Center Middle Top Bottom" at bounding box center [784, 387] width 1060 height 686
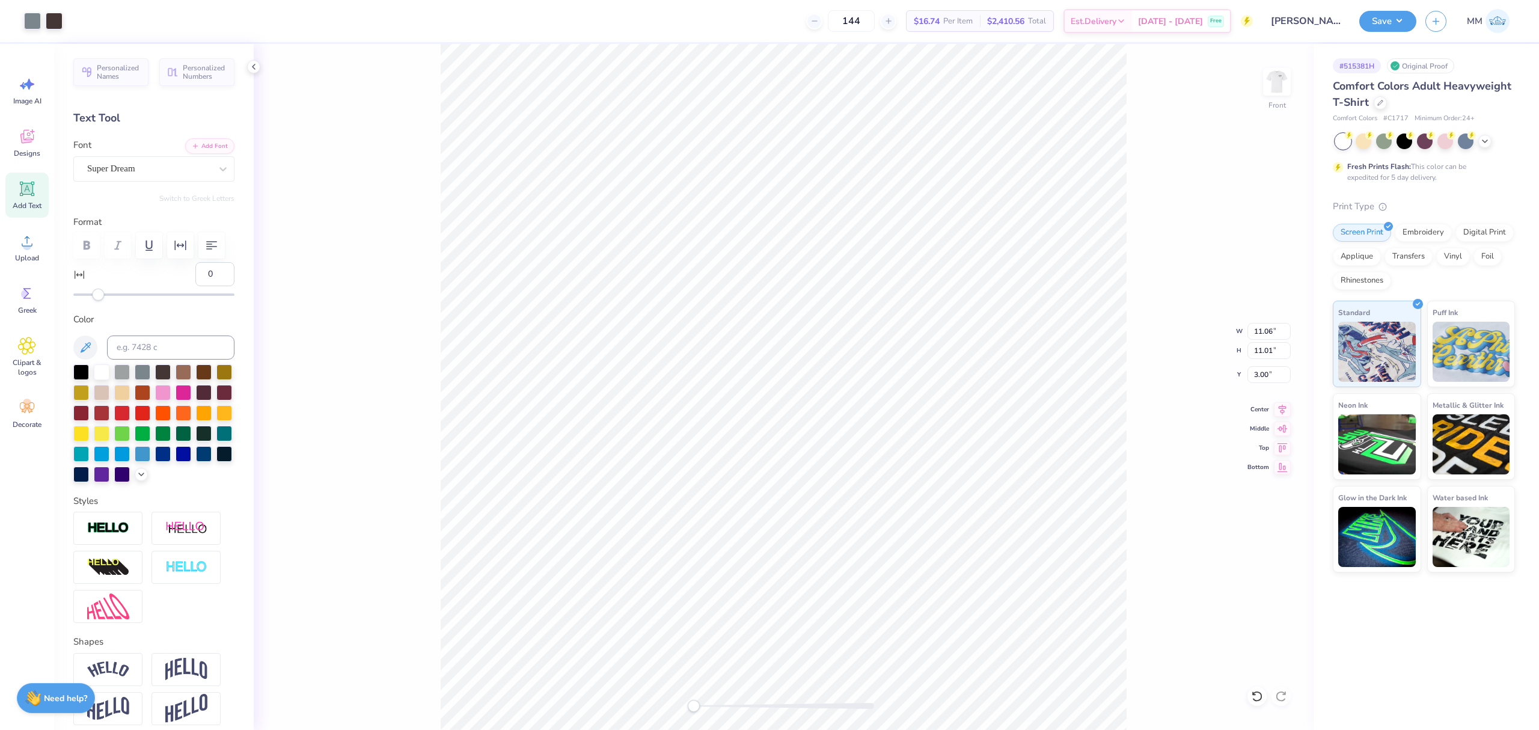
click at [1266, 332] on div "Front W 11.06 11.06 " H 11.01 11.01 " Y 3.00 3.00 " Center Middle Top Bottom" at bounding box center [784, 387] width 1060 height 686
type input "12.00"
type input "16.30"
type input "2.53"
click at [1260, 379] on input "2.53" at bounding box center [1268, 374] width 43 height 17
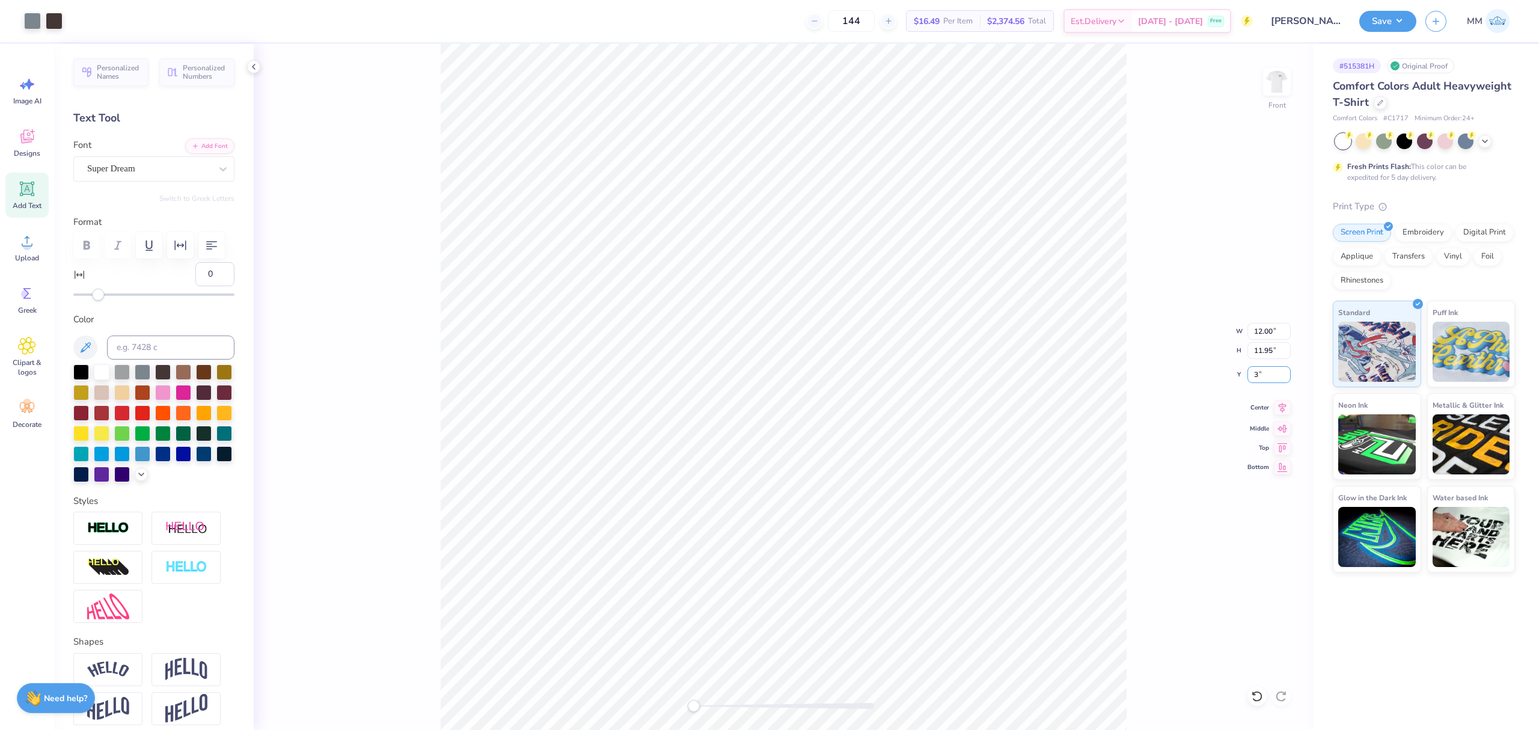
type input "3"
click at [1280, 407] on icon at bounding box center [1282, 407] width 17 height 14
click at [1368, 20] on button "Save" at bounding box center [1387, 19] width 57 height 21
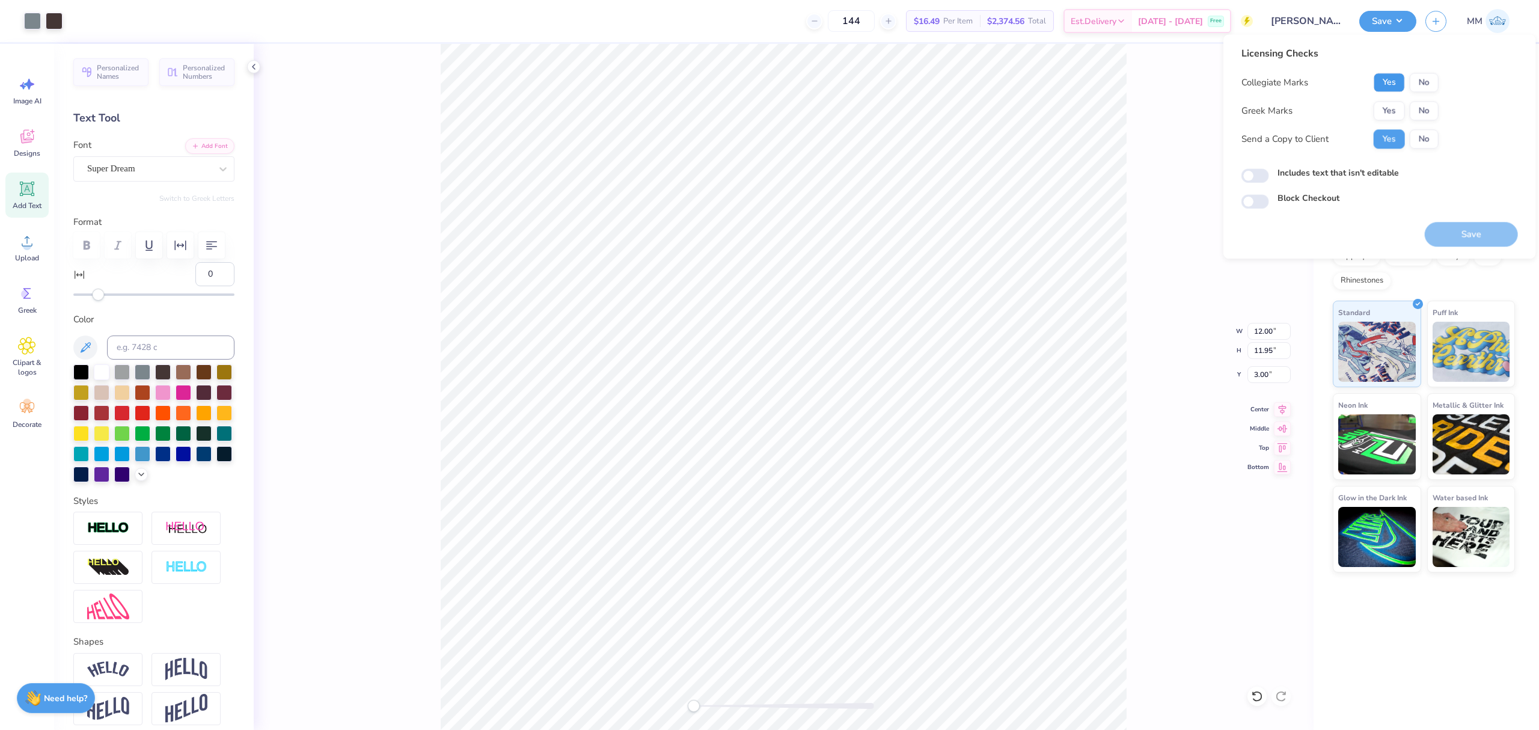
click at [1393, 87] on button "Yes" at bounding box center [1388, 82] width 31 height 19
click at [1390, 108] on button "Yes" at bounding box center [1388, 110] width 31 height 19
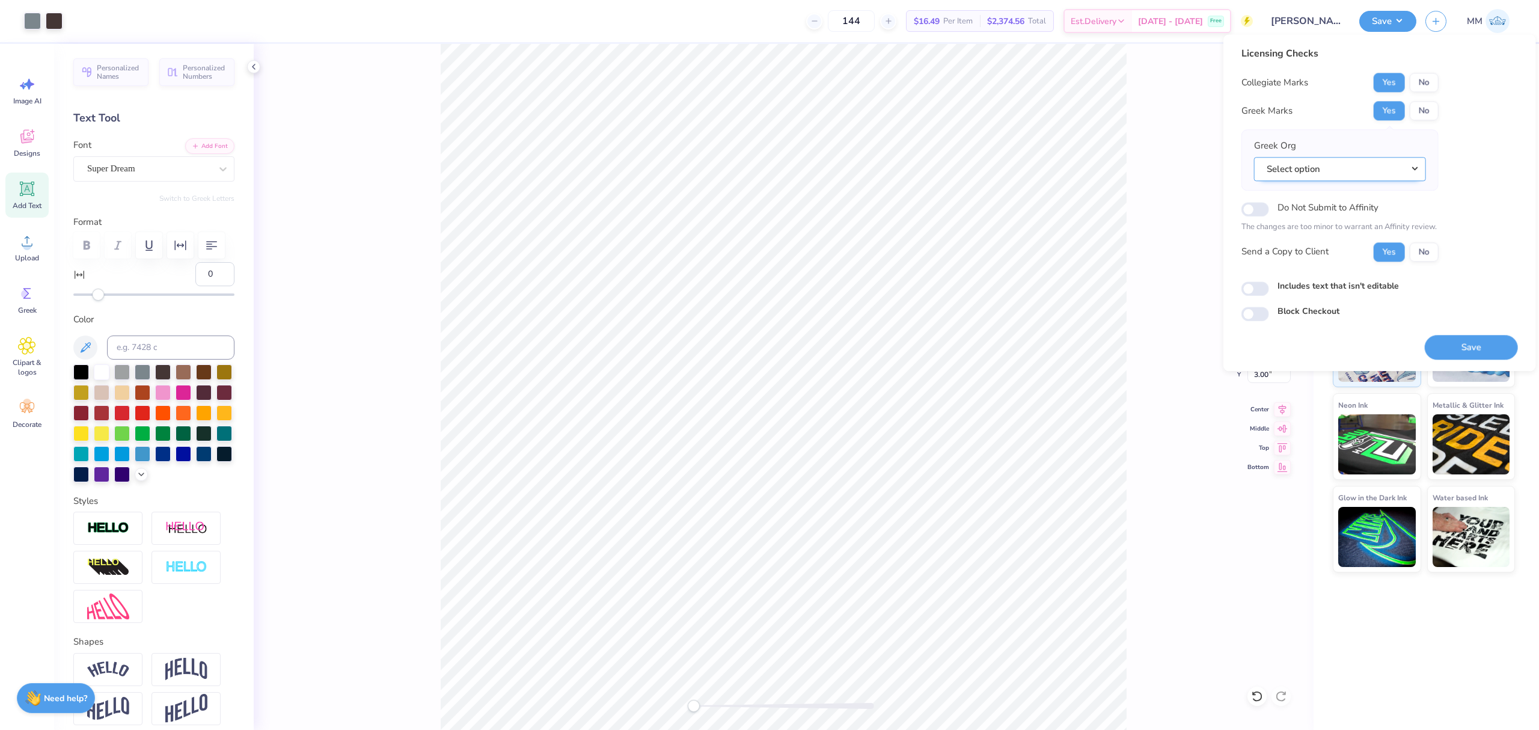
click at [1374, 171] on button "Select option" at bounding box center [1340, 169] width 172 height 25
click at [1359, 267] on link "Alpha Kappa Psi" at bounding box center [1339, 269] width 162 height 20
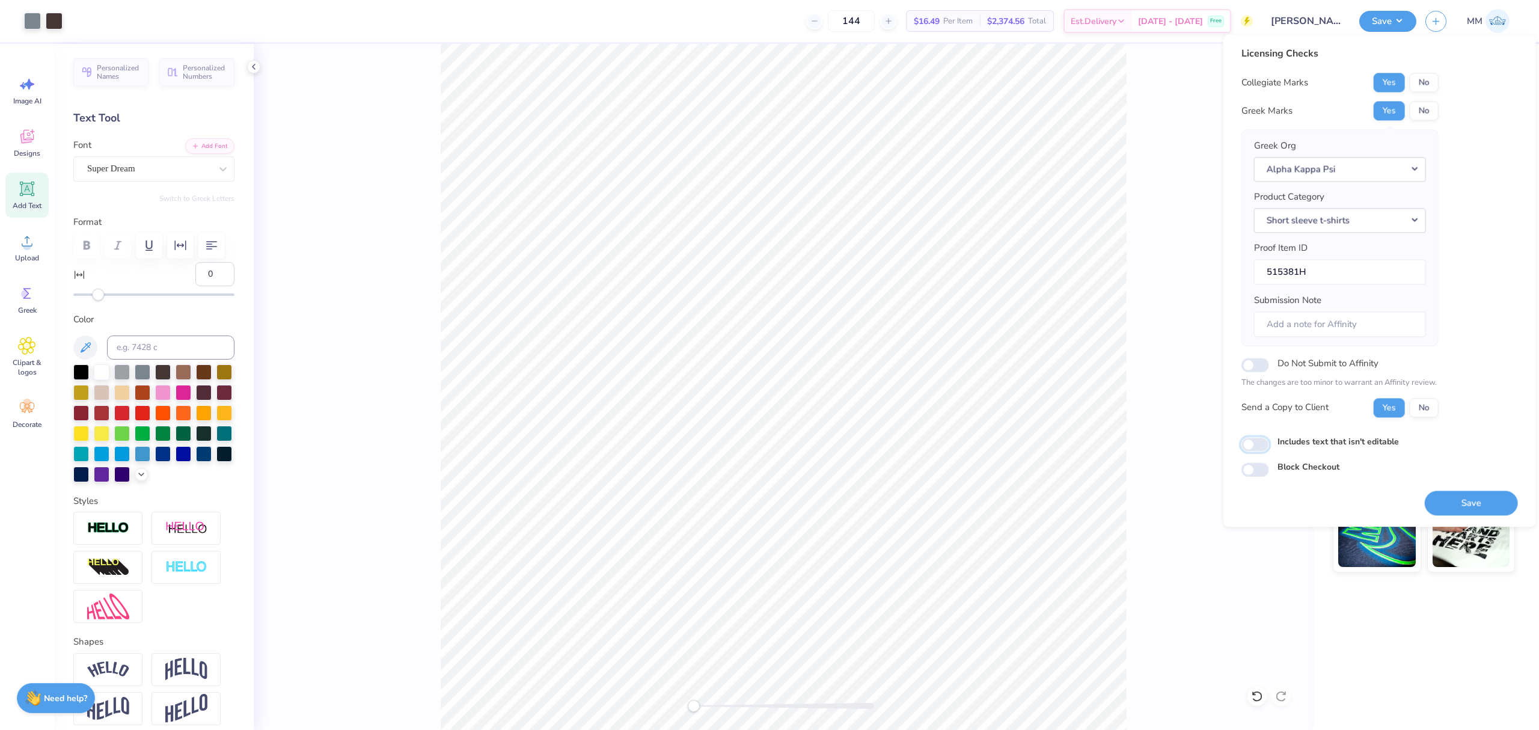
click at [1251, 447] on input "Includes text that isn't editable" at bounding box center [1255, 444] width 28 height 14
checkbox input "true"
click at [1447, 500] on button "Save" at bounding box center [1470, 502] width 93 height 25
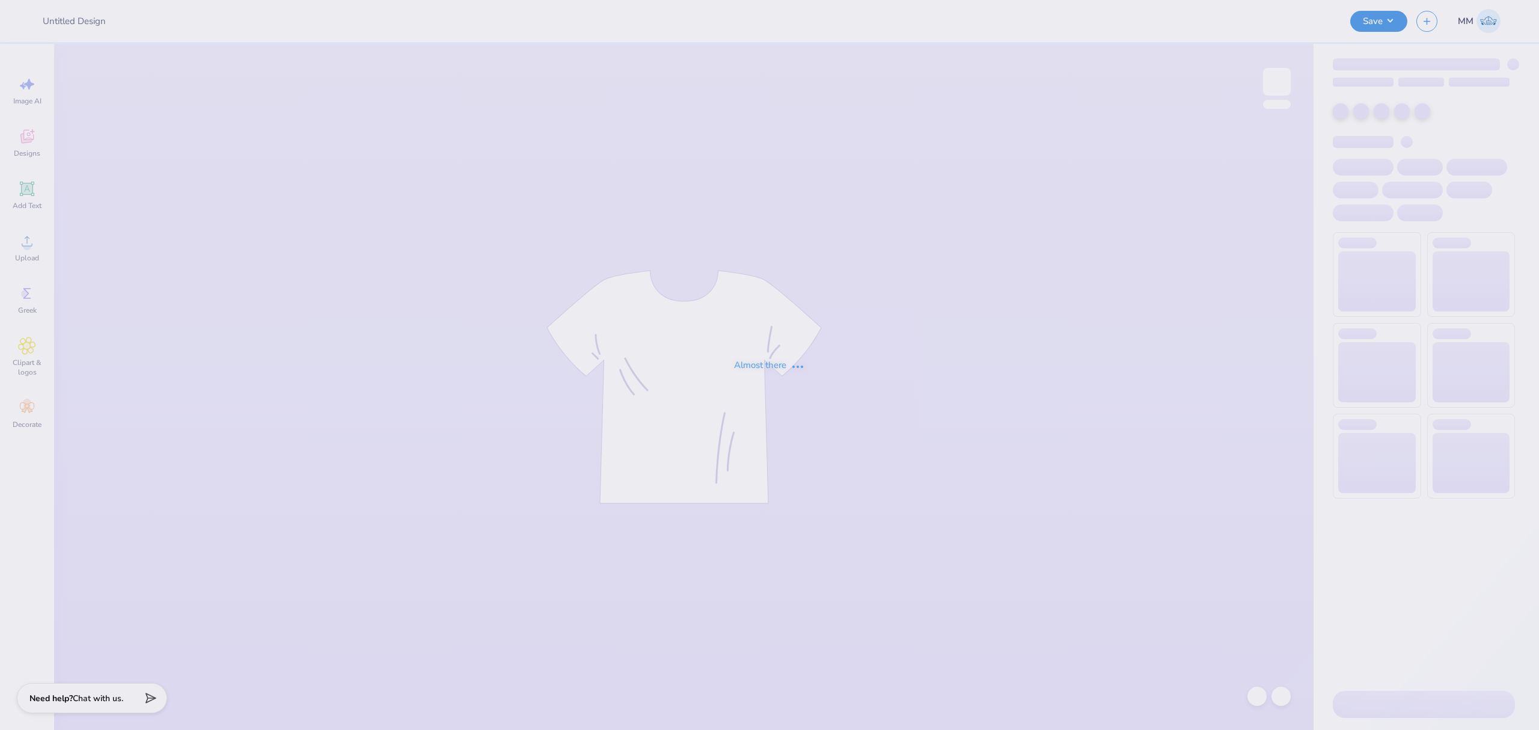
type input "[PERSON_NAME] : [US_STATE][GEOGRAPHIC_DATA]"
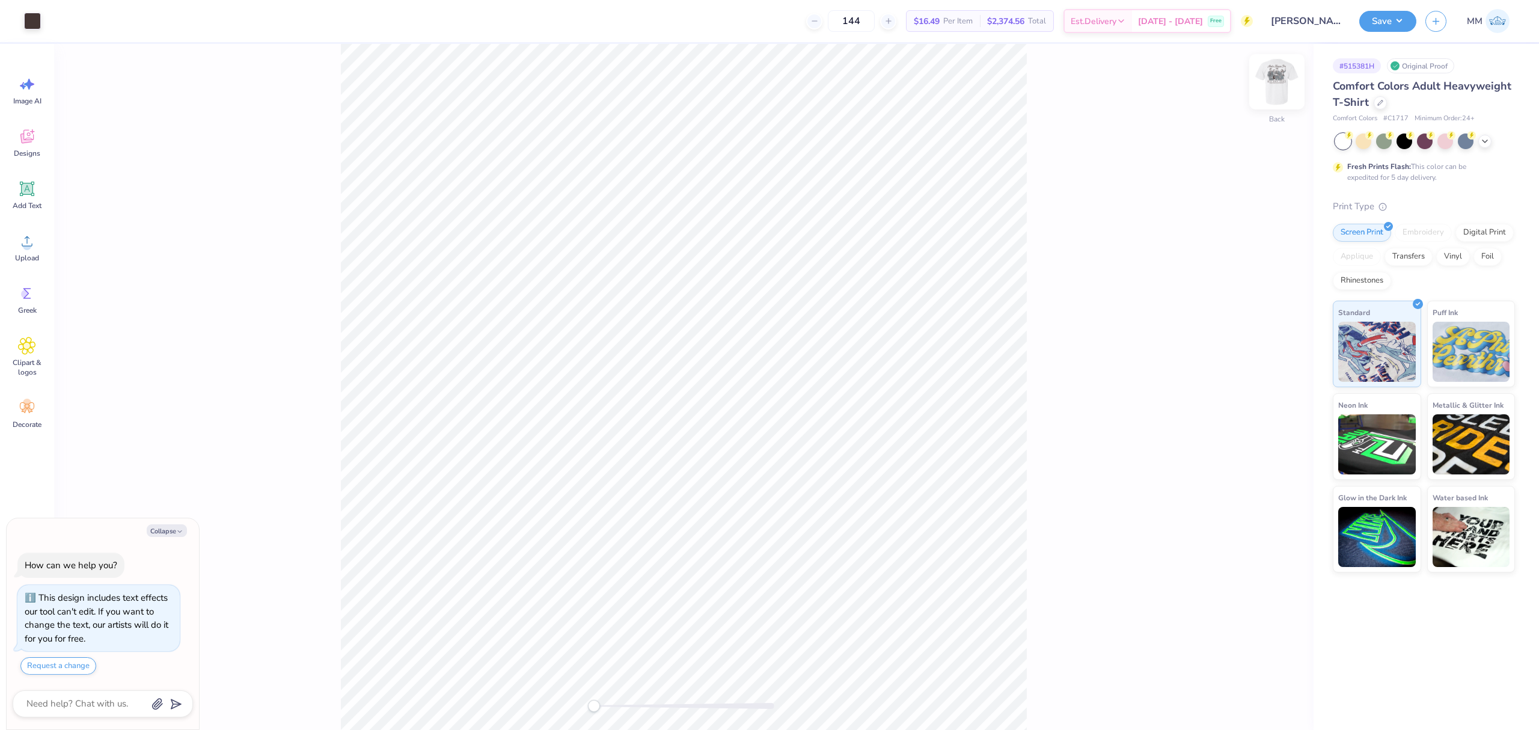
click at [1275, 82] on img at bounding box center [1276, 82] width 48 height 48
click at [1254, 694] on icon at bounding box center [1257, 696] width 12 height 12
click at [1262, 330] on input "11.81" at bounding box center [1268, 331] width 43 height 17
click at [1263, 330] on input "11.81" at bounding box center [1268, 331] width 43 height 17
click at [26, 240] on icon at bounding box center [27, 241] width 18 height 18
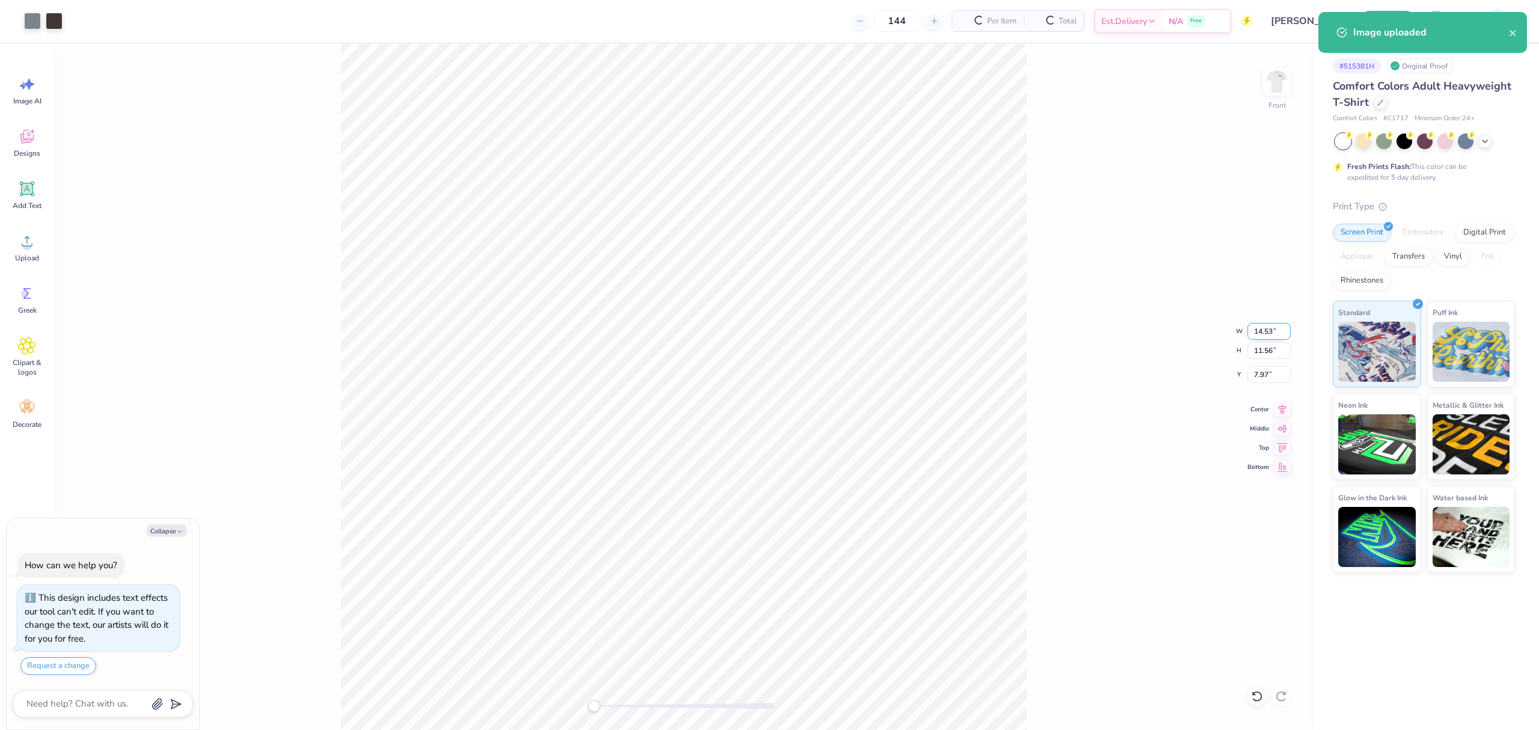
type textarea "x"
click at [1268, 328] on input "14.53" at bounding box center [1268, 331] width 43 height 17
paste input "1.81"
type input "11.81"
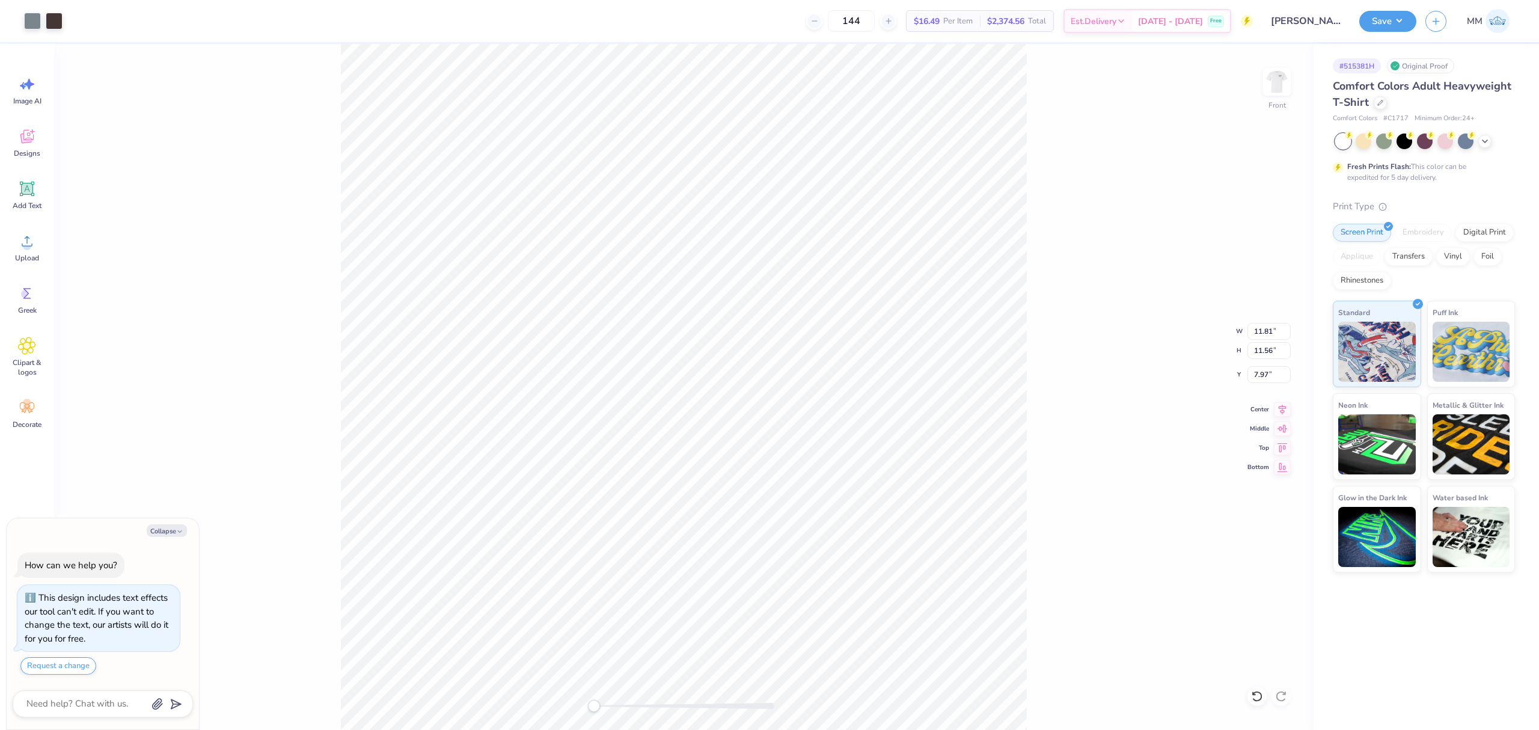
click at [1245, 371] on div "Front W 11.81 11.81 " H 11.56 11.56 " Y 7.97 7.97 " Center Middle Top Bottom" at bounding box center [683, 387] width 1259 height 686
drag, startPoint x: 1272, startPoint y: 373, endPoint x: 1183, endPoint y: 371, distance: 89.0
click at [1230, 376] on div "Front W 9.60 9.60 " H 7.64 7.64 " Y 9.93 9.93 " Center Middle Top Bottom" at bounding box center [683, 387] width 1259 height 686
type textarea "x"
click at [1263, 369] on input "9.05" at bounding box center [1268, 374] width 43 height 17
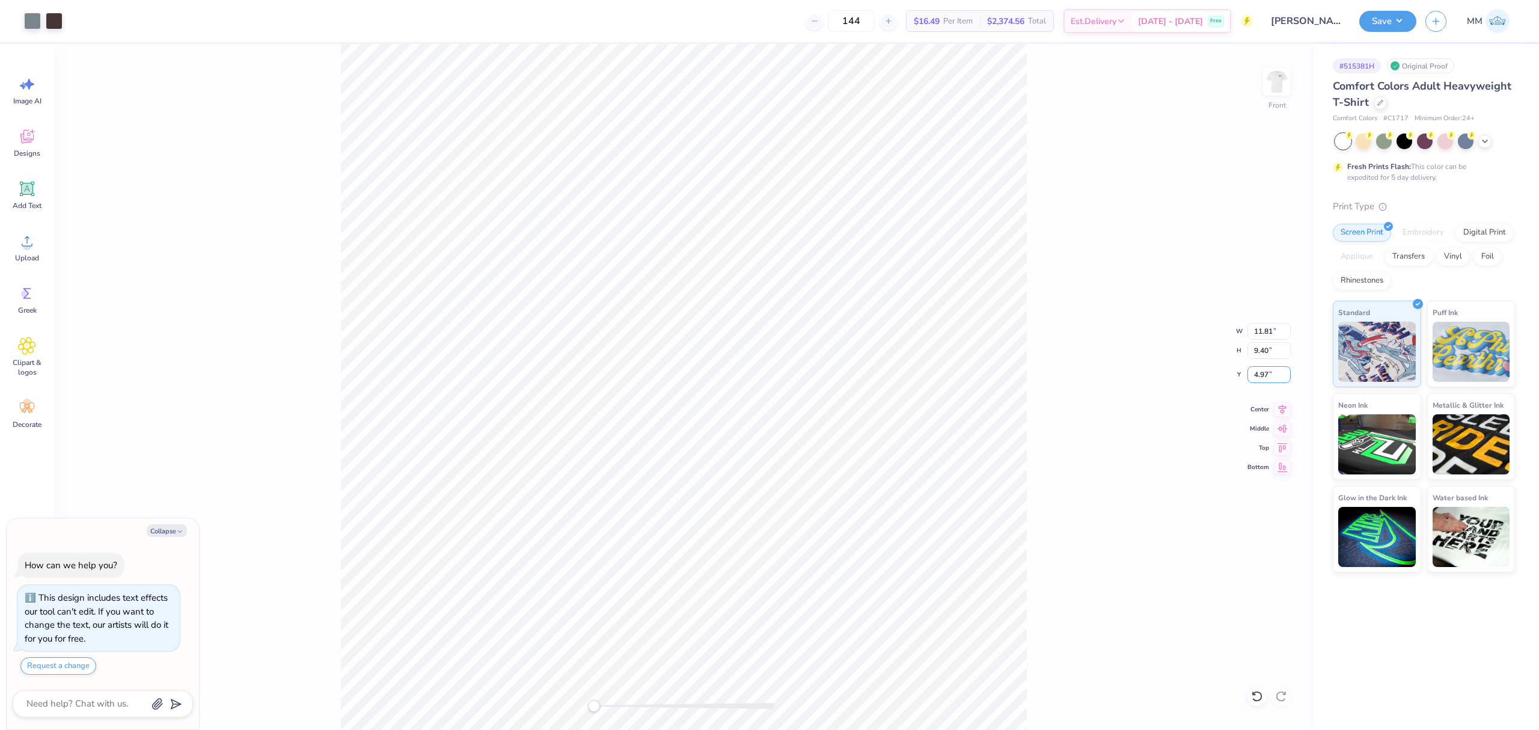
type input "4.97"
click at [1399, 13] on button "Save" at bounding box center [1387, 19] width 57 height 21
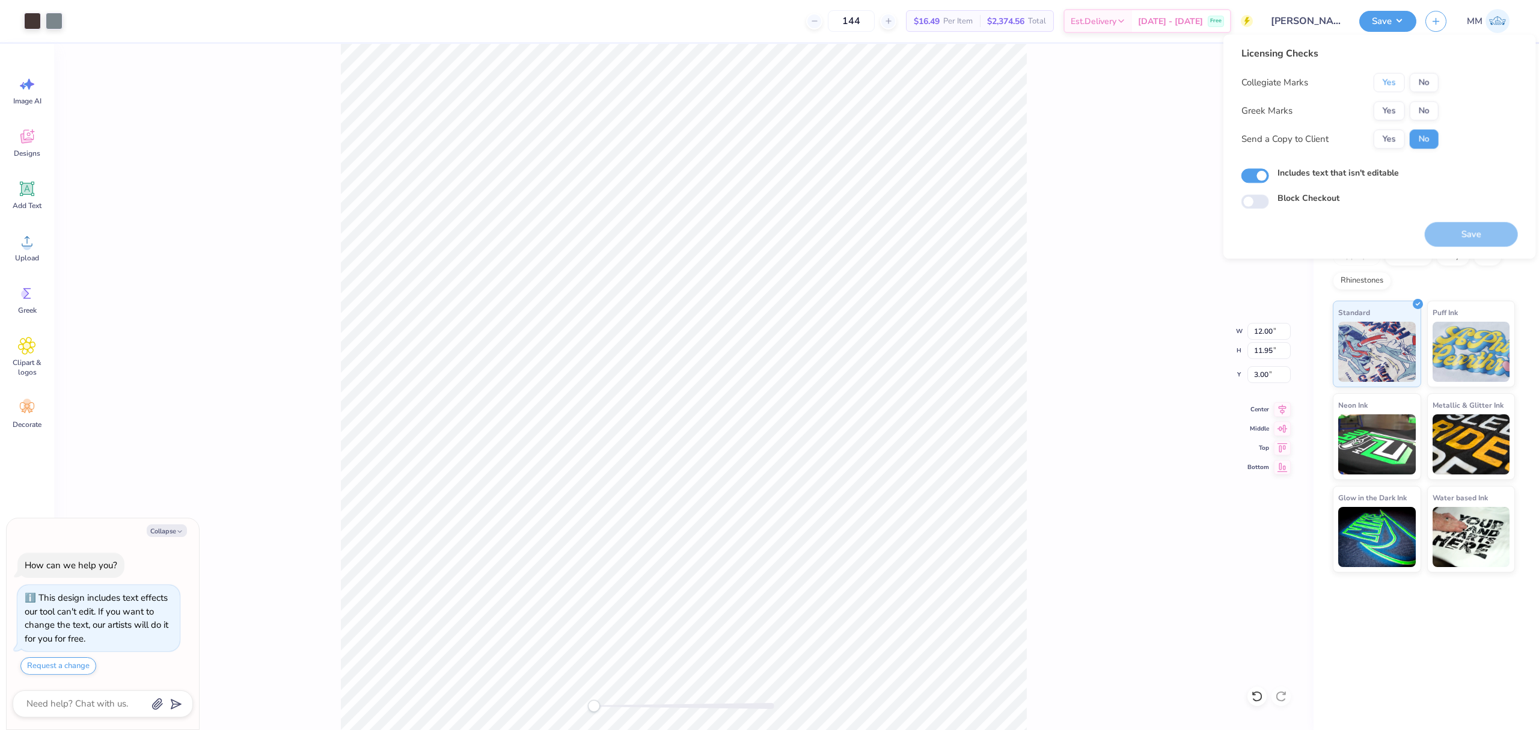
drag, startPoint x: 1383, startPoint y: 85, endPoint x: 1385, endPoint y: 100, distance: 14.5
click at [1383, 85] on button "Yes" at bounding box center [1388, 82] width 31 height 19
click at [1386, 105] on button "Yes" at bounding box center [1388, 110] width 31 height 19
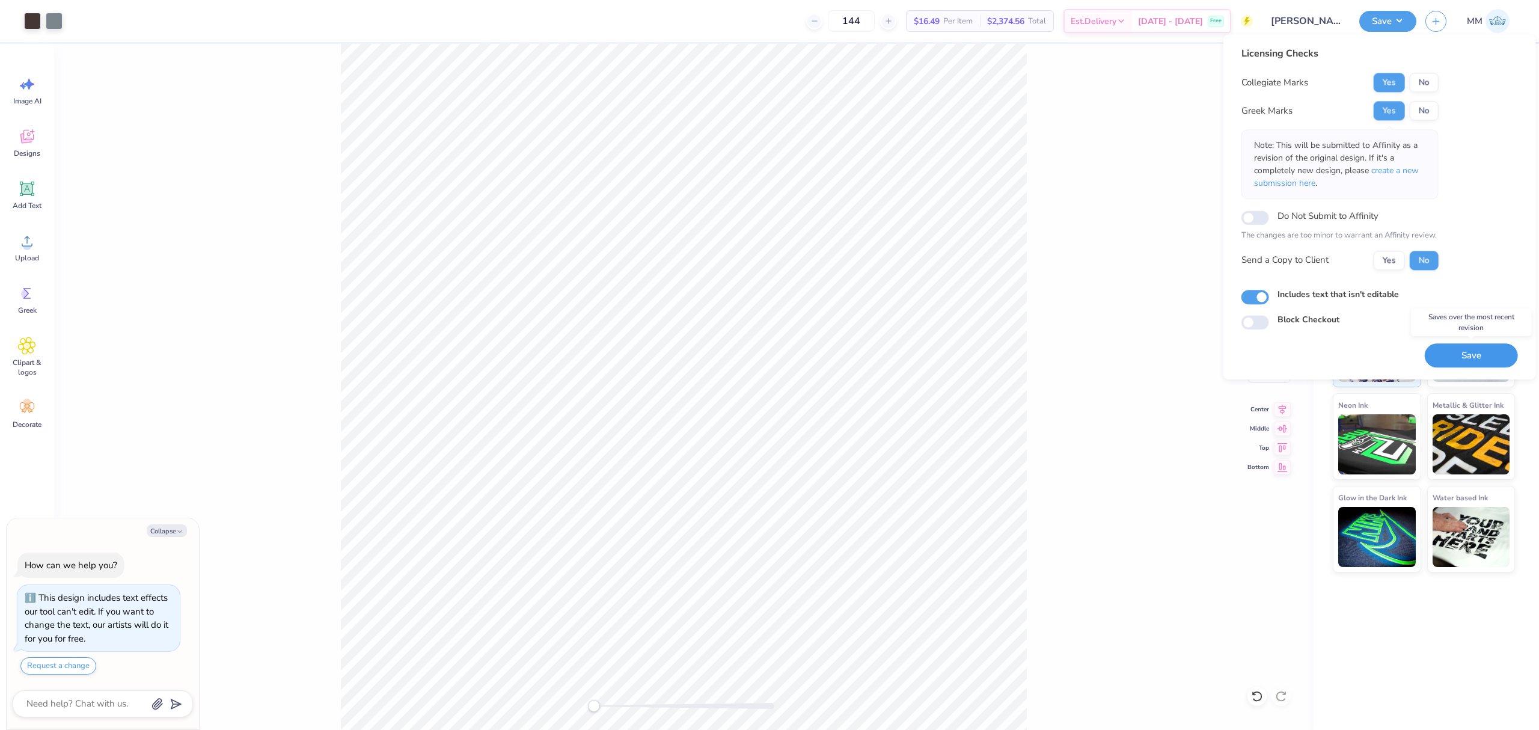
click at [1443, 355] on button "Save" at bounding box center [1470, 355] width 93 height 25
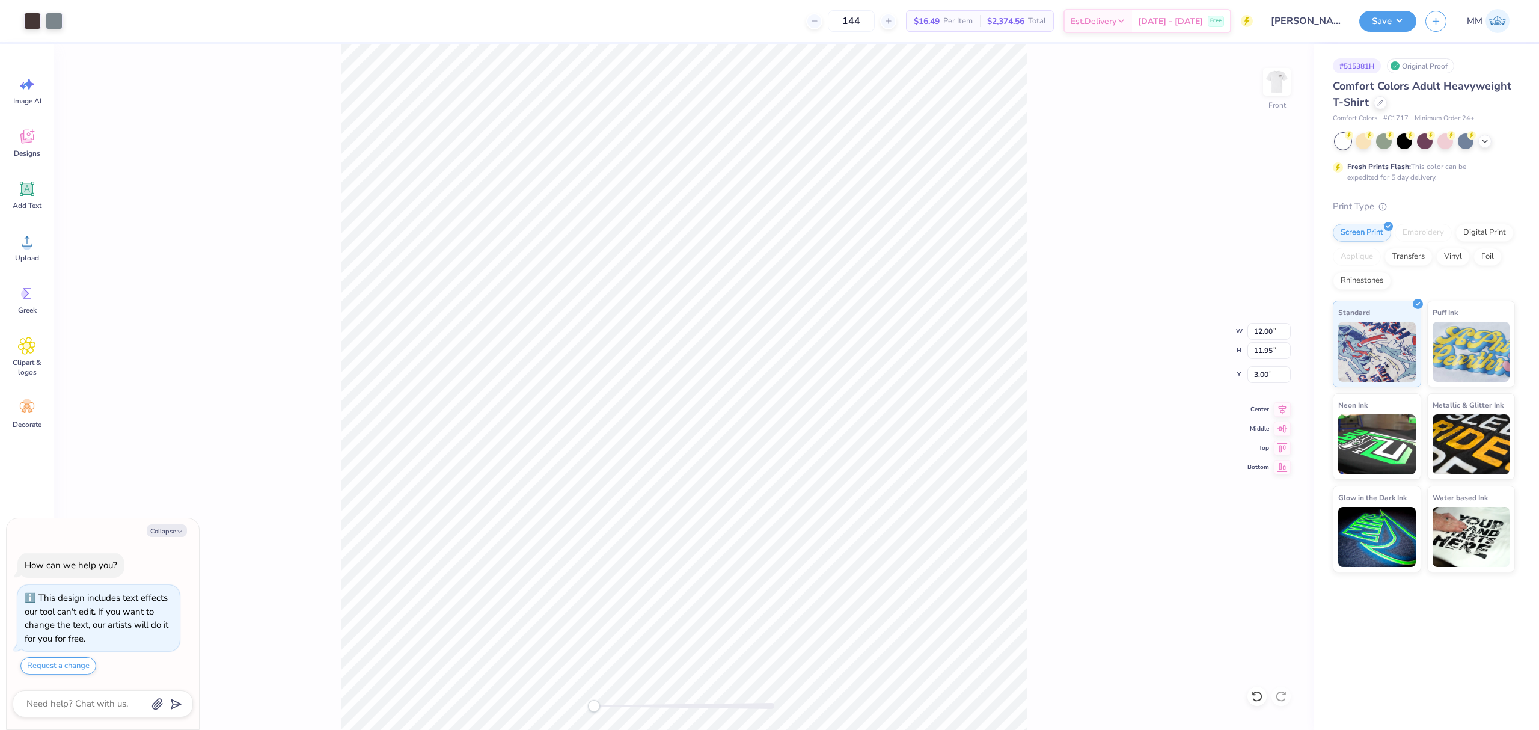
type textarea "x"
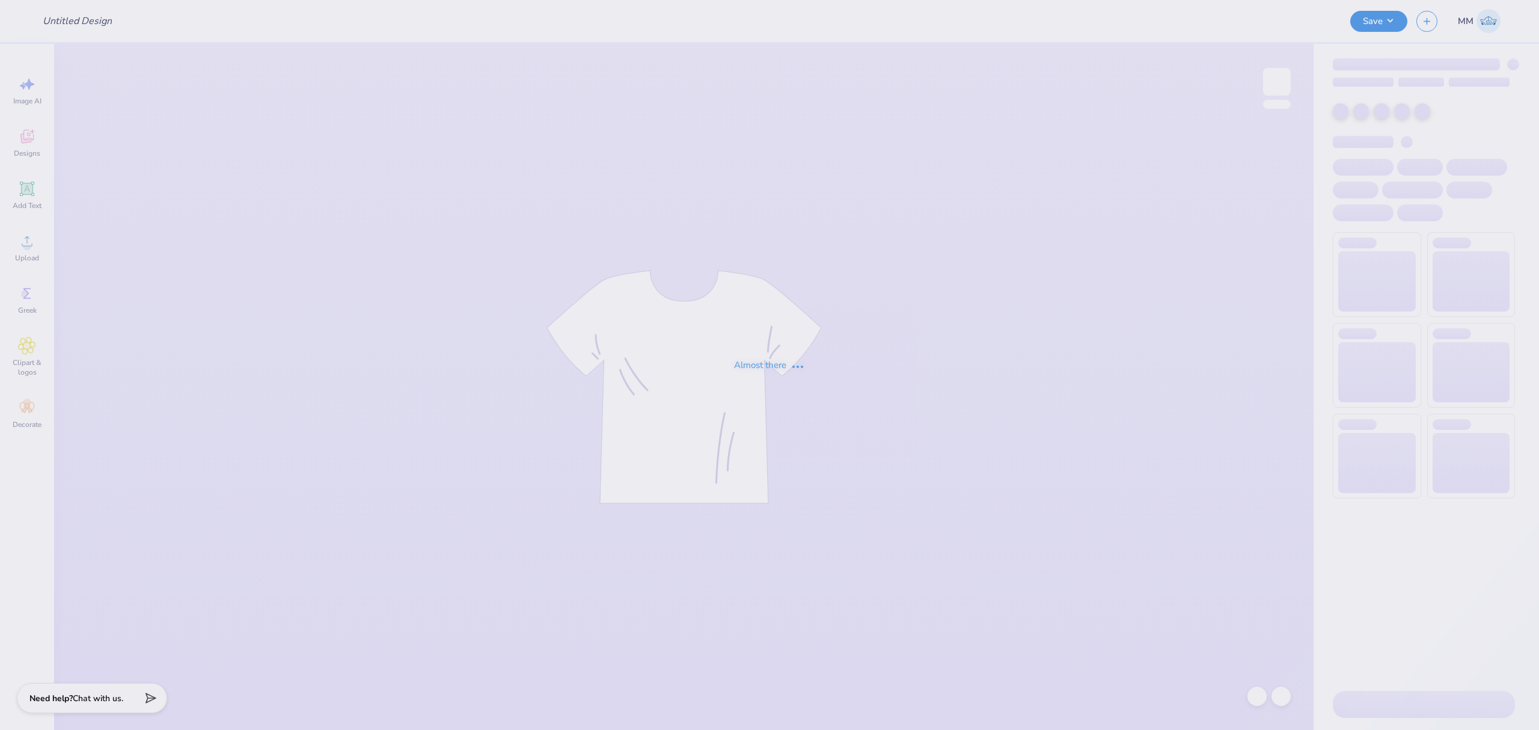
type input "[PERSON_NAME] : [US_STATE][GEOGRAPHIC_DATA]"
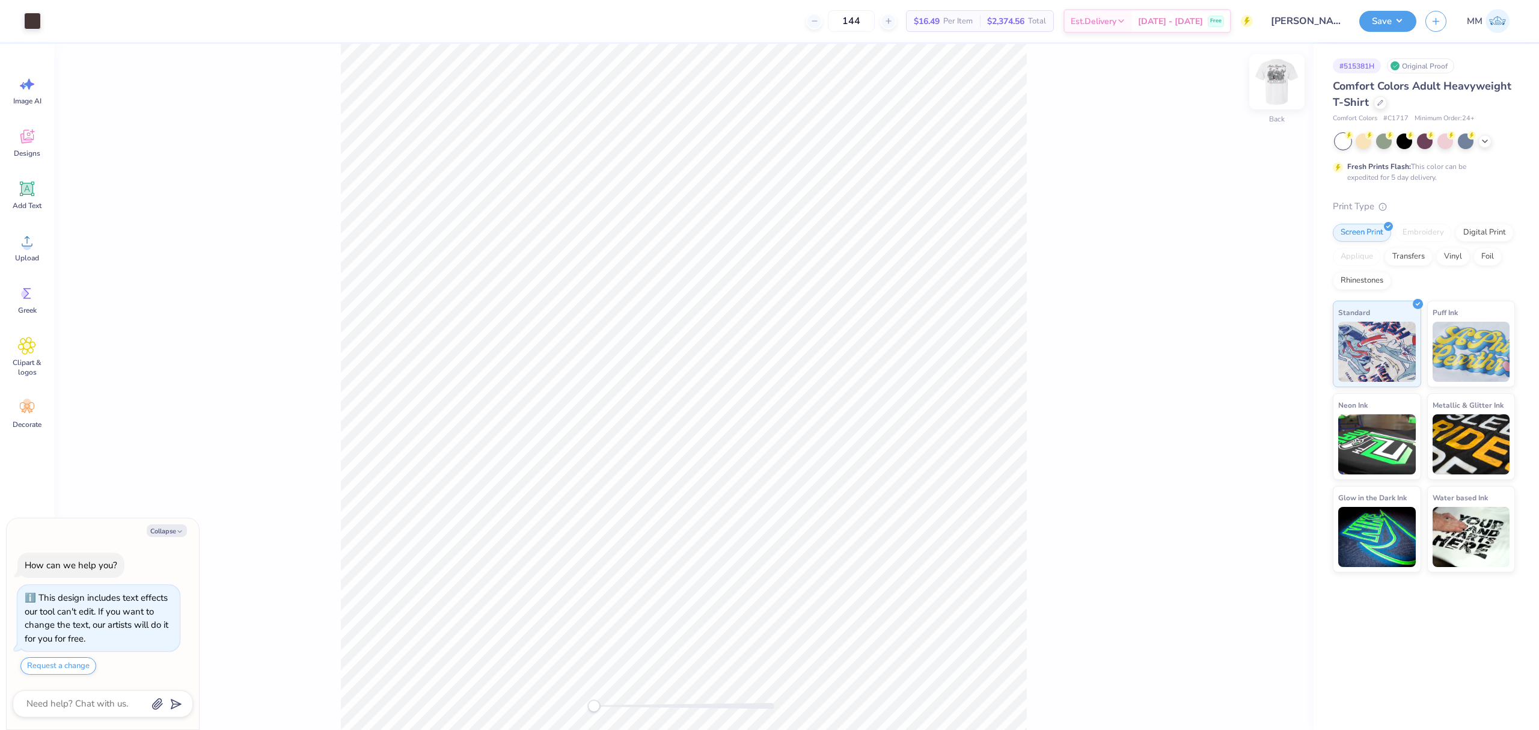
click at [1267, 92] on img at bounding box center [1276, 82] width 48 height 48
click at [547, 698] on div "Front" at bounding box center [683, 387] width 1259 height 686
click at [1374, 17] on button "Save" at bounding box center [1387, 19] width 57 height 21
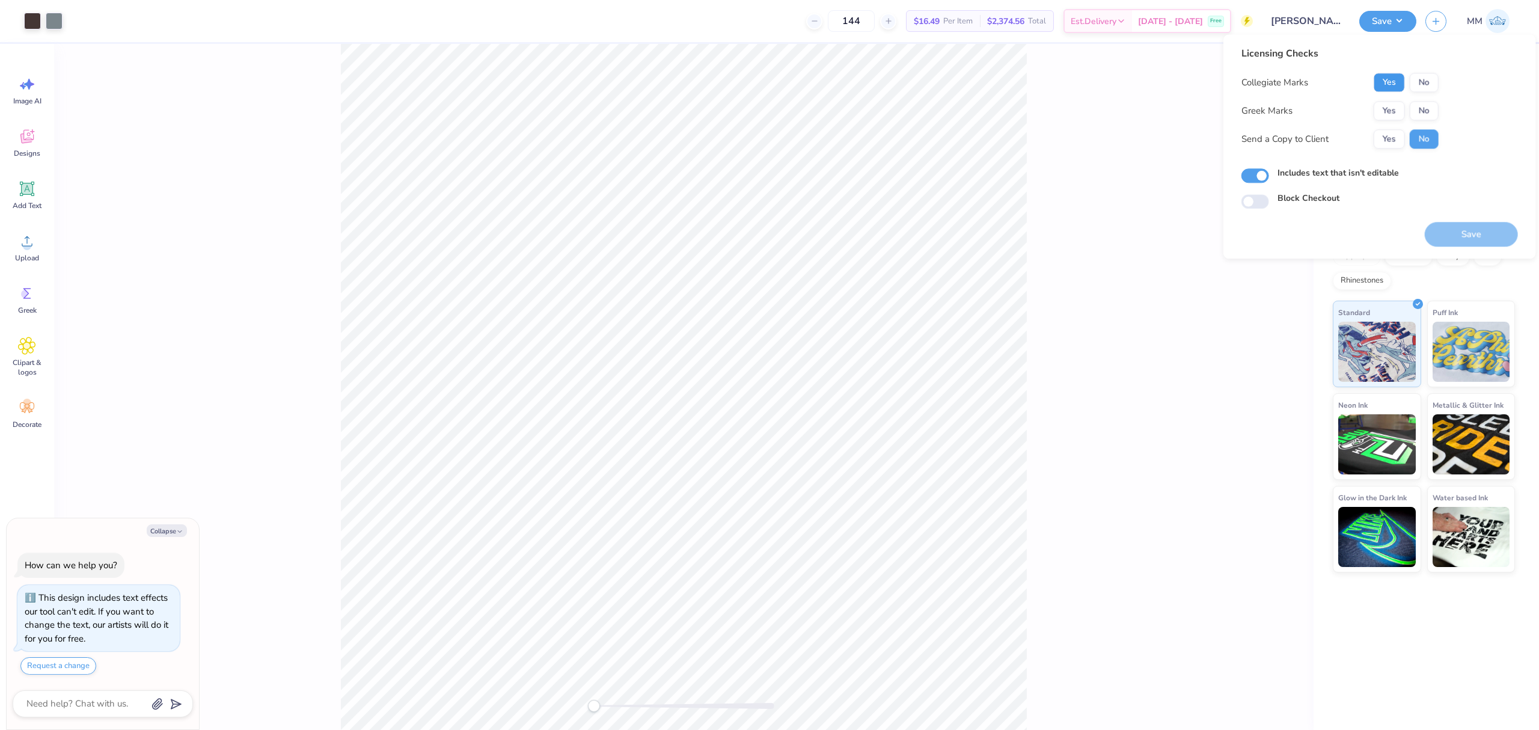
click at [1393, 85] on button "Yes" at bounding box center [1388, 82] width 31 height 19
click at [1391, 111] on button "Yes" at bounding box center [1388, 110] width 31 height 19
type textarea "x"
